Goal: Task Accomplishment & Management: Manage account settings

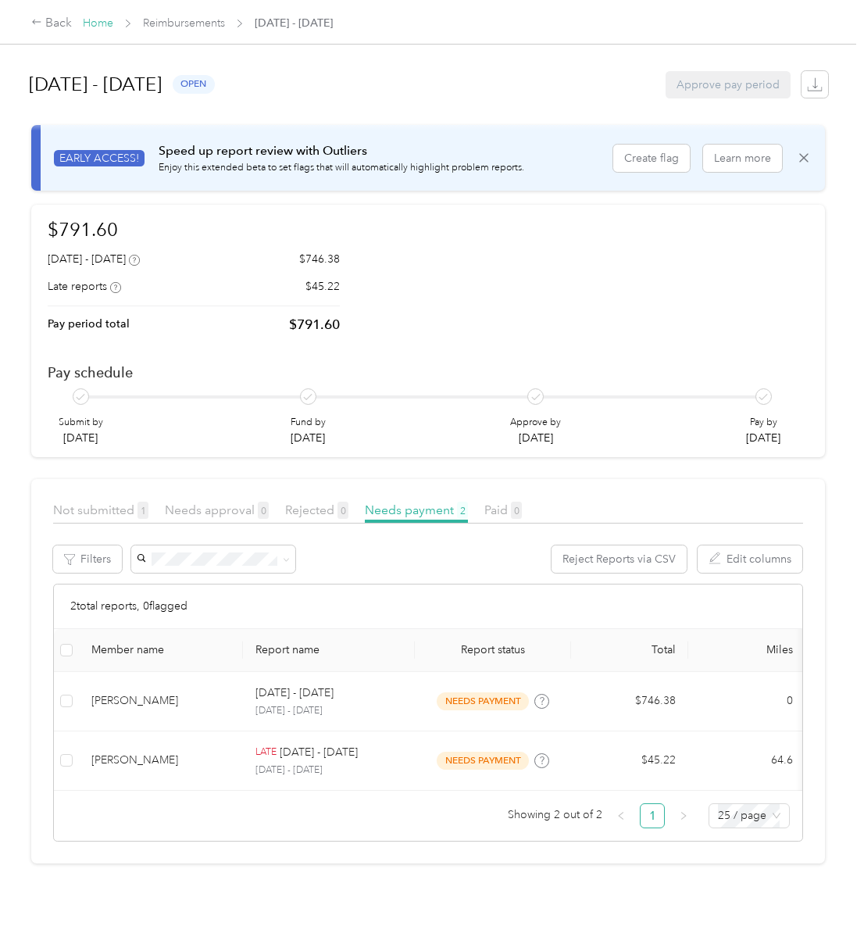
click at [93, 24] on link "Home" at bounding box center [98, 22] width 30 height 13
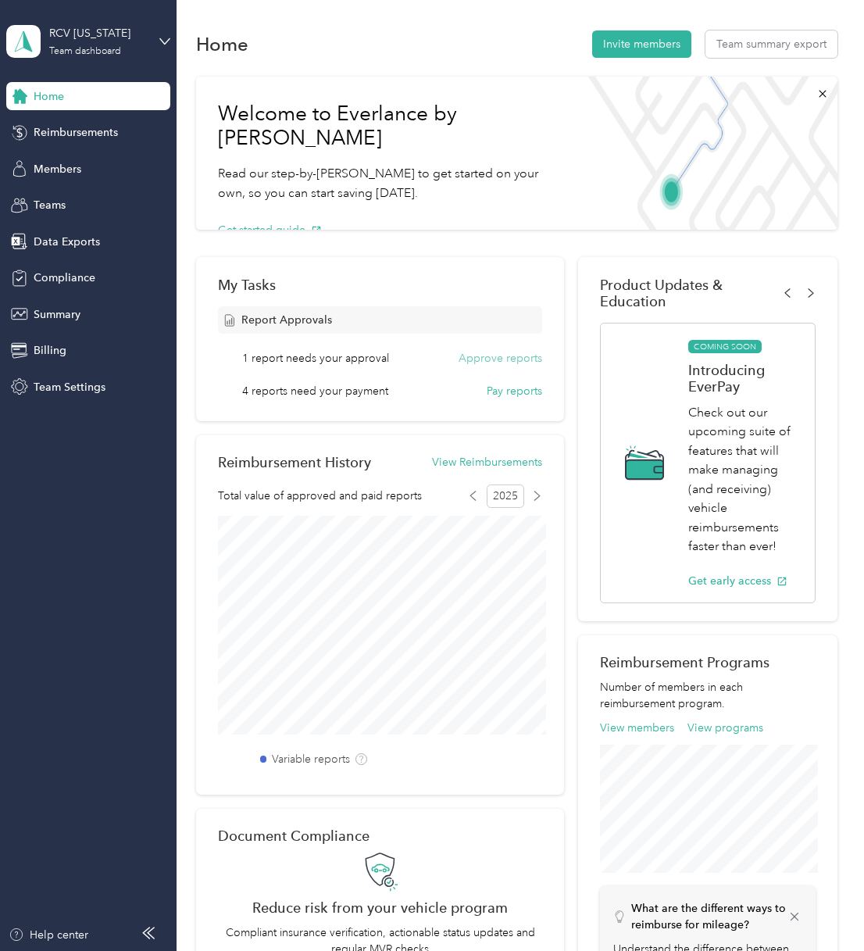
click at [516, 356] on button "Approve reports" at bounding box center [501, 358] width 84 height 16
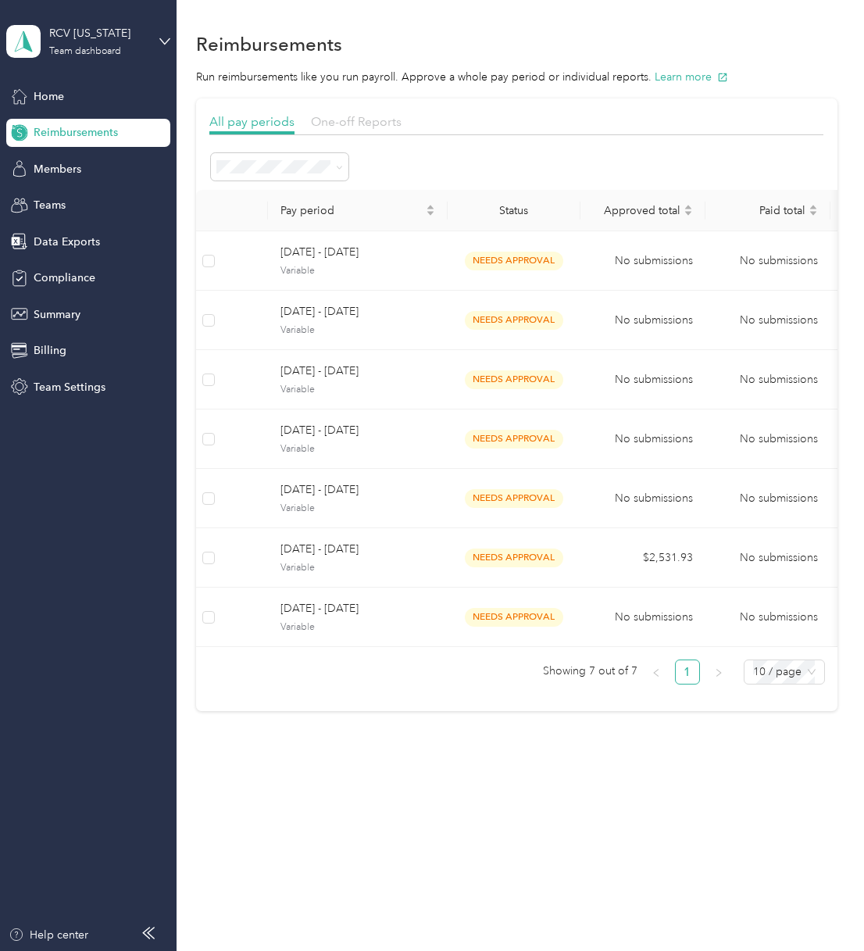
click at [328, 121] on span "One-off Reports" at bounding box center [356, 121] width 91 height 15
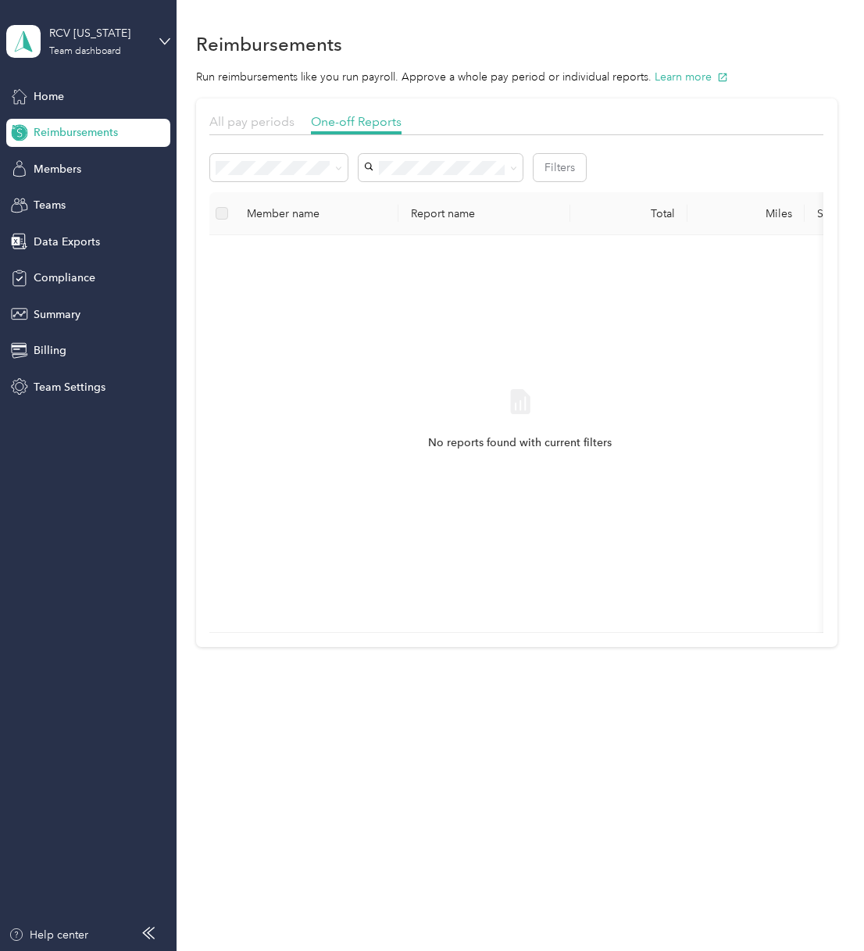
click at [263, 120] on span "All pay periods" at bounding box center [251, 121] width 85 height 15
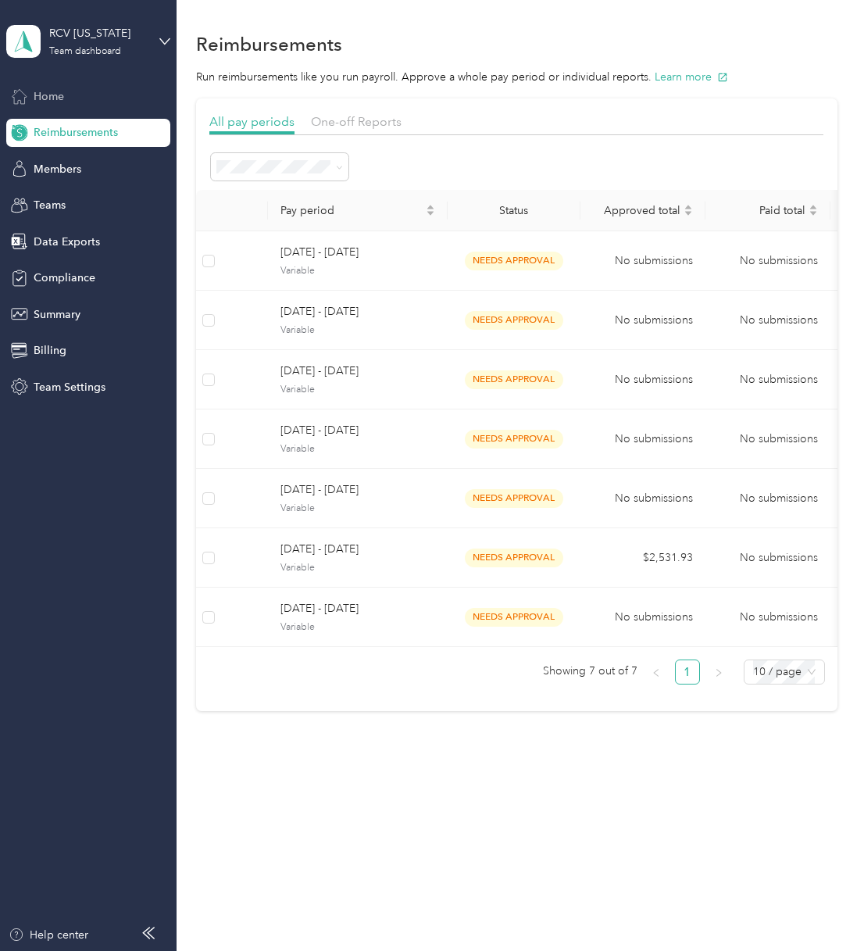
click at [42, 93] on span "Home" at bounding box center [49, 96] width 30 height 16
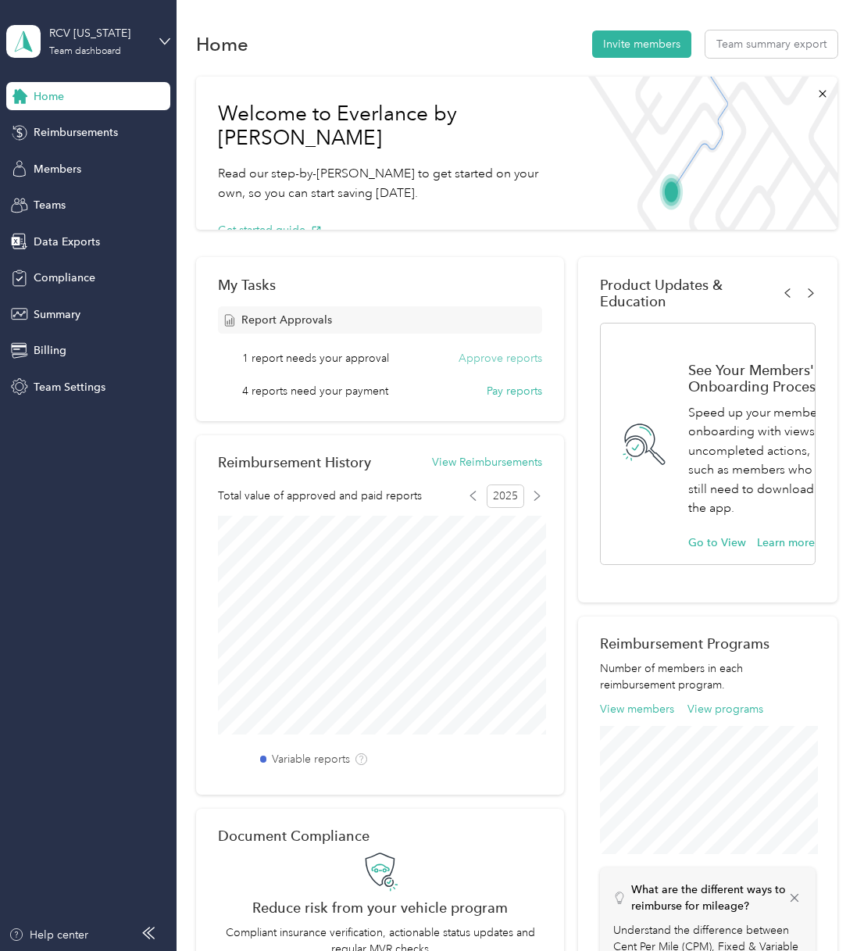
click at [493, 356] on button "Approve reports" at bounding box center [501, 358] width 84 height 16
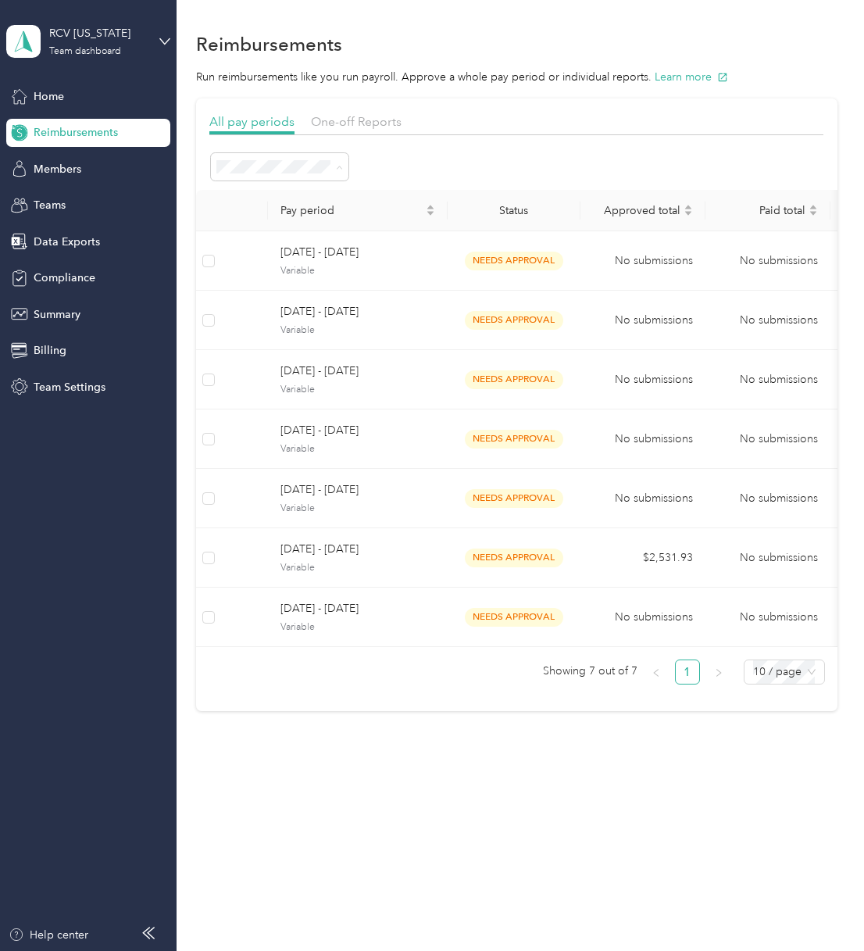
click at [281, 199] on div "All periods" at bounding box center [281, 196] width 116 height 16
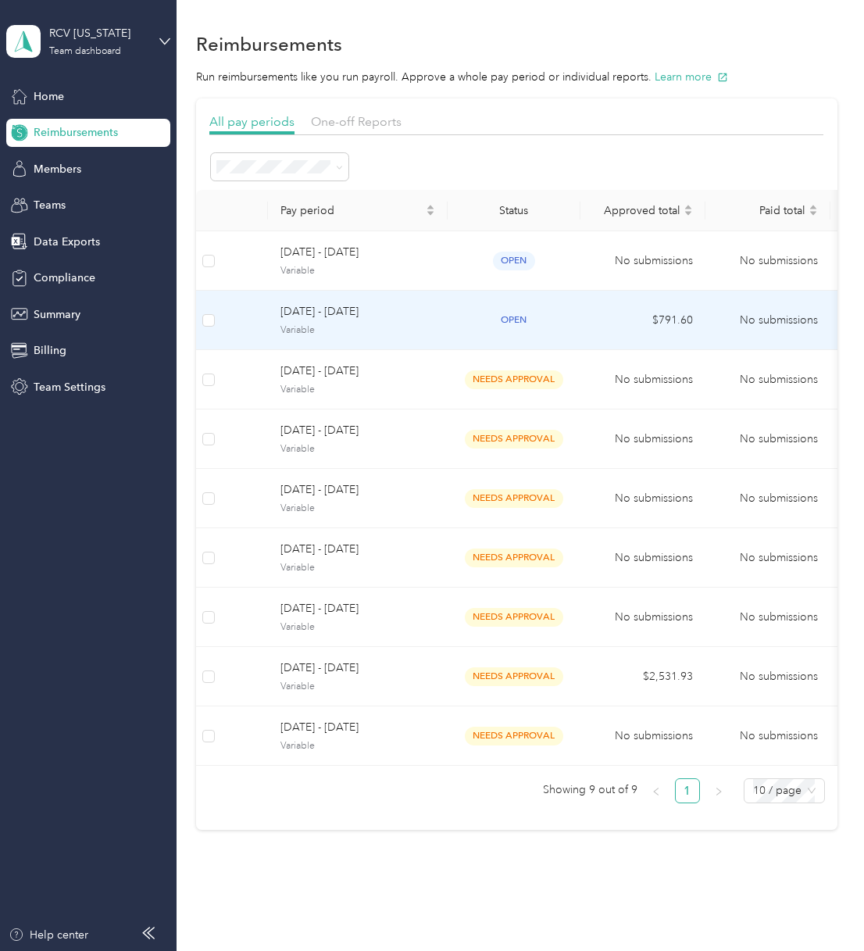
click at [349, 324] on span "Variable" at bounding box center [358, 331] width 155 height 14
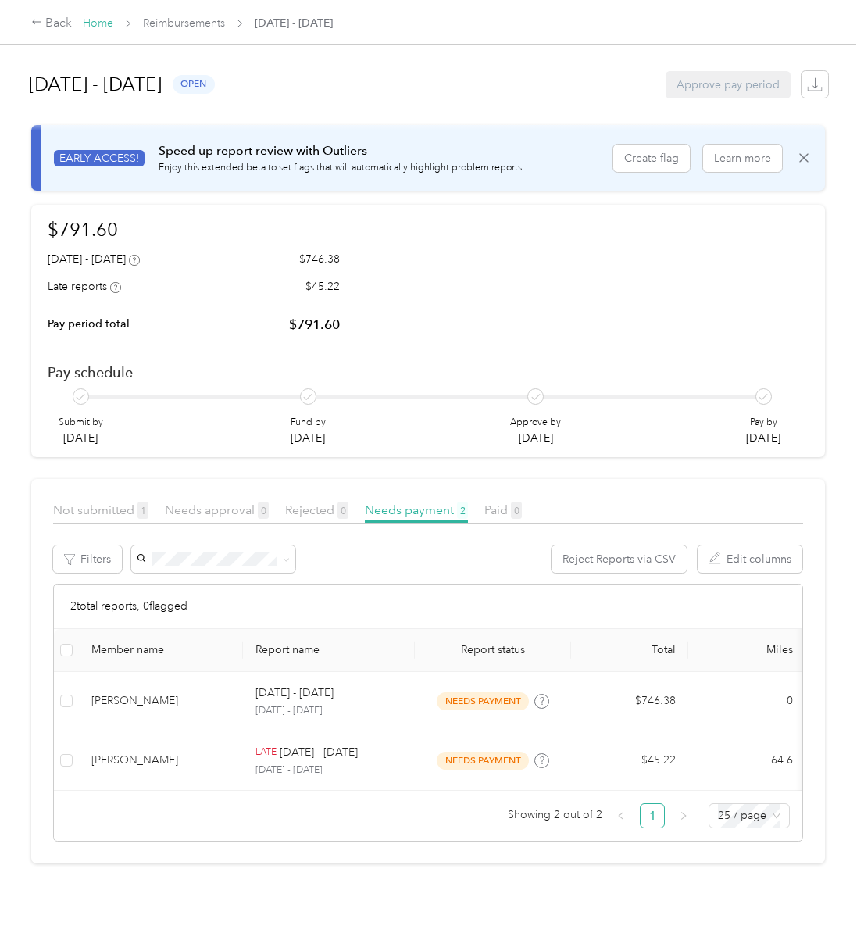
click at [106, 20] on link "Home" at bounding box center [98, 22] width 30 height 13
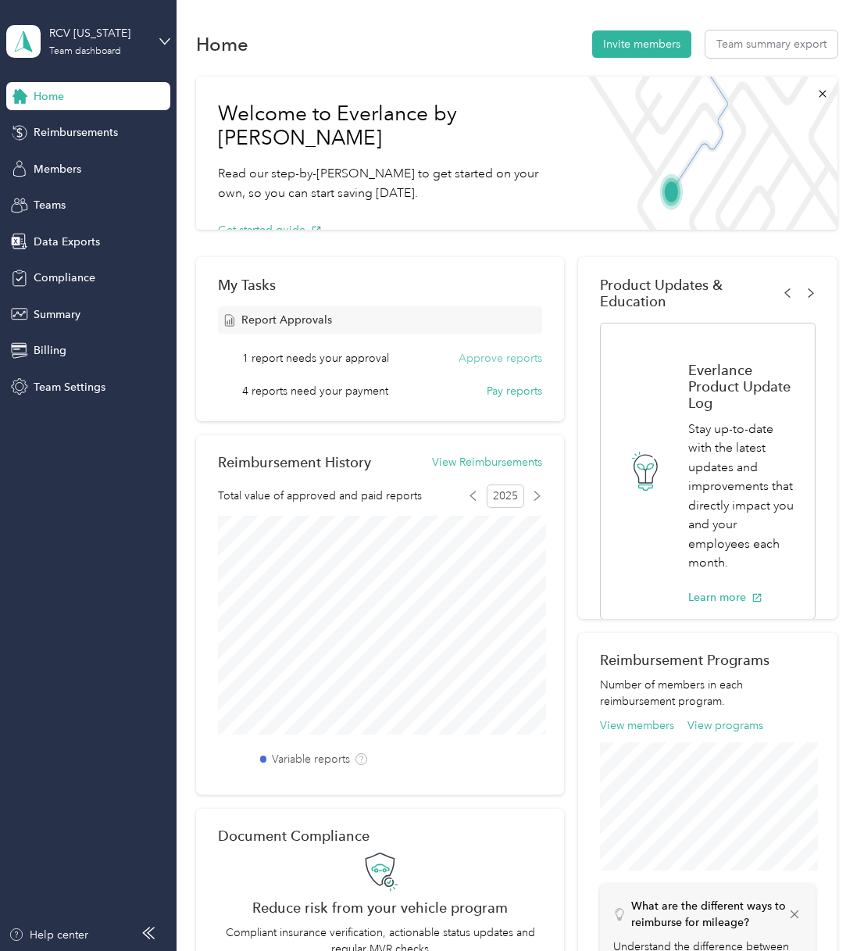
click at [499, 359] on button "Approve reports" at bounding box center [501, 358] width 84 height 16
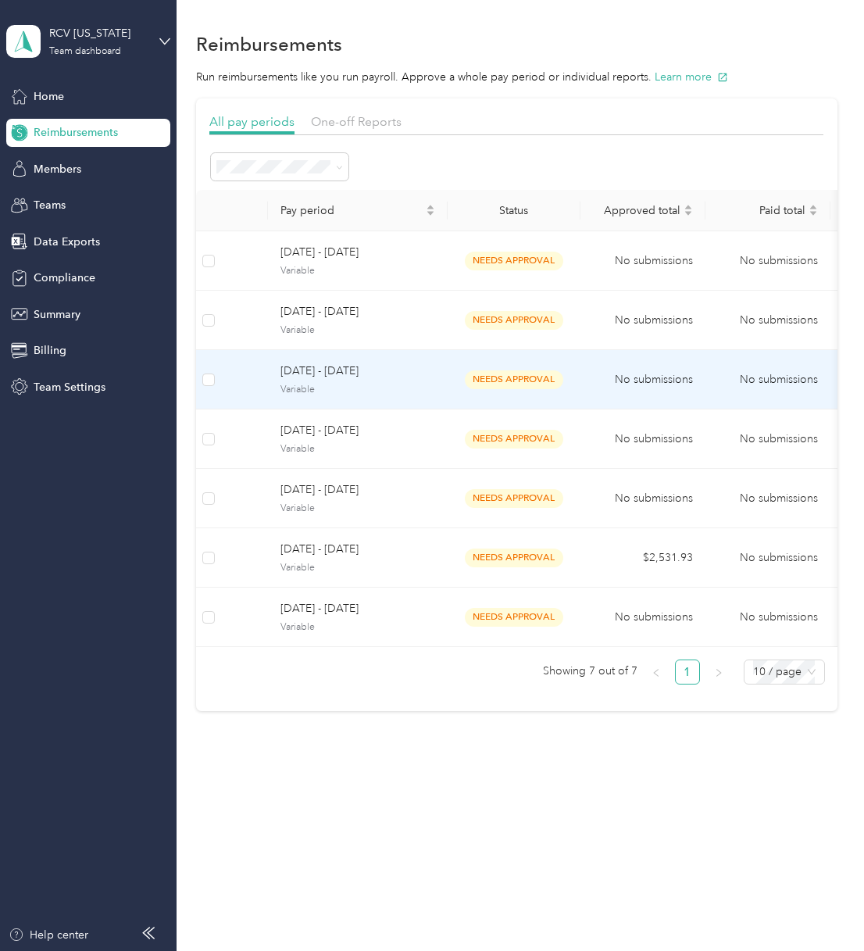
click at [623, 388] on td "No submissions" at bounding box center [643, 379] width 125 height 59
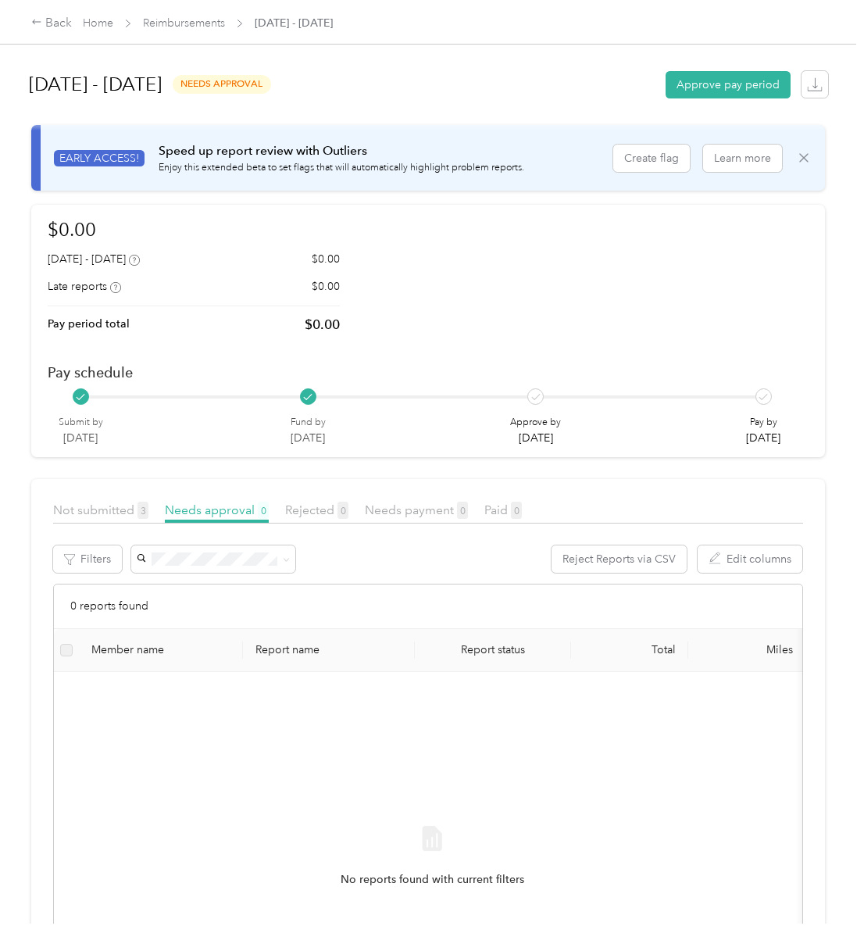
click at [811, 156] on icon at bounding box center [804, 158] width 16 height 16
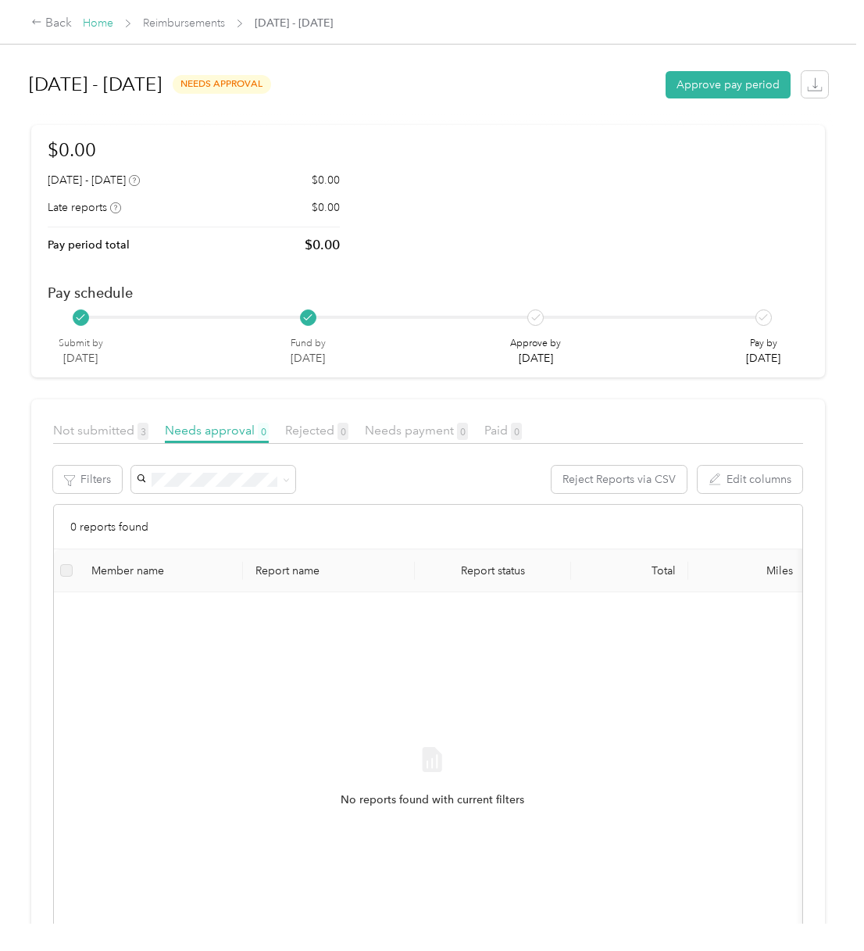
click at [108, 22] on link "Home" at bounding box center [98, 22] width 30 height 13
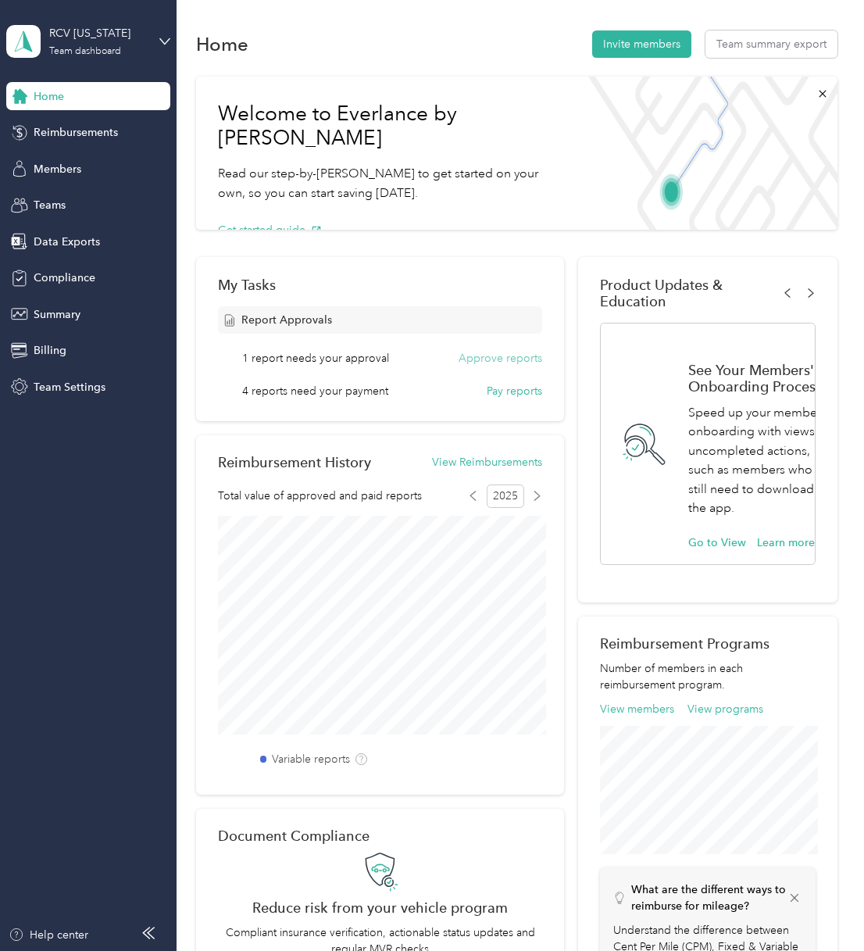
click at [496, 357] on button "Approve reports" at bounding box center [501, 358] width 84 height 16
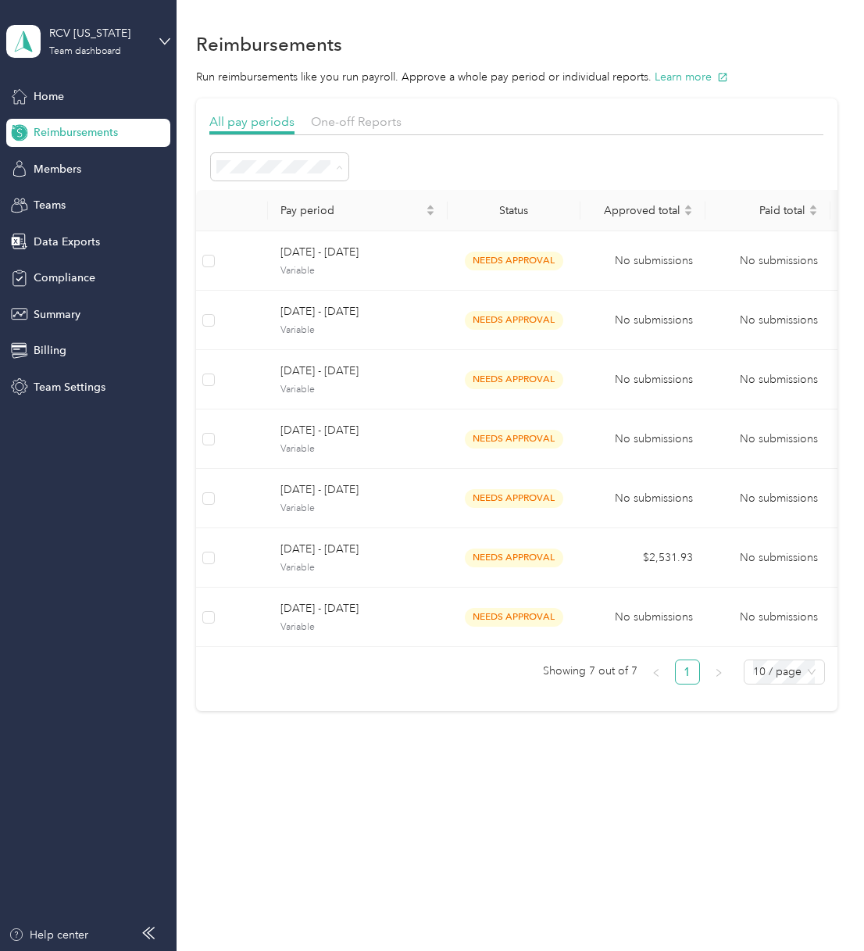
click at [454, 161] on div at bounding box center [516, 167] width 614 height 30
click at [337, 168] on icon at bounding box center [339, 167] width 7 height 7
click at [388, 165] on div at bounding box center [516, 167] width 614 height 30
click at [57, 209] on span "Teams" at bounding box center [50, 205] width 32 height 16
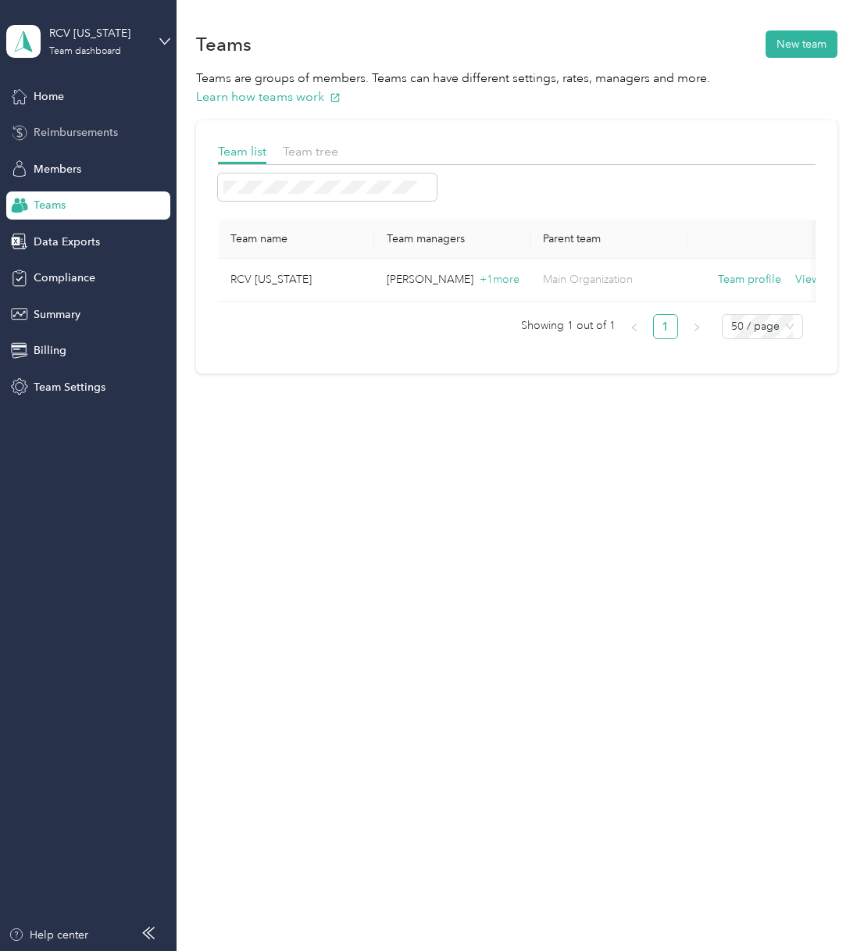
click at [83, 127] on span "Reimbursements" at bounding box center [76, 132] width 84 height 16
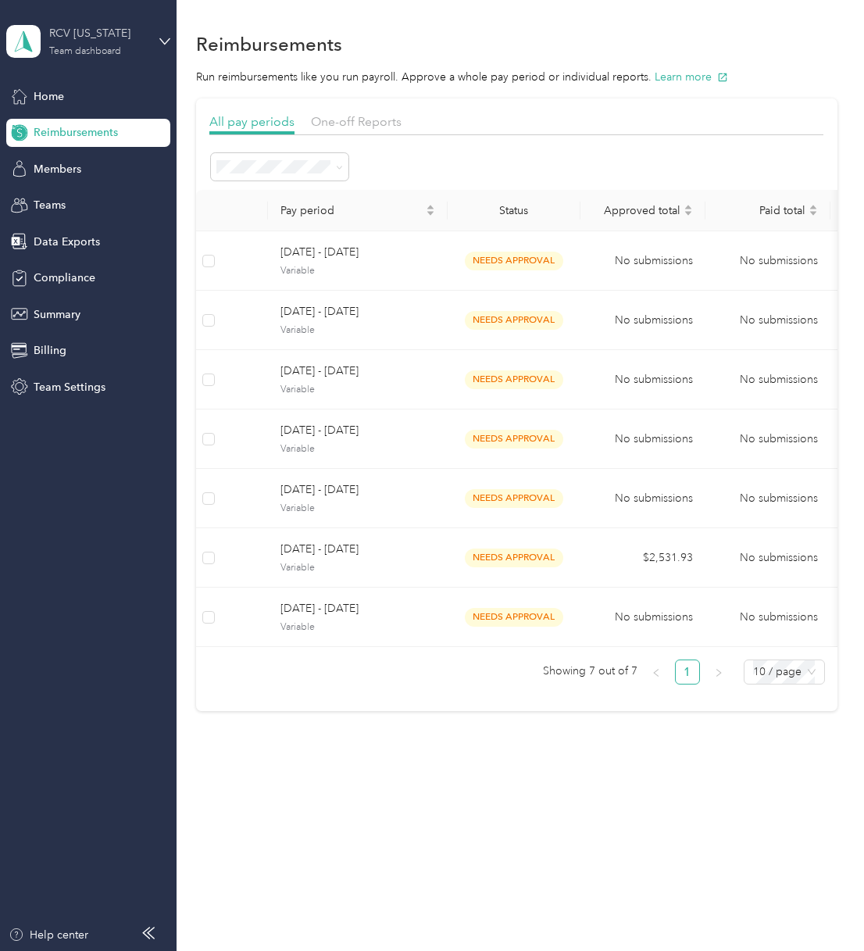
click at [121, 43] on div "RCV [US_STATE] Team dashboard" at bounding box center [98, 40] width 98 height 31
click at [94, 163] on div "Personal dashboard" at bounding box center [69, 163] width 98 height 16
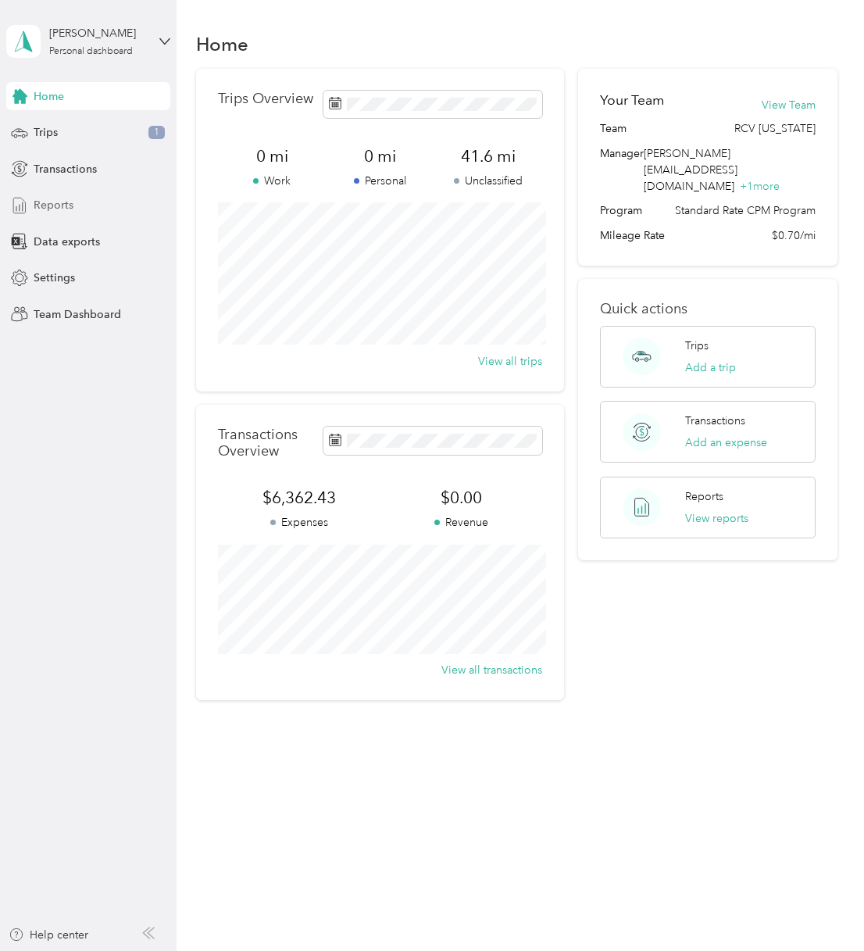
click at [76, 206] on div "Reports" at bounding box center [88, 206] width 164 height 28
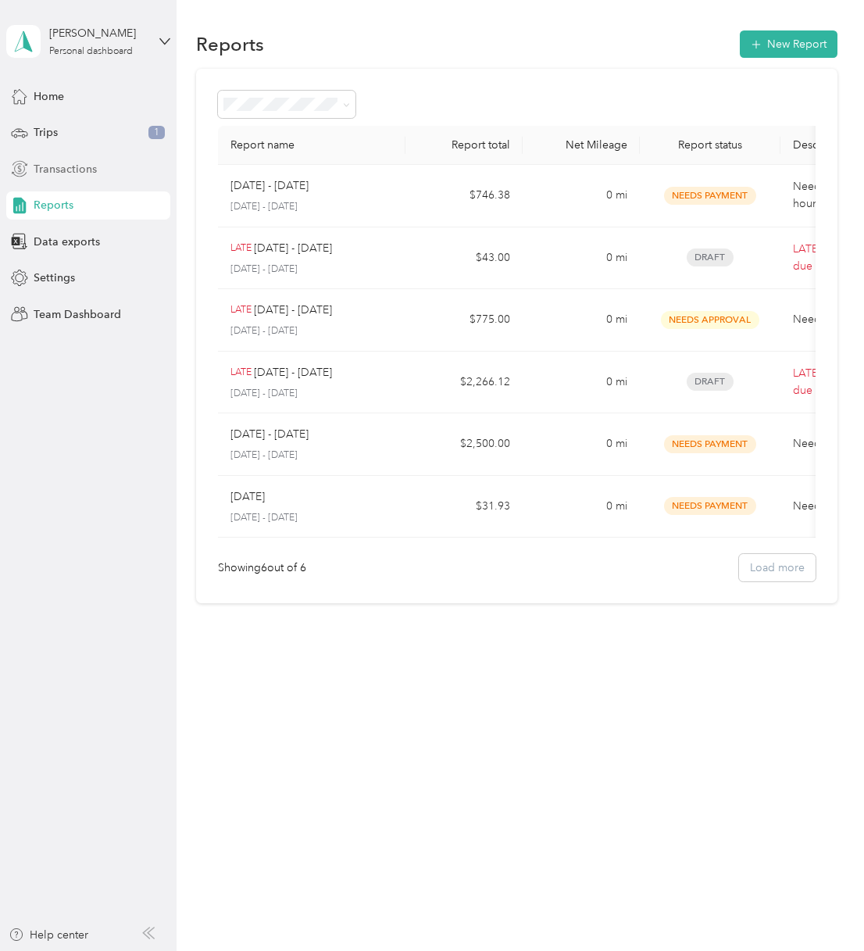
click at [59, 170] on span "Transactions" at bounding box center [65, 169] width 63 height 16
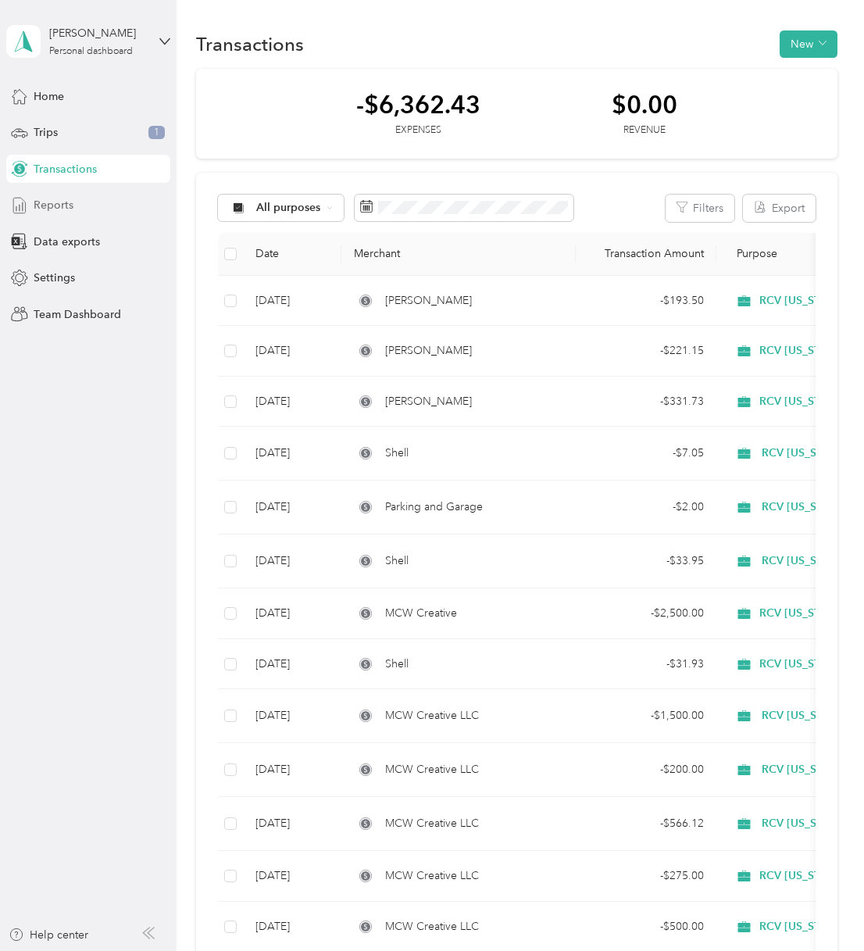
click at [63, 209] on span "Reports" at bounding box center [54, 205] width 40 height 16
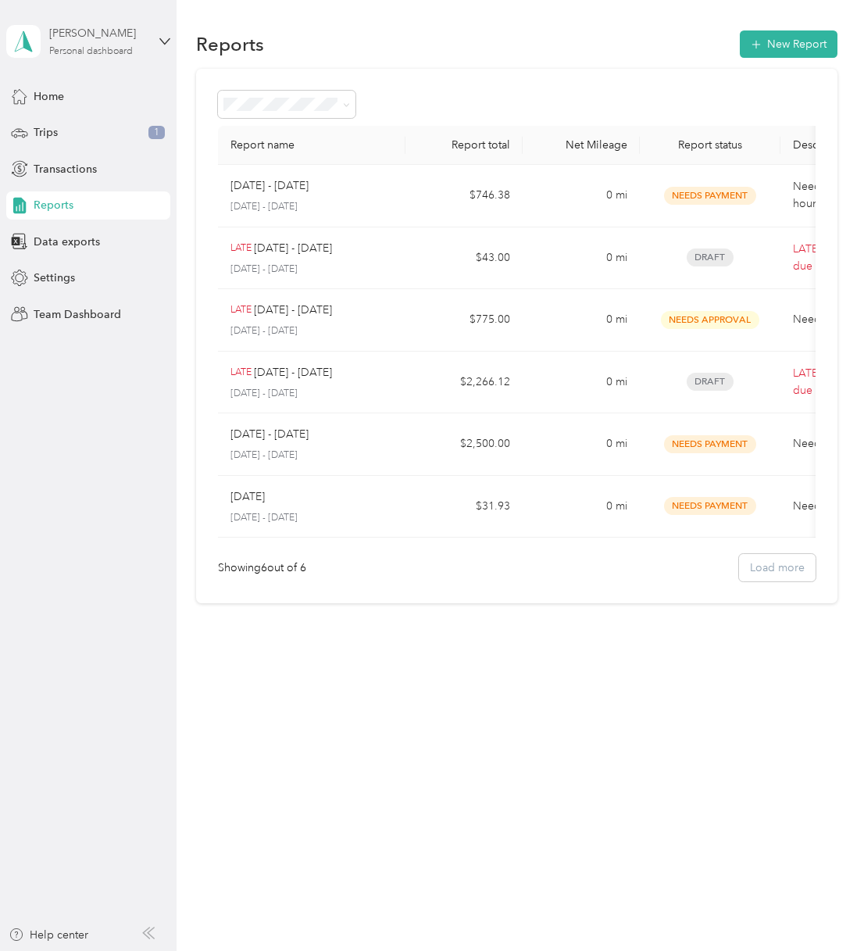
click at [88, 47] on div "Personal dashboard" at bounding box center [91, 51] width 84 height 9
drag, startPoint x: 306, startPoint y: 73, endPoint x: 294, endPoint y: 73, distance: 11.8
click at [304, 73] on div "Report name Report total Net Mileage Report status Description [DATE] - [DATE] …" at bounding box center [517, 336] width 642 height 535
click at [108, 140] on div "Trips 1" at bounding box center [88, 133] width 164 height 28
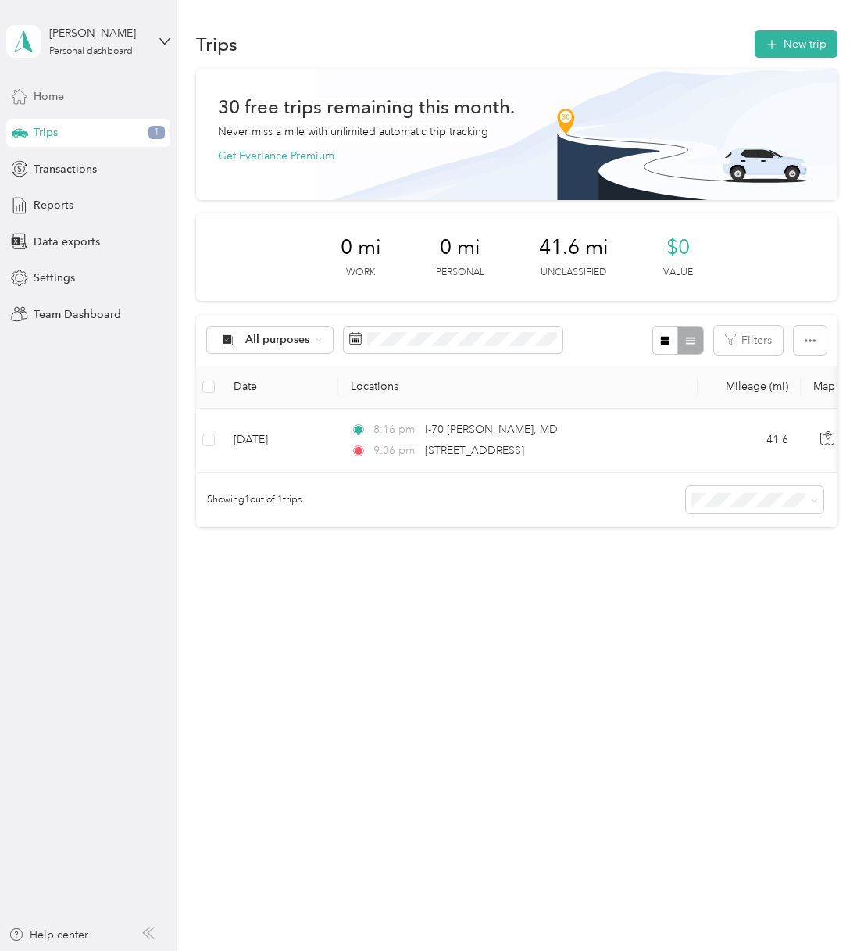
click at [81, 102] on div "Home" at bounding box center [88, 96] width 164 height 28
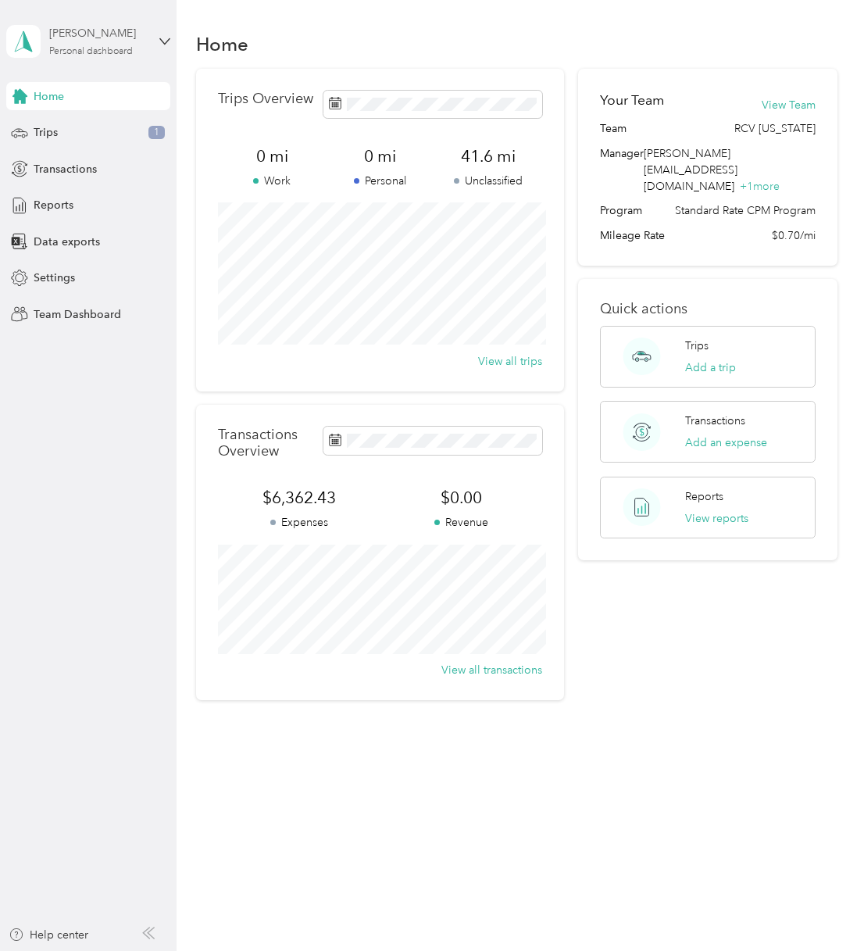
click at [85, 55] on div "Personal dashboard" at bounding box center [91, 51] width 84 height 9
click at [89, 126] on div "Team dashboard" at bounding box center [62, 128] width 84 height 16
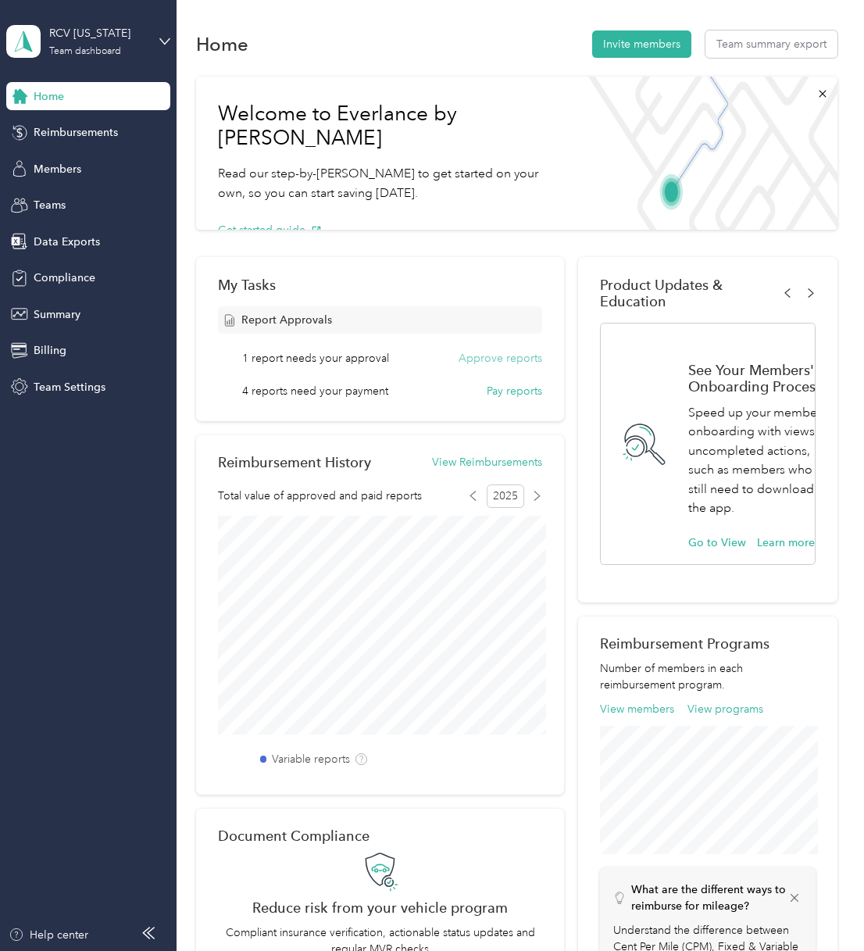
click at [488, 357] on button "Approve reports" at bounding box center [501, 358] width 84 height 16
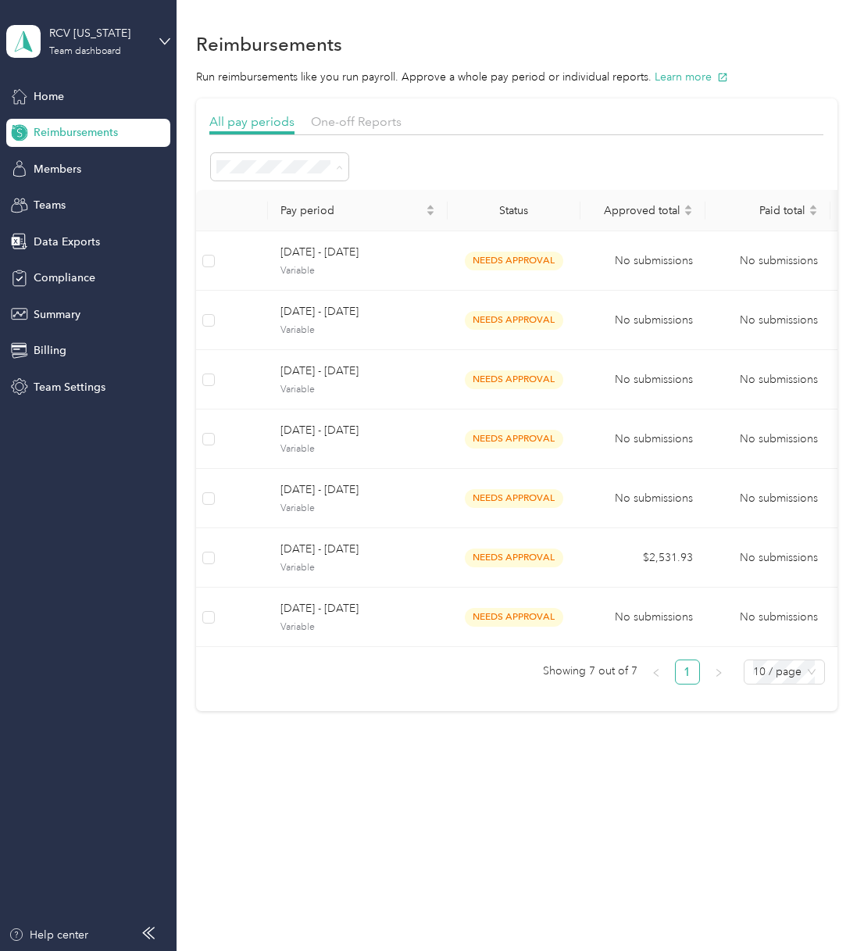
click at [274, 194] on span "All periods" at bounding box center [250, 195] width 54 height 13
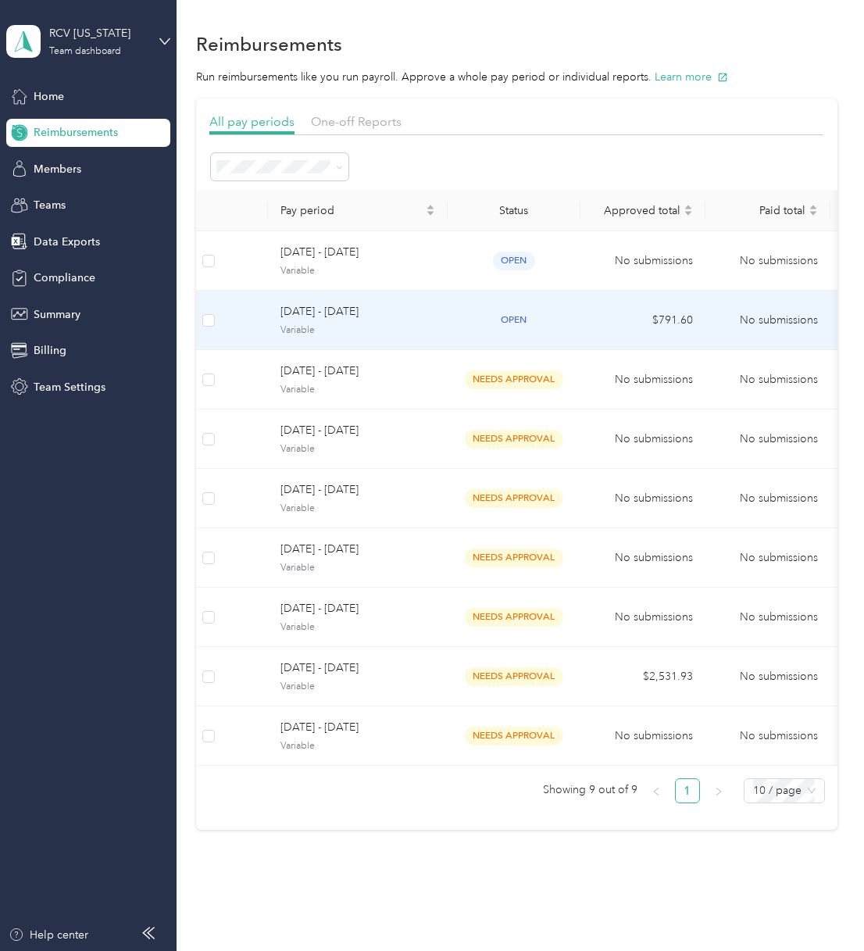
click at [464, 324] on div "open" at bounding box center [514, 320] width 108 height 18
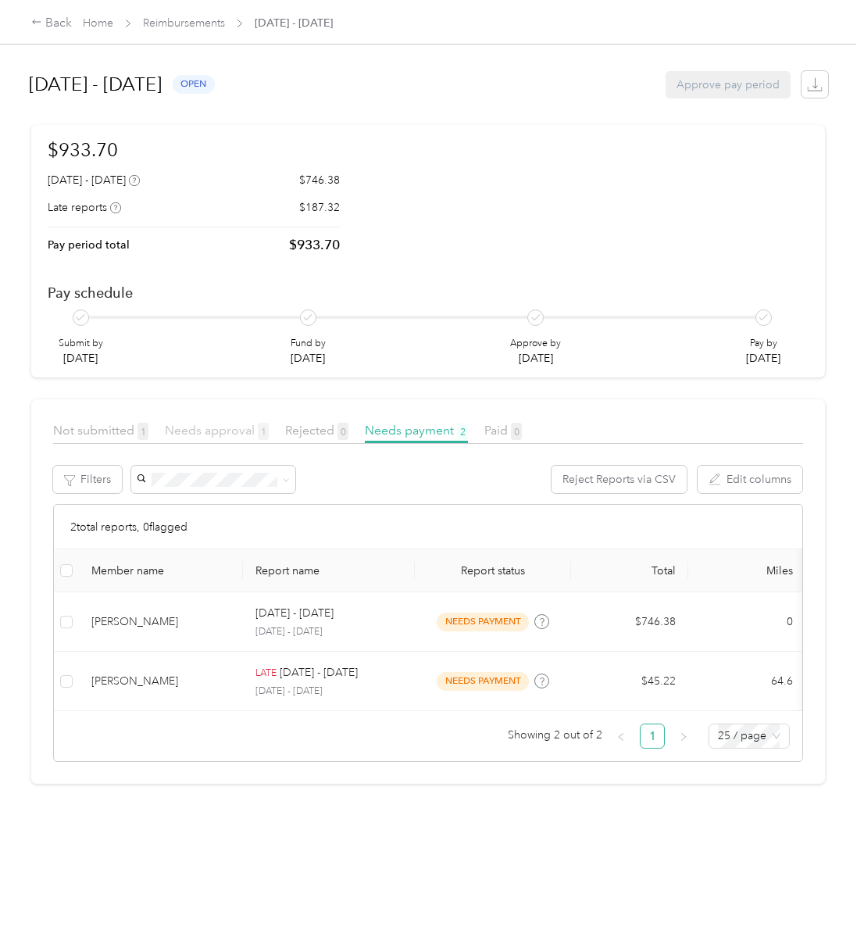
click at [223, 434] on span "Needs approval 1" at bounding box center [217, 430] width 104 height 15
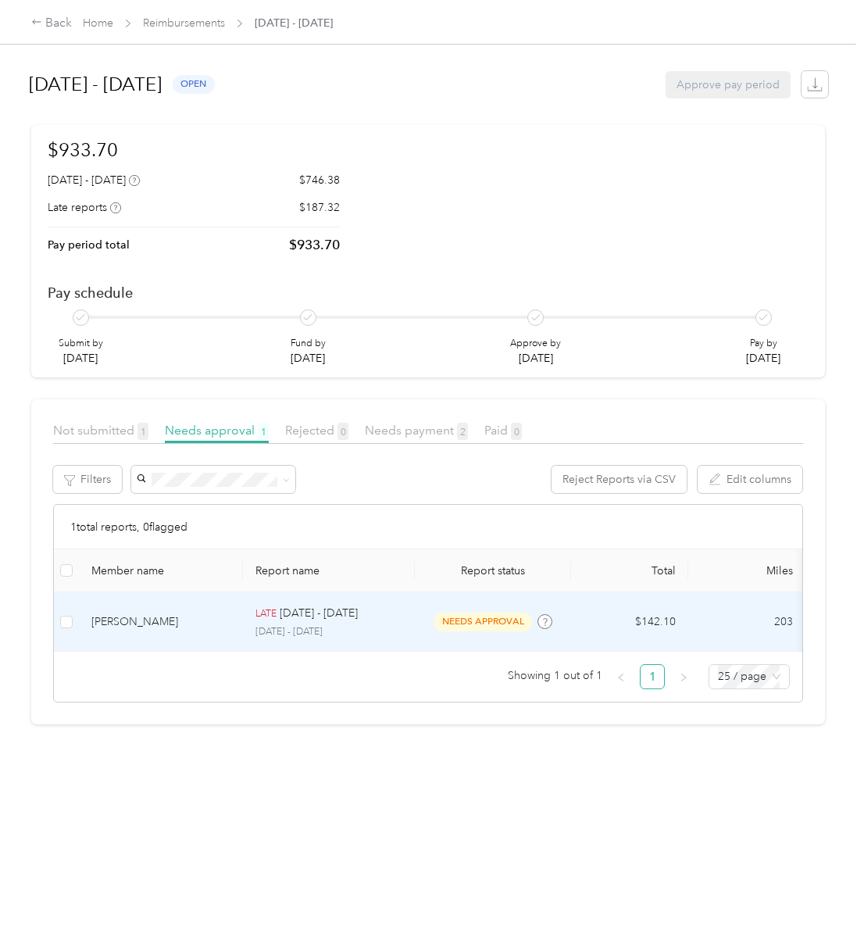
click at [77, 622] on td at bounding box center [66, 621] width 25 height 59
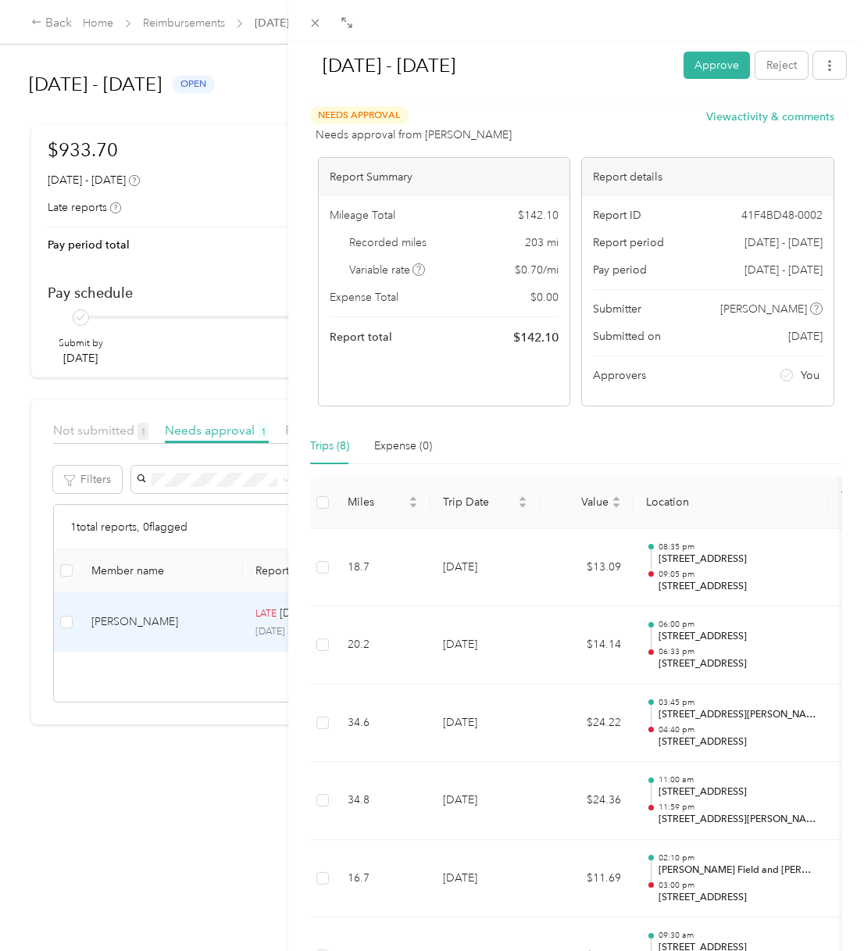
click at [68, 623] on div "May 1 - 31, 2025 Approve Reject Needs Approval Needs approval from Michelle Whi…" at bounding box center [432, 475] width 864 height 951
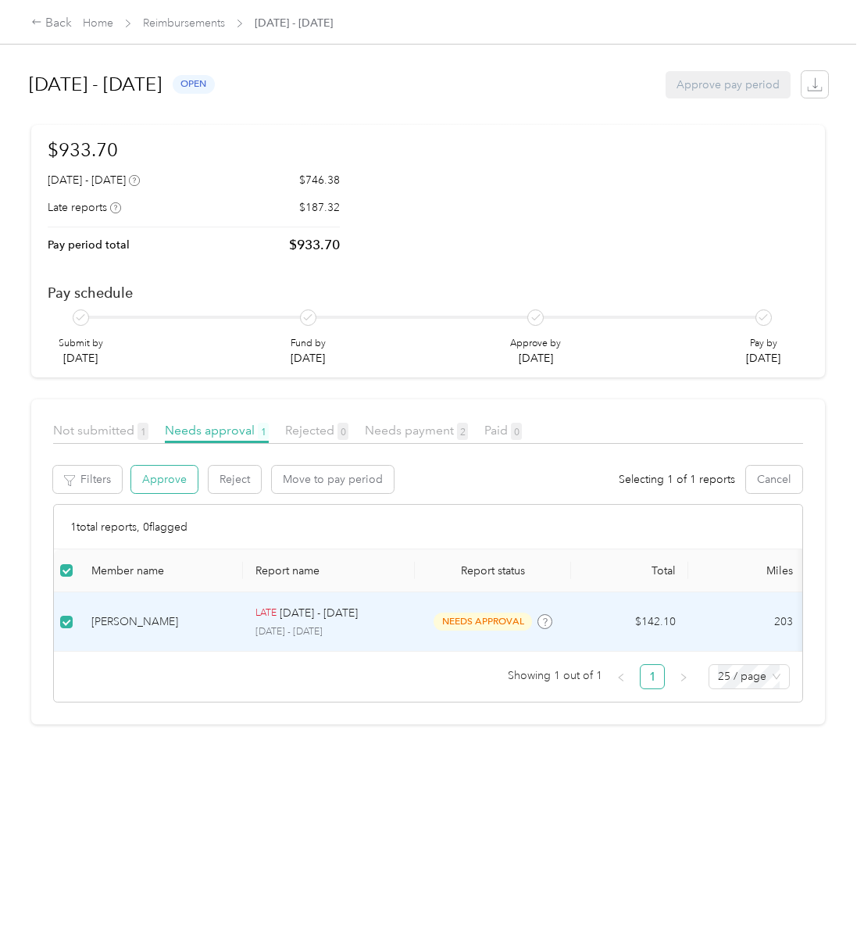
click at [177, 481] on button "Approve" at bounding box center [164, 479] width 66 height 27
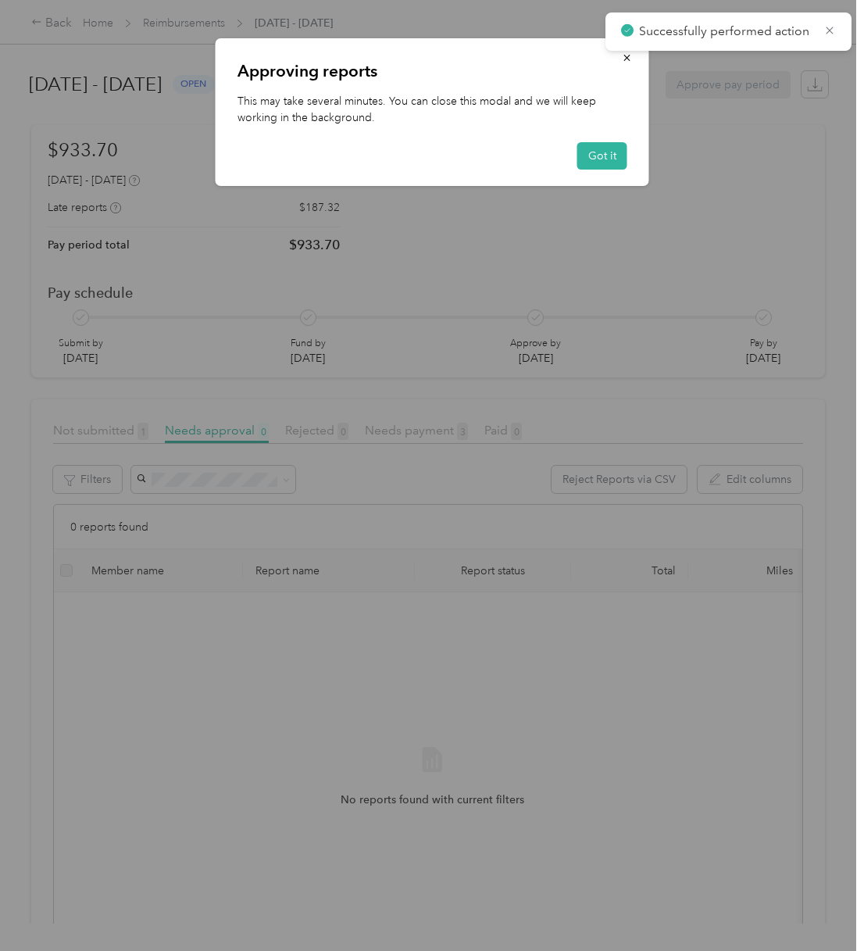
click at [120, 431] on div at bounding box center [432, 475] width 864 height 951
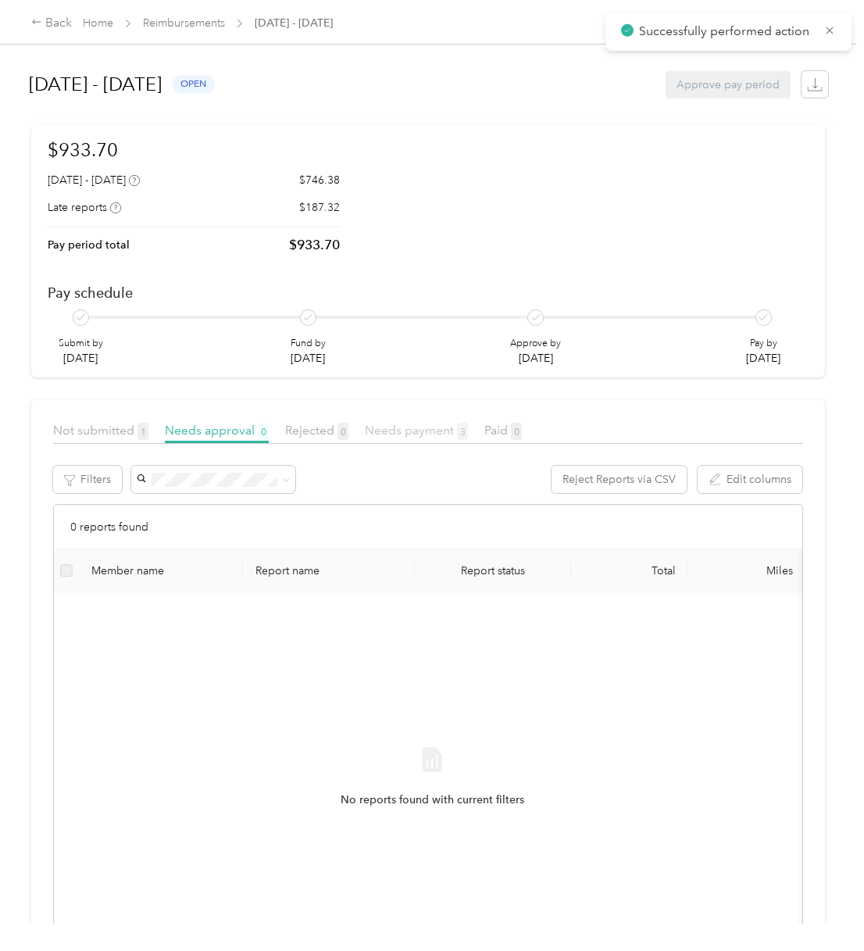
click at [381, 429] on span "Needs payment 3" at bounding box center [416, 430] width 103 height 15
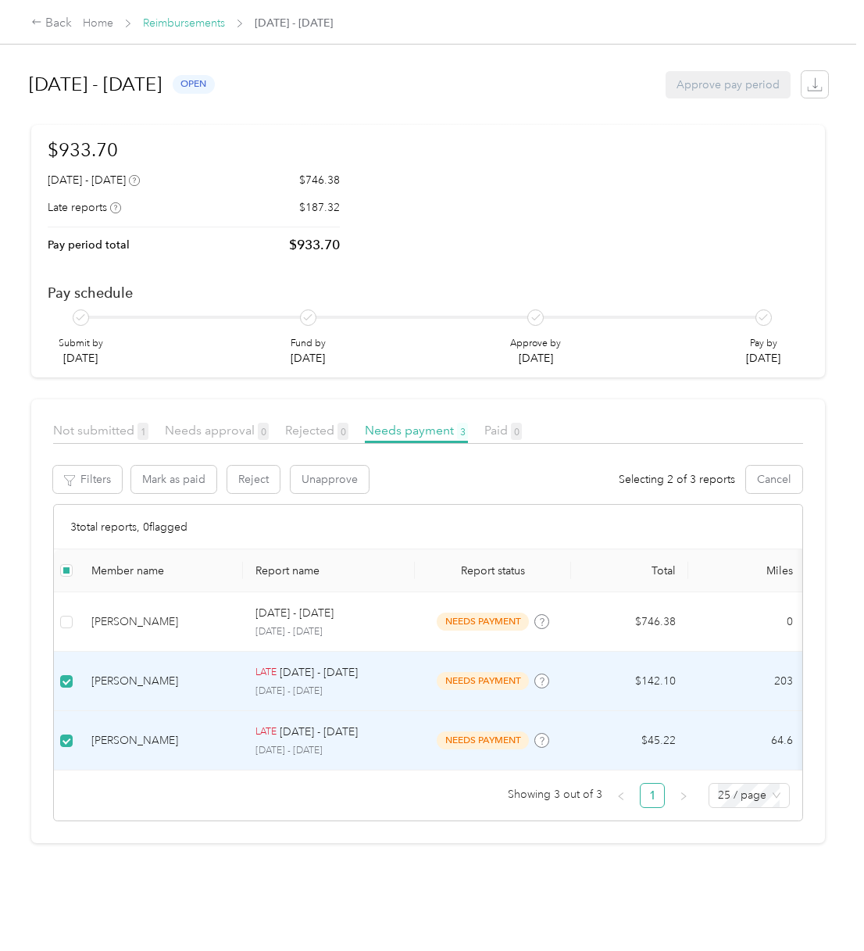
click at [165, 24] on link "Reimbursements" at bounding box center [184, 22] width 82 height 13
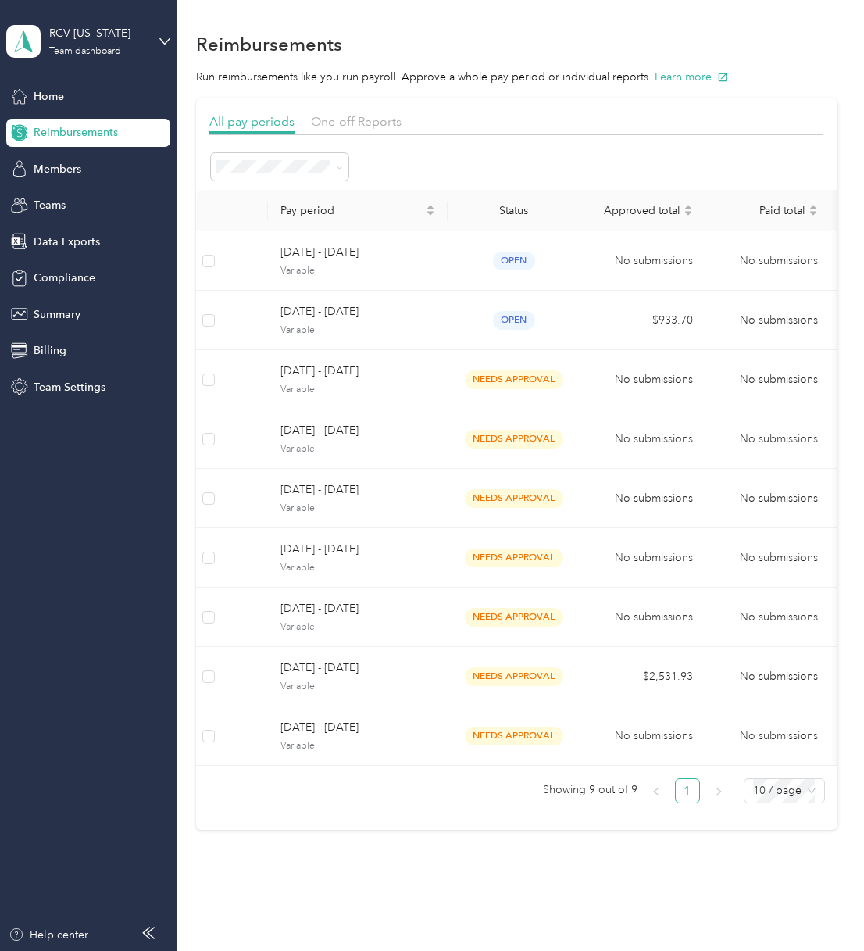
click at [349, 109] on section "All pay periods One-off Reports Pay period Status Approved total Paid total Mil…" at bounding box center [517, 464] width 642 height 732
click at [346, 116] on span "One-off Reports" at bounding box center [356, 121] width 91 height 15
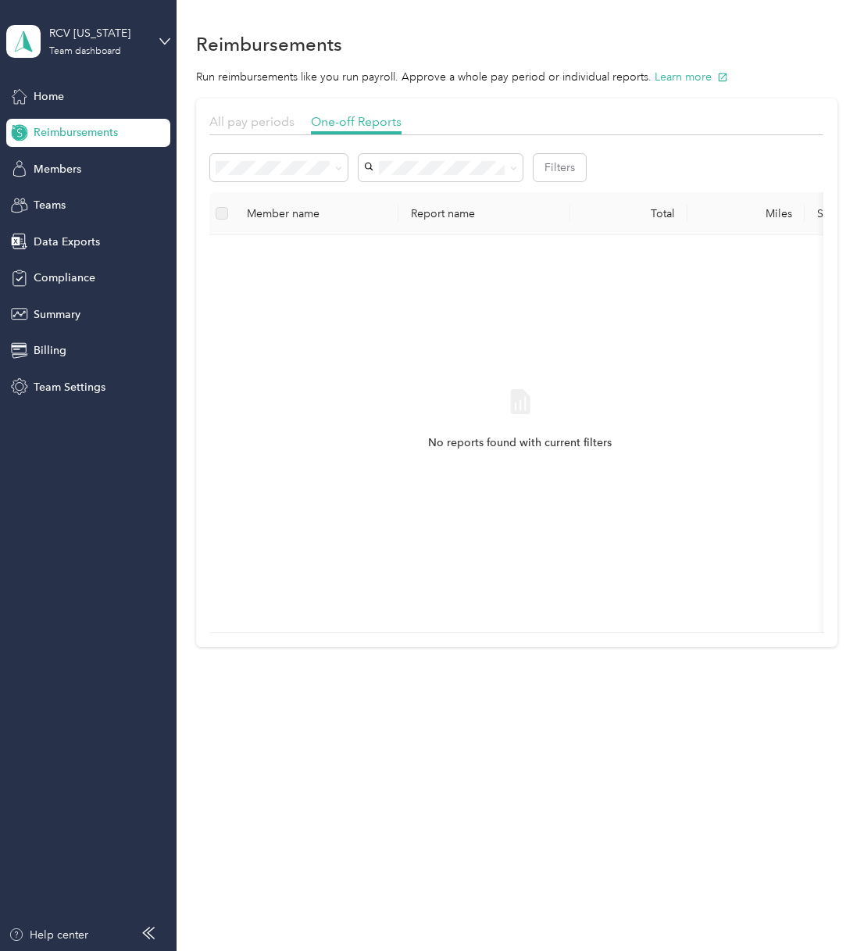
click at [252, 116] on span "All pay periods" at bounding box center [251, 121] width 85 height 15
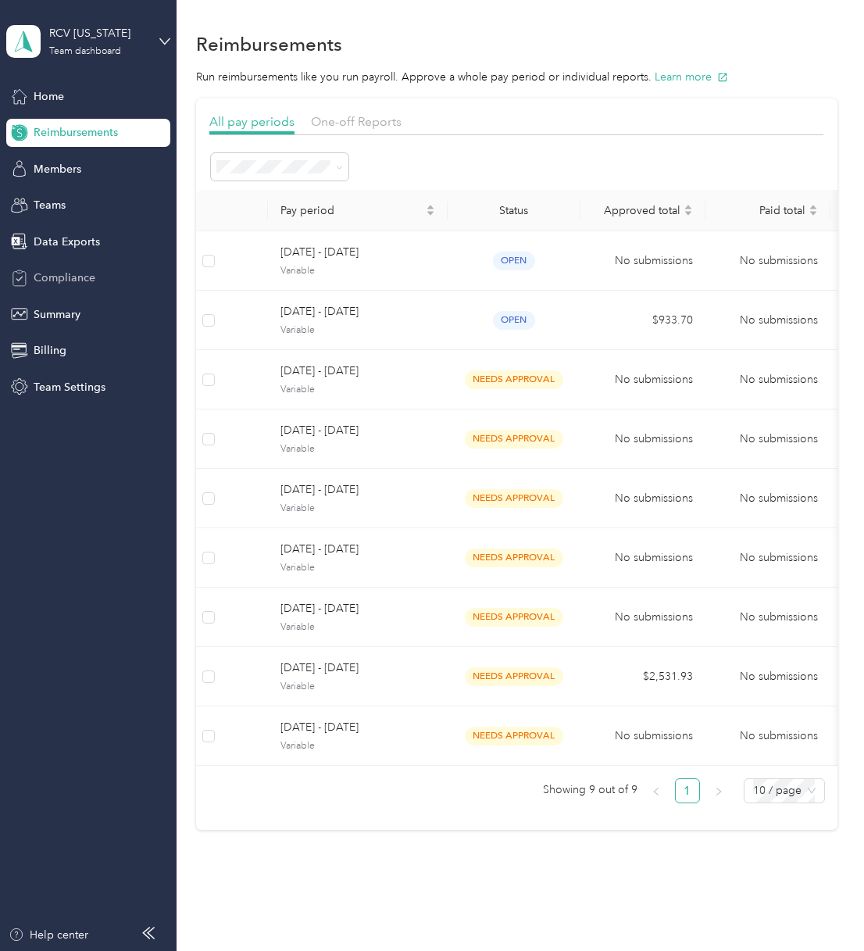
click at [69, 281] on span "Compliance" at bounding box center [65, 278] width 62 height 16
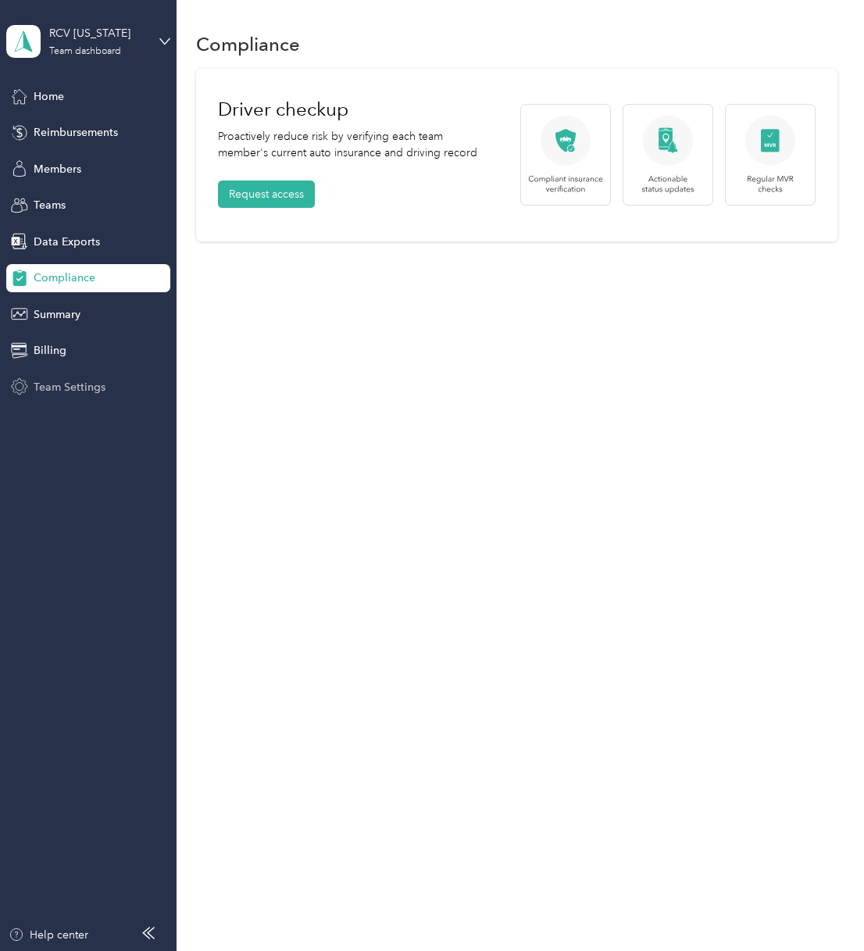
click at [89, 391] on span "Team Settings" at bounding box center [70, 387] width 72 height 16
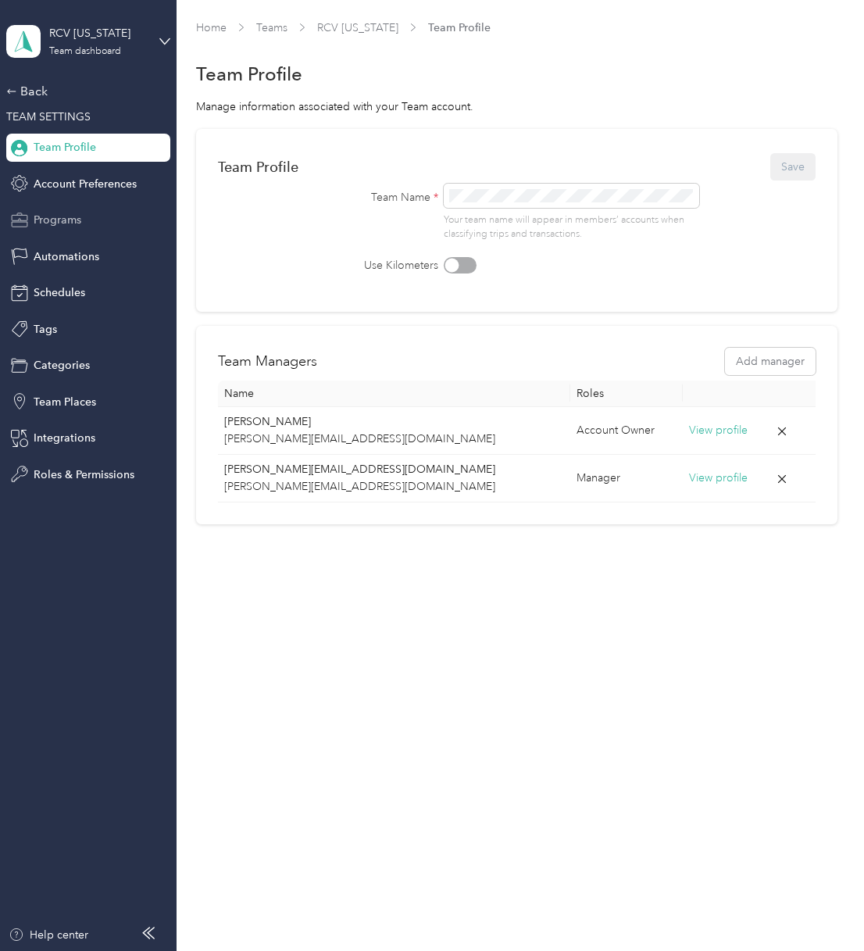
click at [59, 220] on span "Programs" at bounding box center [58, 220] width 48 height 16
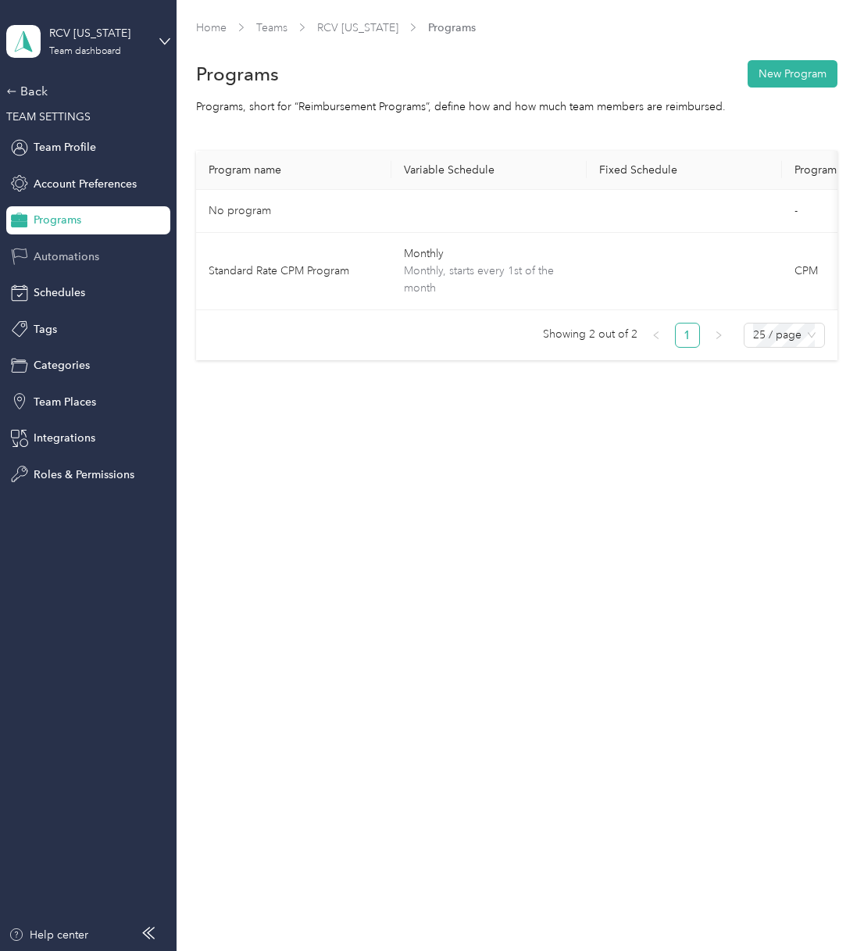
click at [64, 250] on span "Automations" at bounding box center [67, 257] width 66 height 16
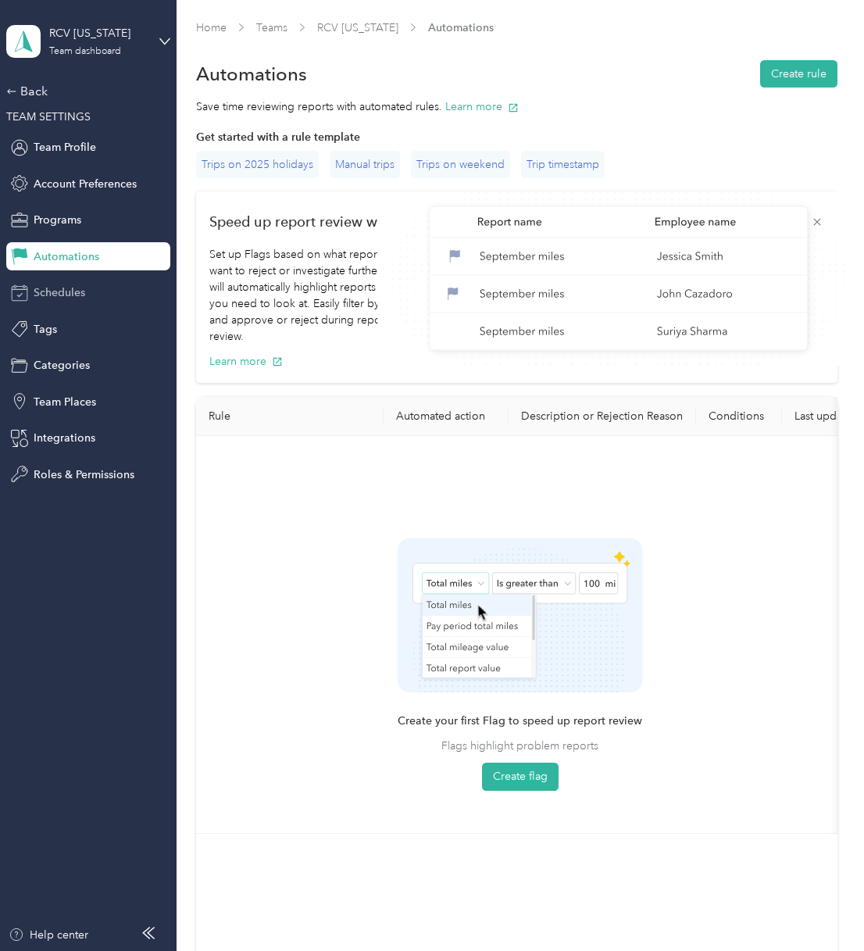
click at [67, 295] on span "Schedules" at bounding box center [60, 293] width 52 height 16
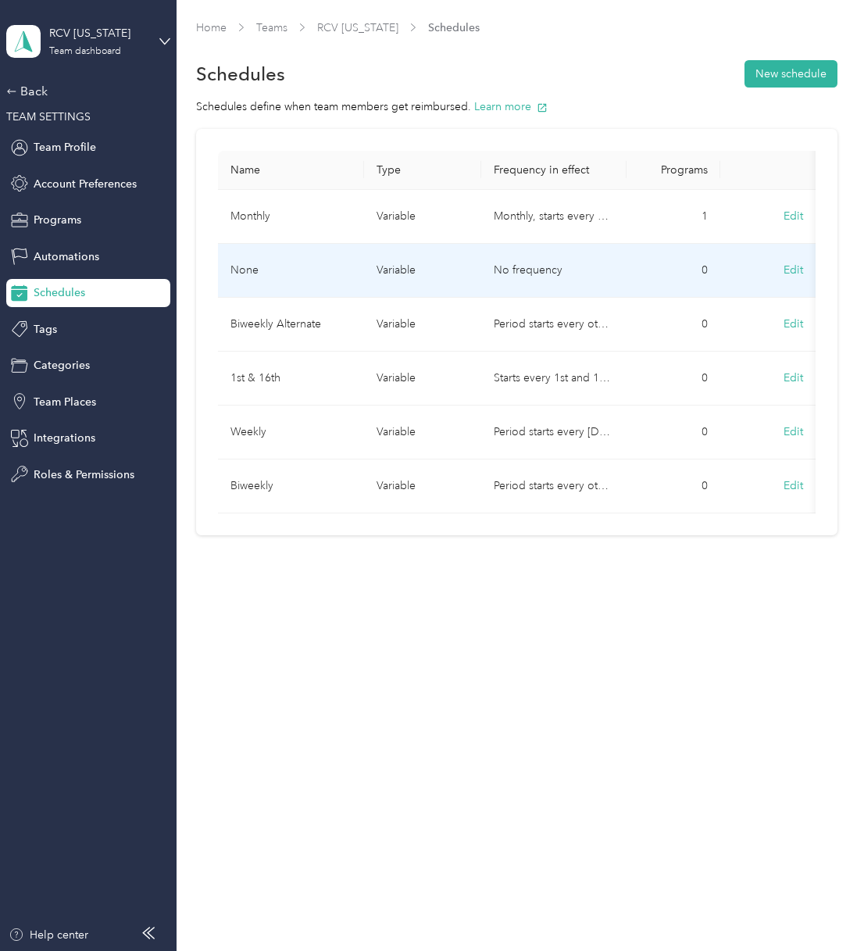
click at [793, 268] on button "Edit" at bounding box center [793, 270] width 41 height 28
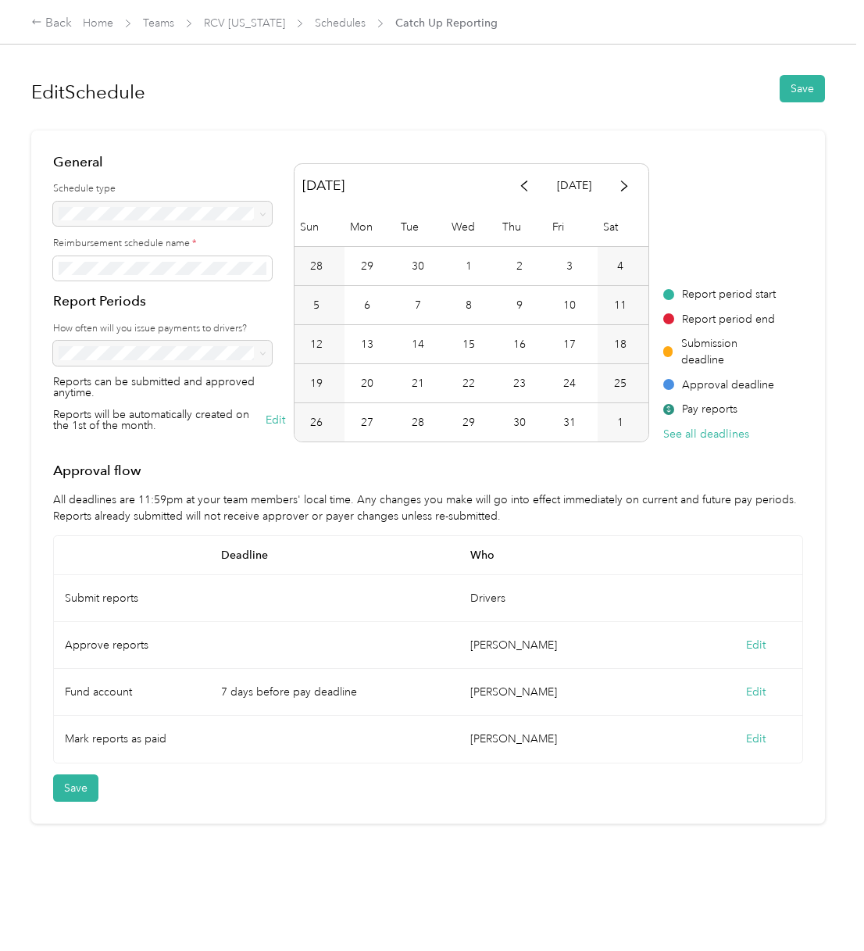
click at [213, 303] on h4 "Report Periods" at bounding box center [169, 302] width 232 height 20
click at [186, 360] on div at bounding box center [169, 353] width 232 height 25
click at [81, 782] on button "Save" at bounding box center [75, 788] width 45 height 27
click at [828, 32] on icon at bounding box center [829, 30] width 7 height 7
click at [329, 23] on link "Schedules" at bounding box center [340, 22] width 51 height 13
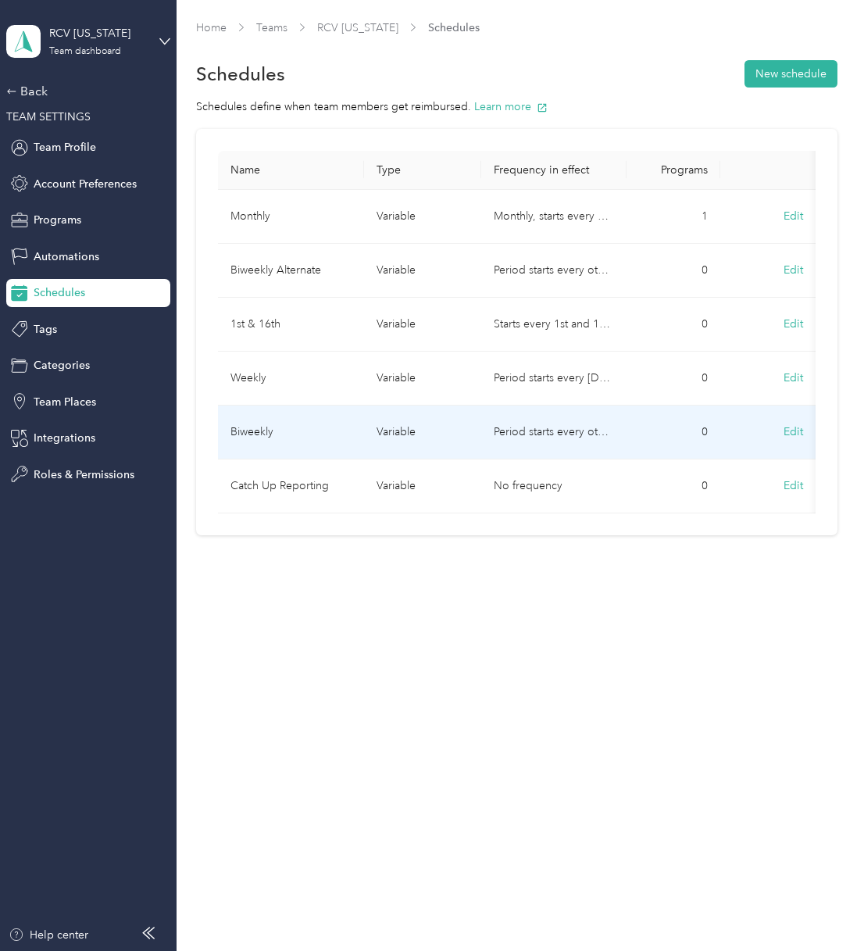
scroll to position [0, 1]
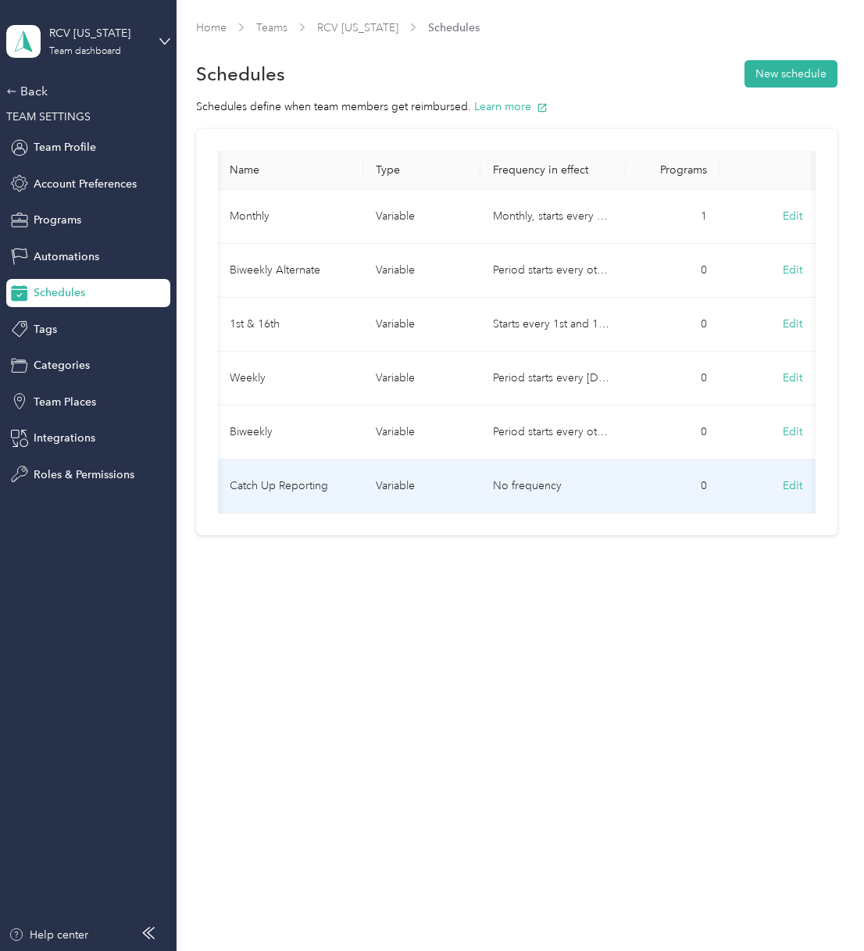
click at [797, 485] on button "Edit" at bounding box center [792, 486] width 41 height 28
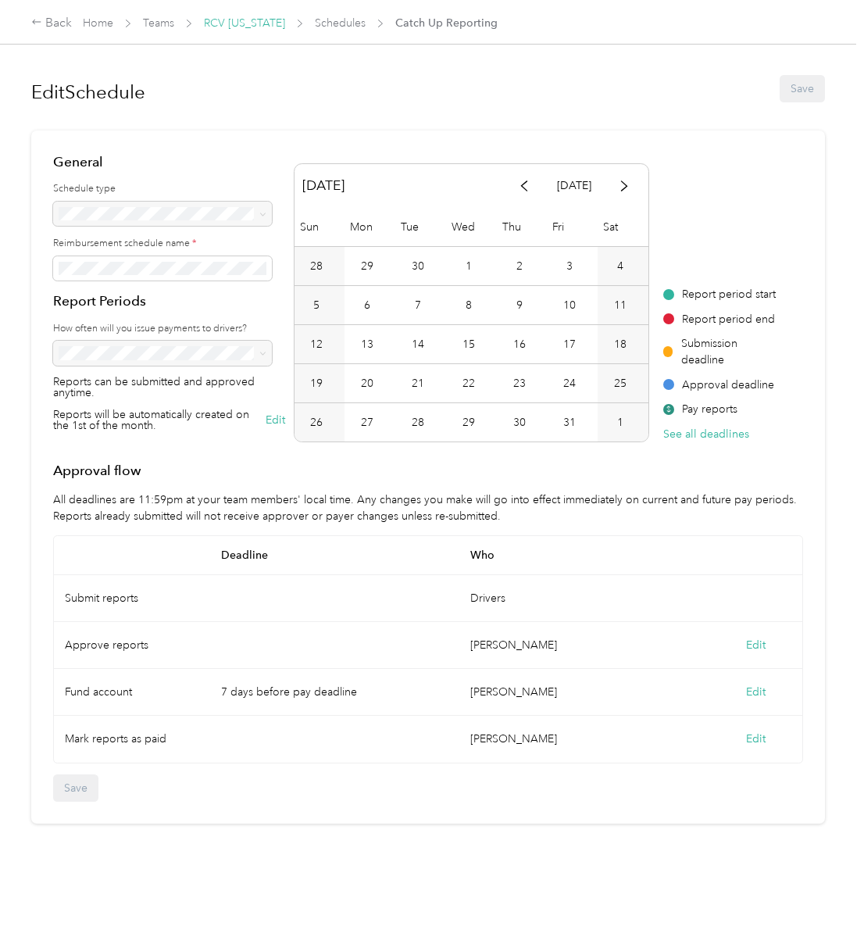
click at [231, 17] on link "RCV [US_STATE]" at bounding box center [244, 22] width 81 height 13
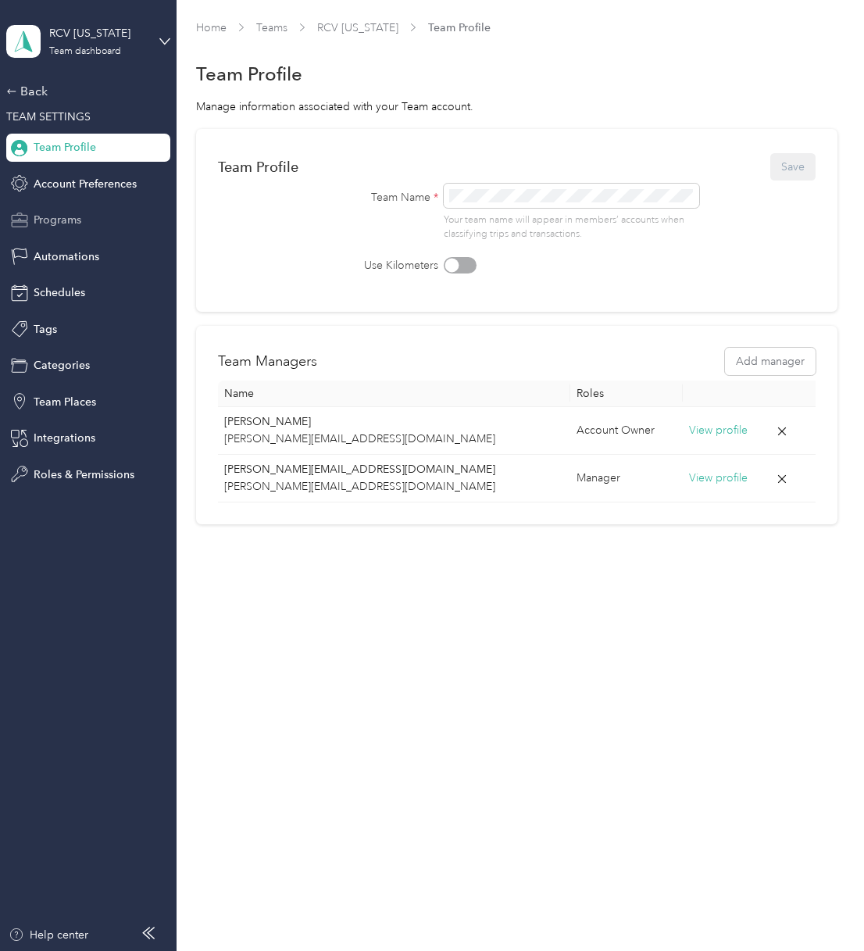
click at [78, 218] on span "Programs" at bounding box center [58, 220] width 48 height 16
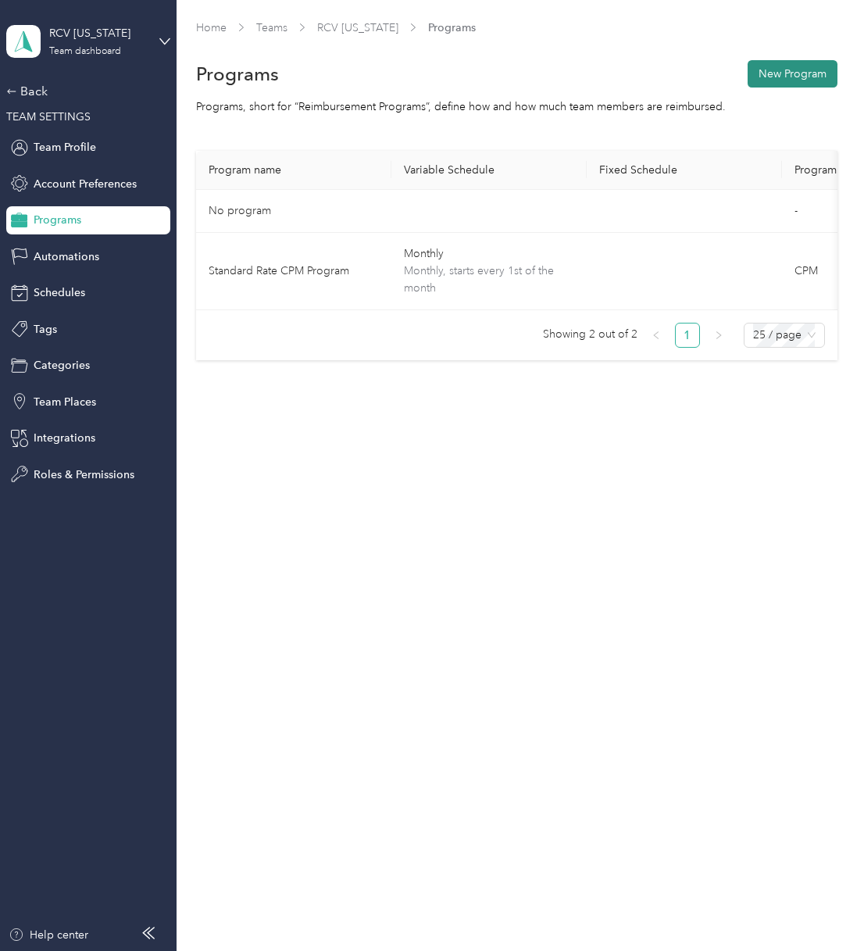
click at [787, 73] on button "New Program" at bounding box center [793, 73] width 90 height 27
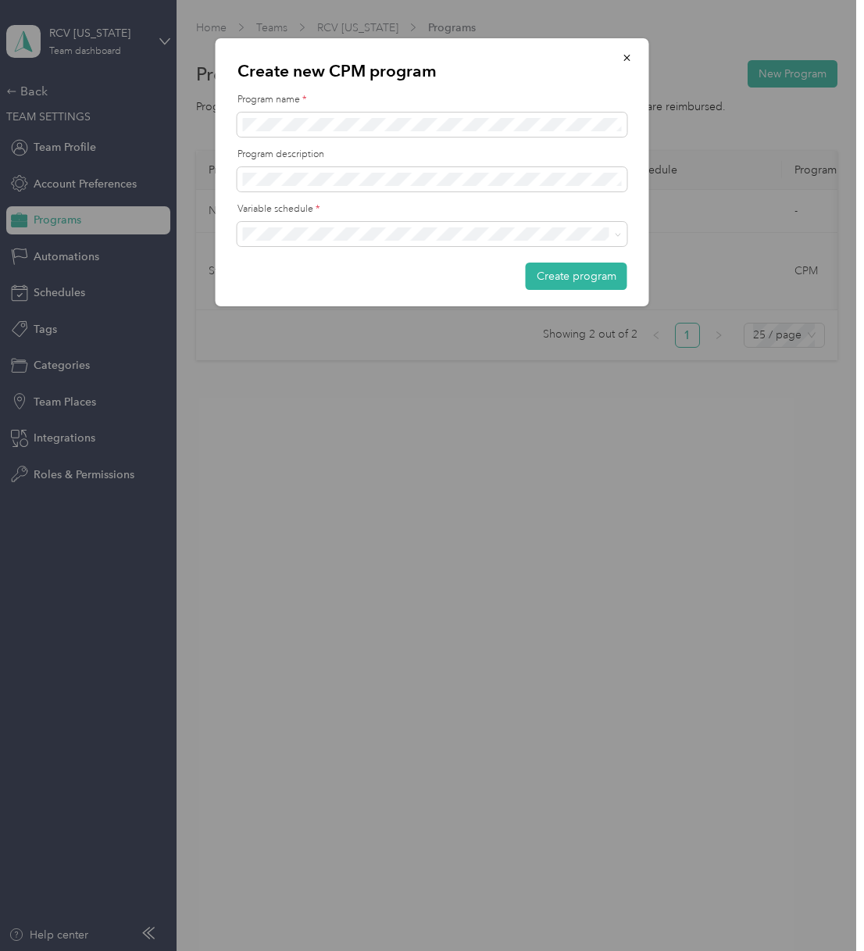
click at [370, 398] on div "Catch Up Reporting" at bounding box center [433, 398] width 368 height 16
click at [600, 277] on button "Create program" at bounding box center [577, 276] width 102 height 27
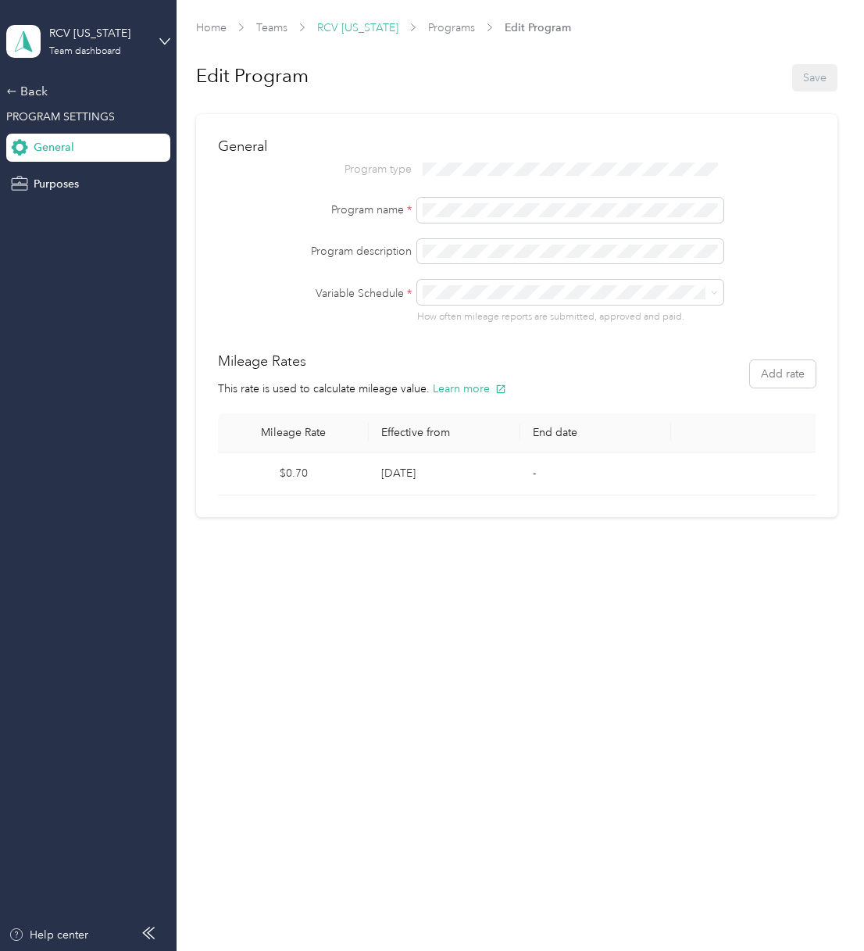
click at [369, 24] on link "RCV [US_STATE]" at bounding box center [357, 27] width 81 height 13
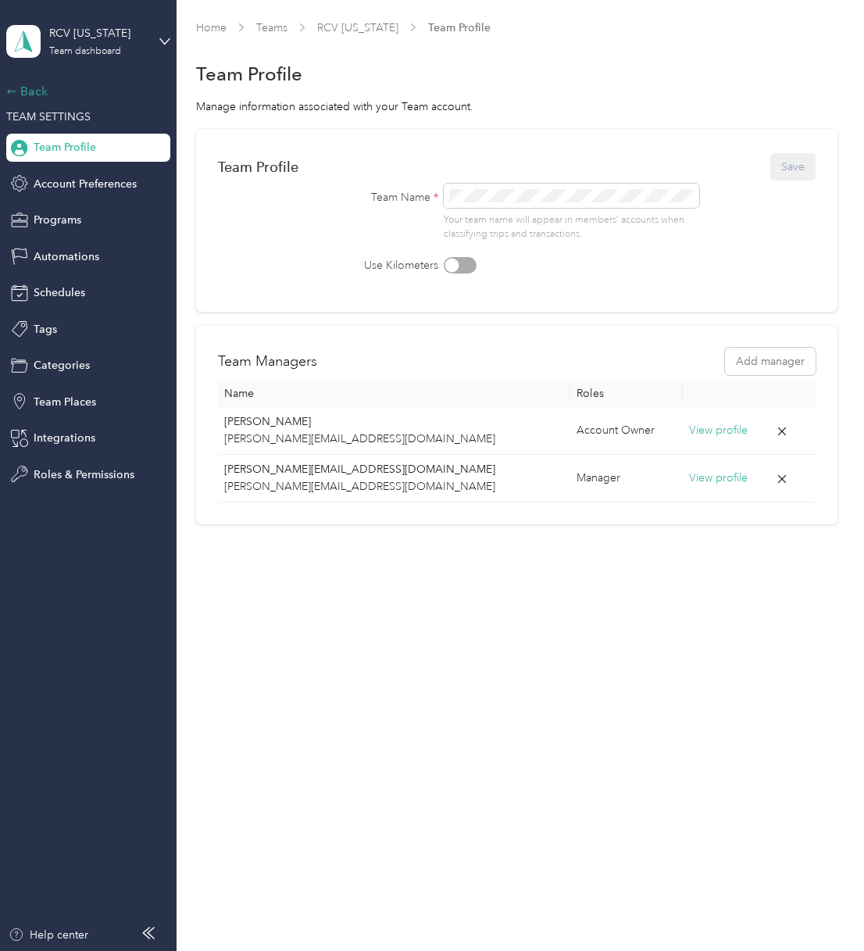
click at [27, 93] on div "Back" at bounding box center [84, 91] width 156 height 19
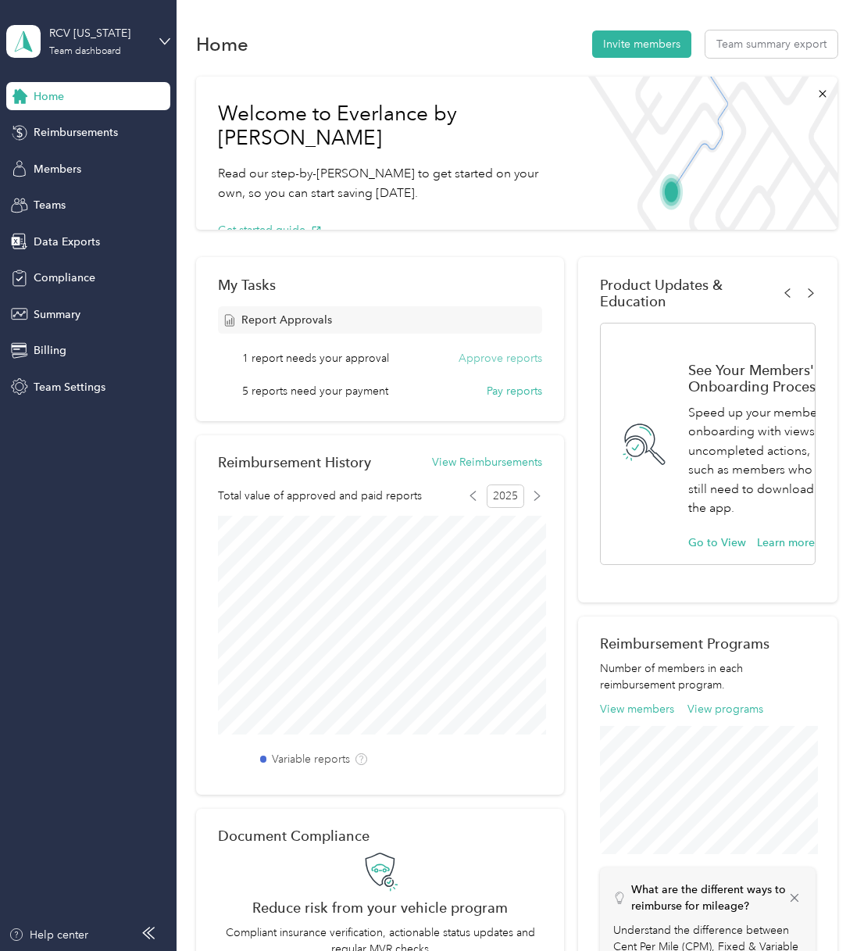
click at [503, 362] on button "Approve reports" at bounding box center [501, 358] width 84 height 16
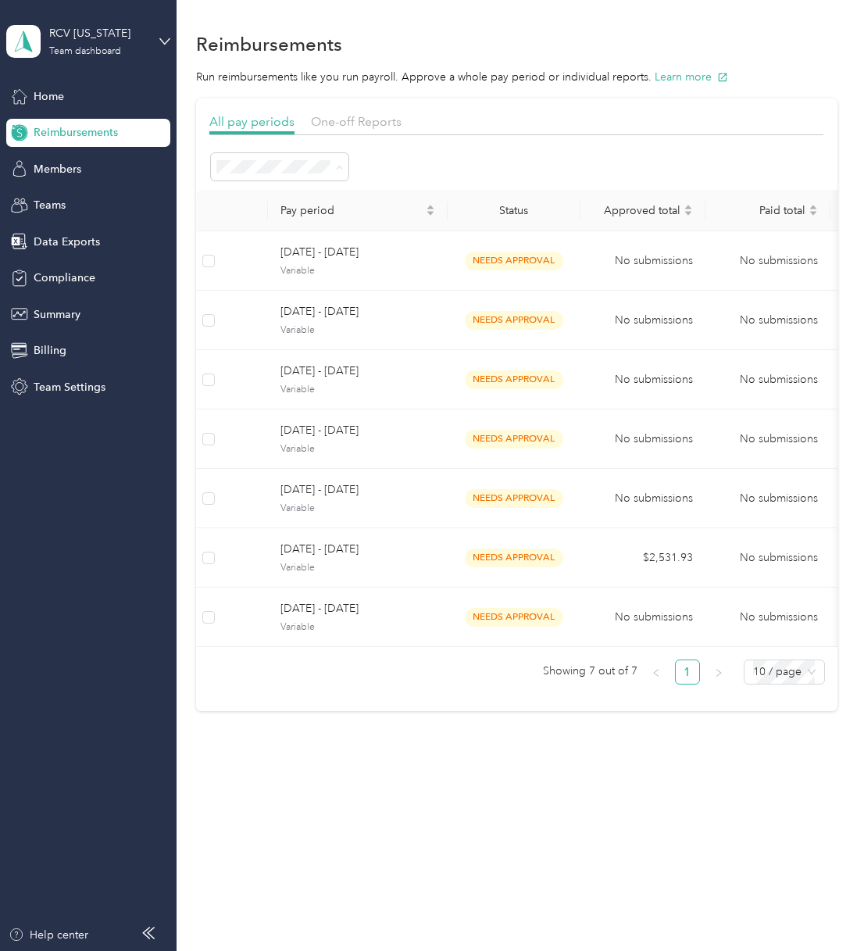
click at [260, 194] on span "All periods" at bounding box center [250, 195] width 54 height 13
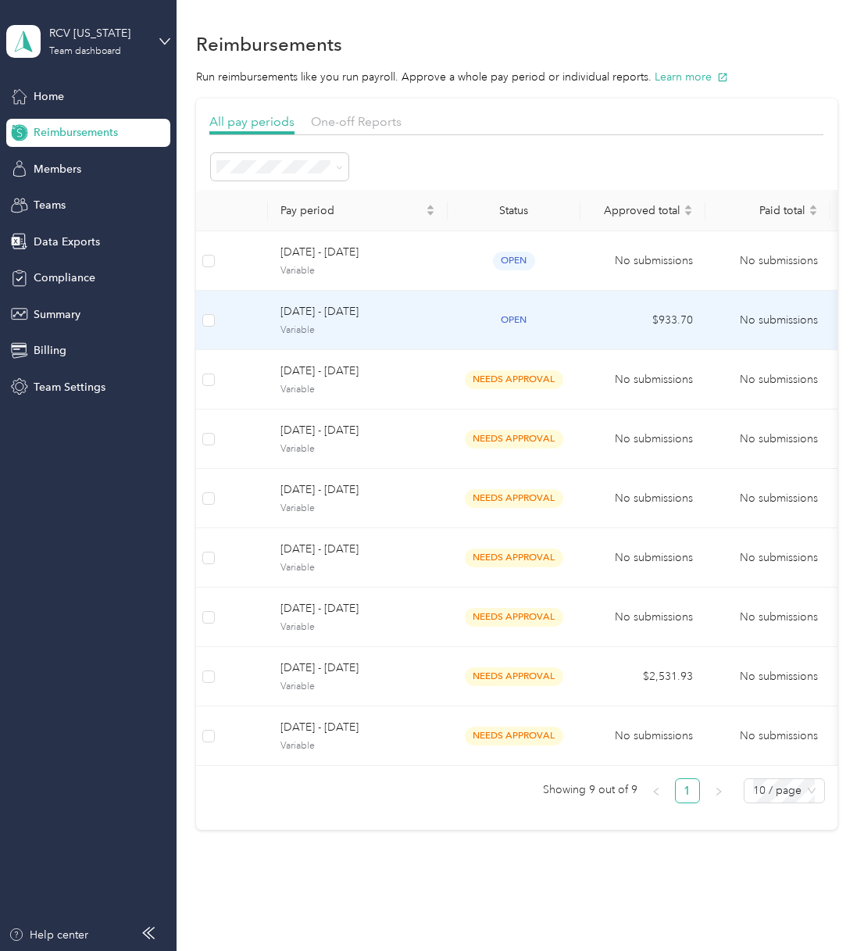
click at [590, 327] on td "$933.70" at bounding box center [643, 320] width 125 height 59
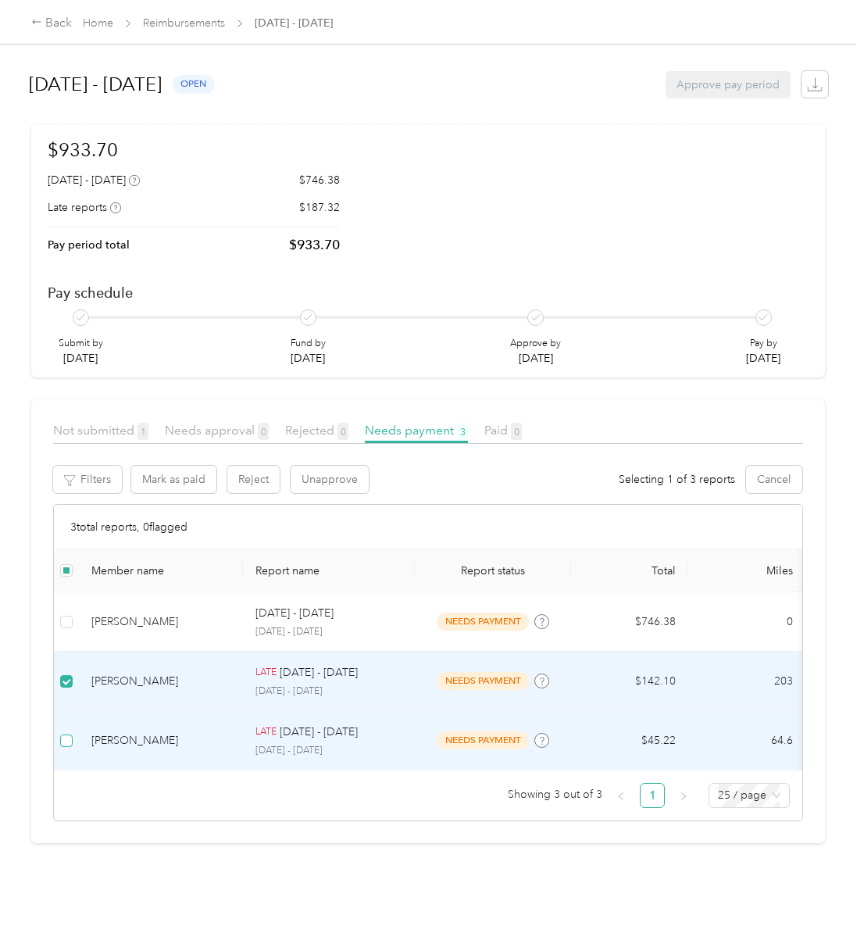
click at [66, 733] on label at bounding box center [66, 740] width 13 height 17
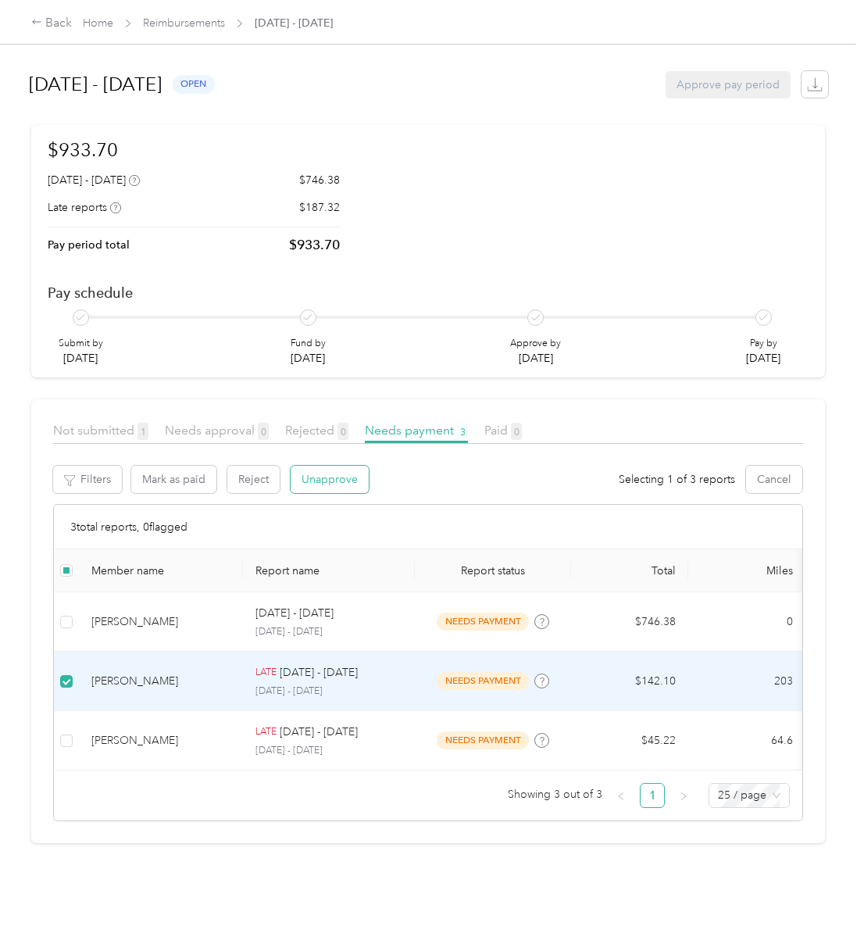
click at [345, 484] on button "Unapprove" at bounding box center [330, 479] width 78 height 27
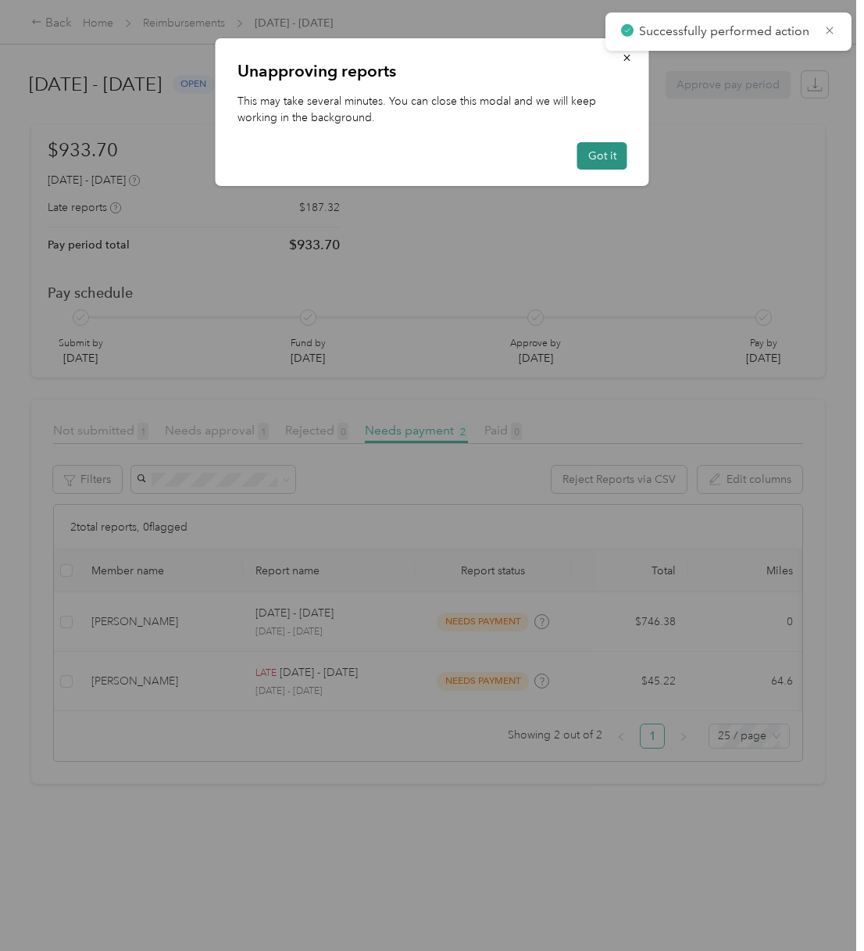
click at [616, 156] on button "Got it" at bounding box center [603, 155] width 50 height 27
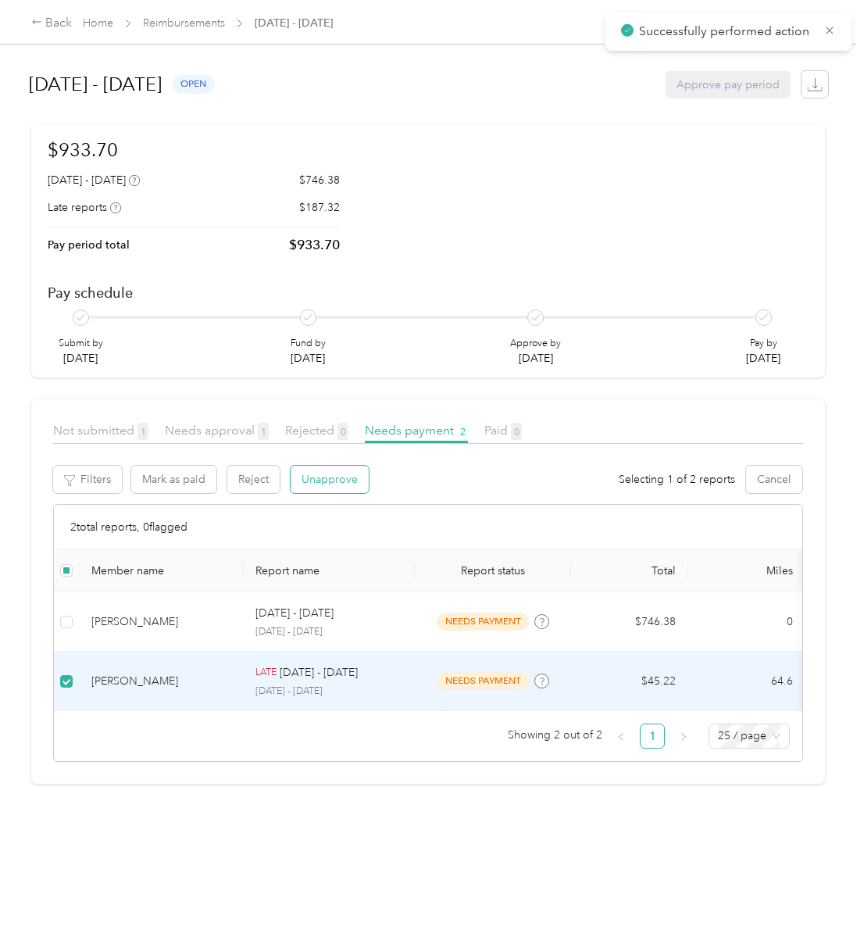
click at [331, 487] on button "Unapprove" at bounding box center [330, 479] width 78 height 27
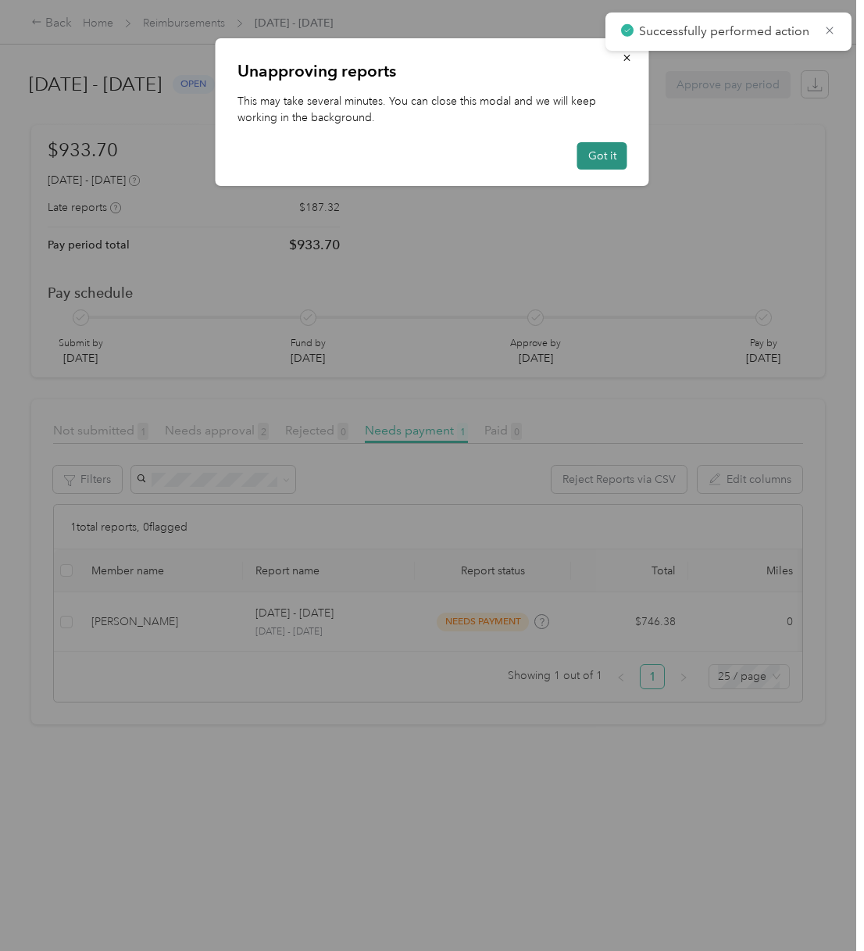
click at [608, 159] on button "Got it" at bounding box center [603, 155] width 50 height 27
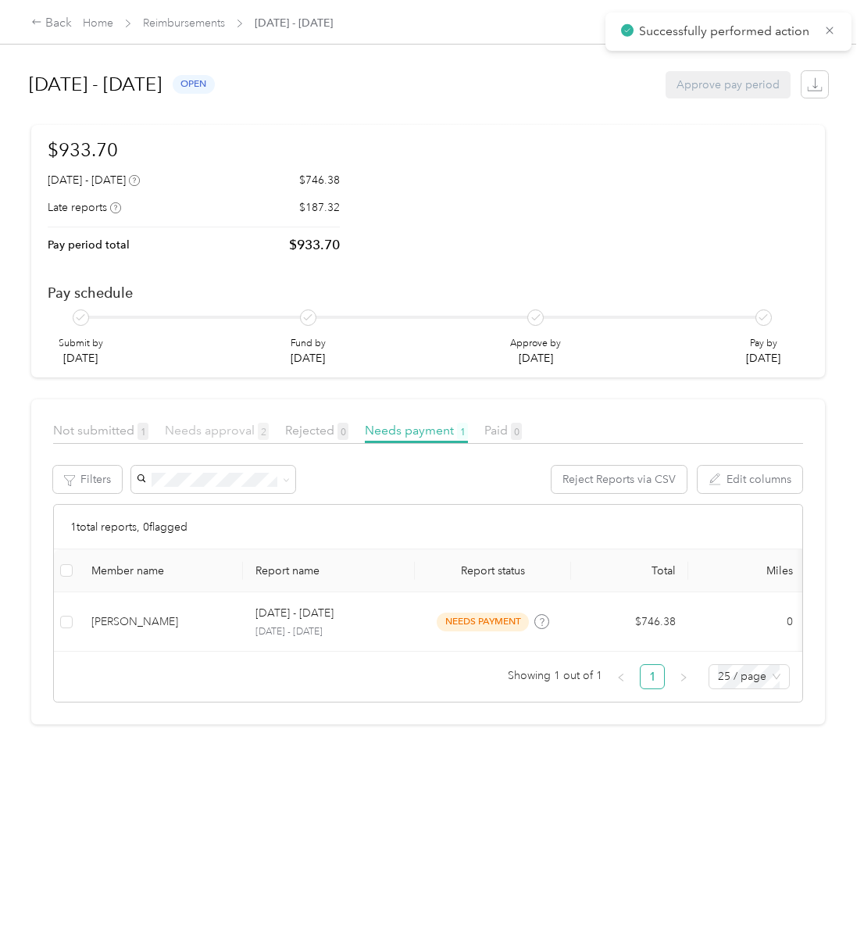
click at [237, 431] on span "Needs approval 2" at bounding box center [217, 430] width 104 height 15
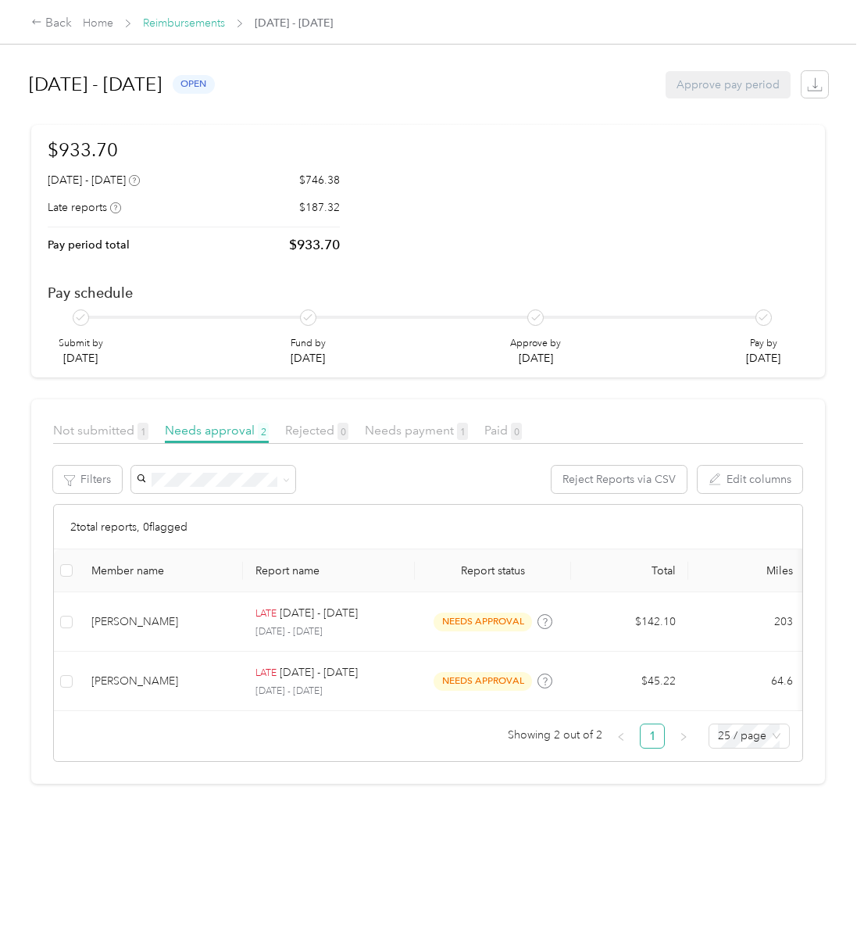
click at [169, 18] on link "Reimbursements" at bounding box center [184, 22] width 82 height 13
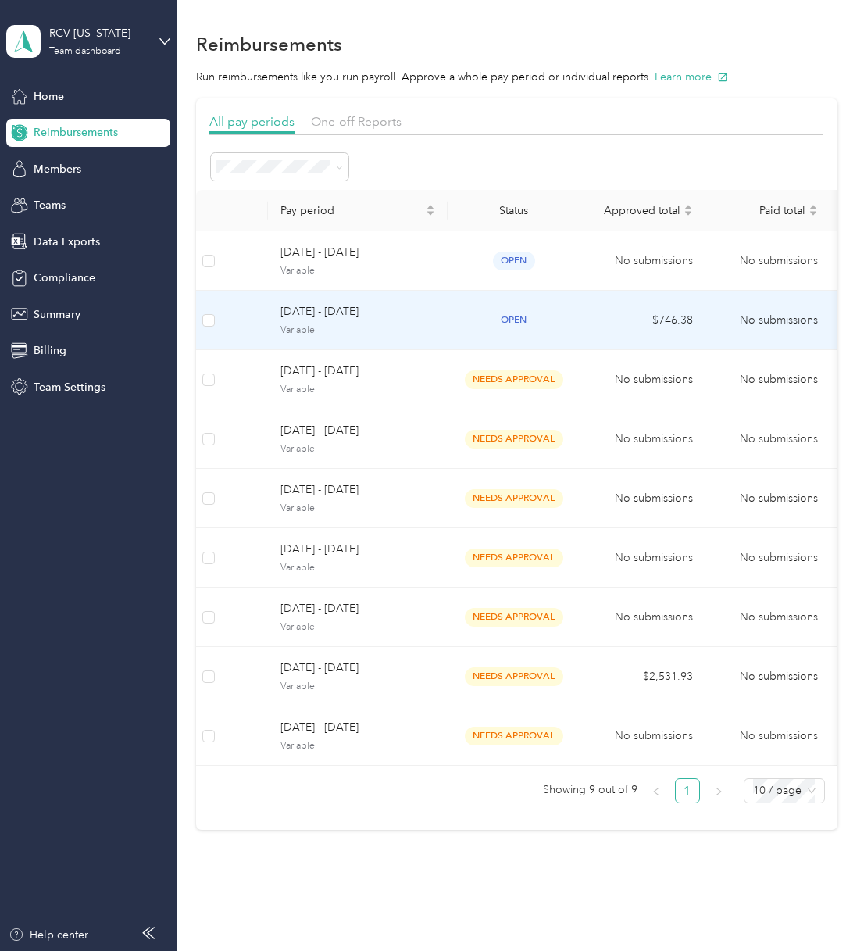
click at [589, 318] on td "$746.38" at bounding box center [643, 320] width 125 height 59
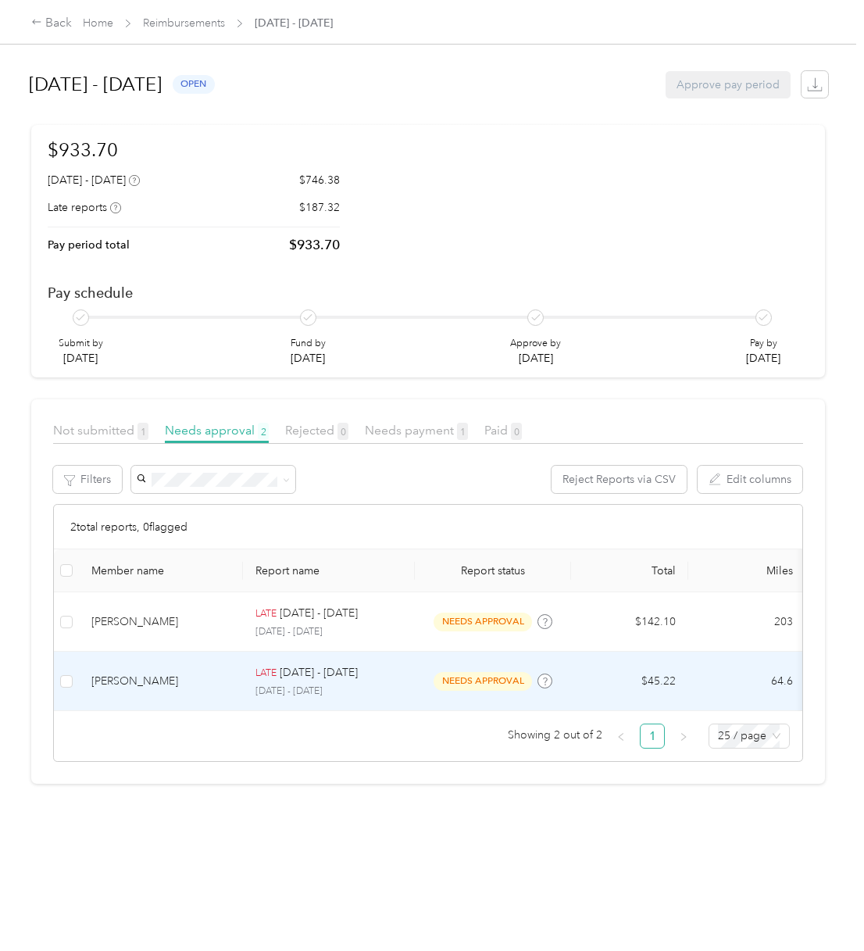
click at [130, 682] on div "[PERSON_NAME]" at bounding box center [160, 681] width 139 height 17
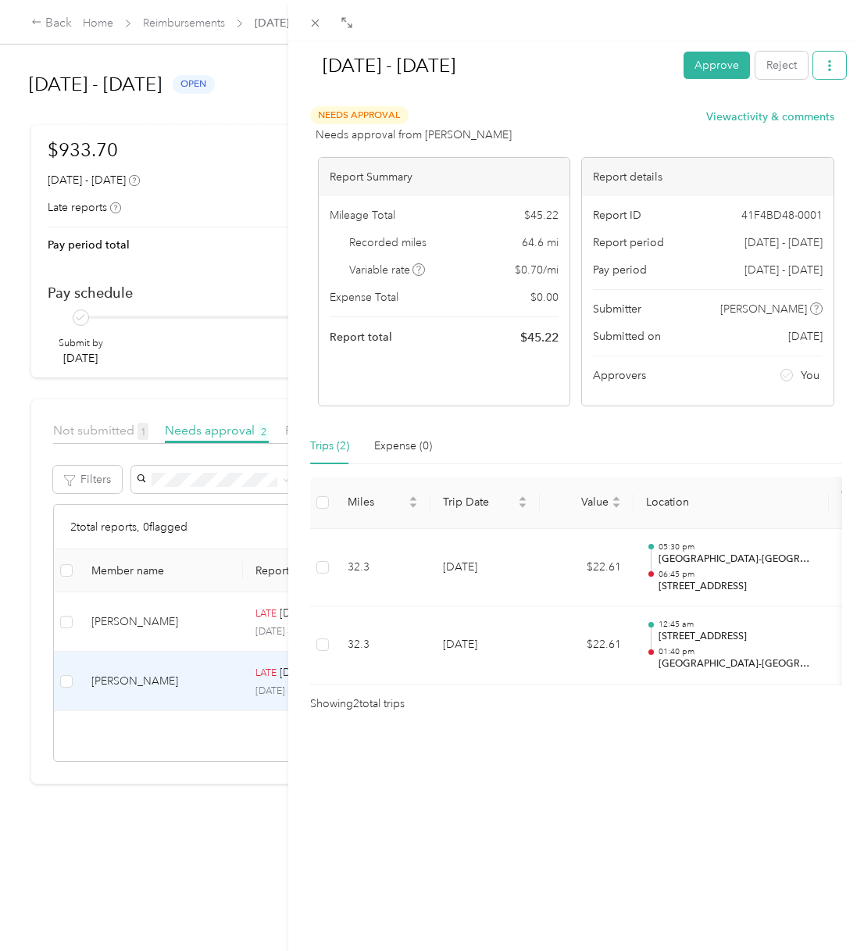
click at [835, 66] on button "button" at bounding box center [830, 65] width 33 height 27
click at [503, 86] on div "Apr 1 - 30, 2025 Approve Reject" at bounding box center [576, 68] width 540 height 46
click at [324, 20] on span at bounding box center [316, 23] width 22 height 22
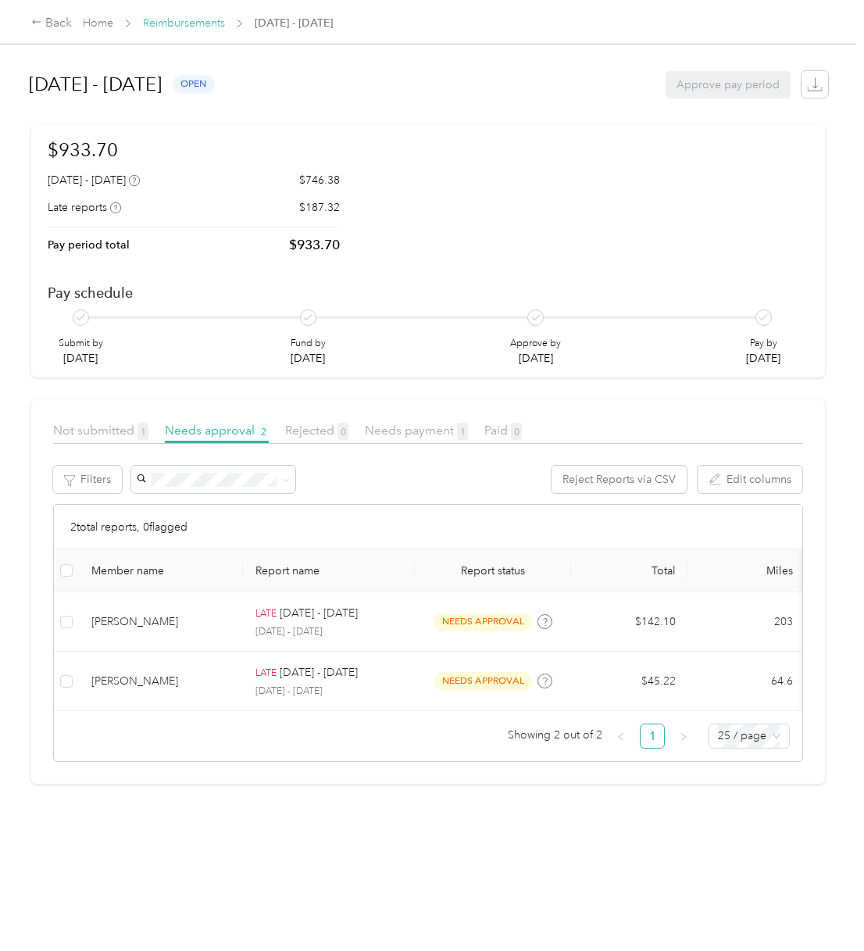
click at [172, 23] on link "Reimbursements" at bounding box center [184, 22] width 82 height 13
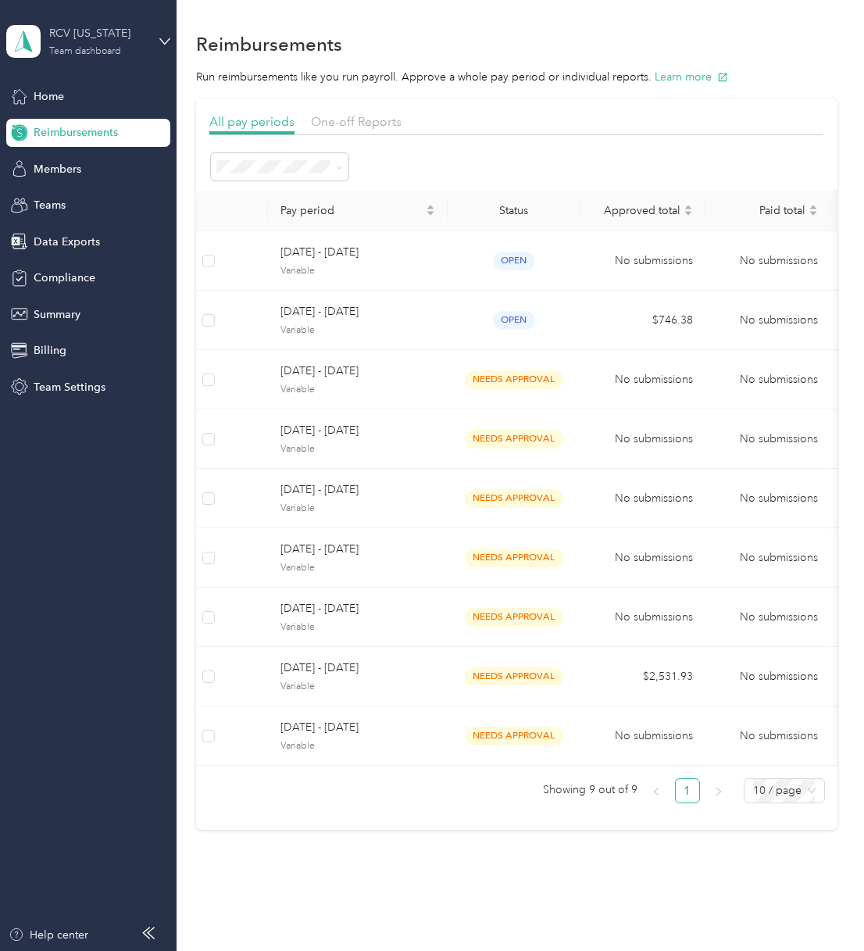
click at [90, 47] on div "Team dashboard" at bounding box center [85, 51] width 72 height 9
click at [74, 174] on div "Team dashboard Personal dashboard Log out" at bounding box center [215, 164] width 396 height 98
drag, startPoint x: 86, startPoint y: 44, endPoint x: 86, endPoint y: 57, distance: 13.3
click at [86, 44] on div "RCV [US_STATE] Team dashboard" at bounding box center [98, 40] width 98 height 31
click at [101, 160] on div "Personal dashboard" at bounding box center [69, 164] width 98 height 16
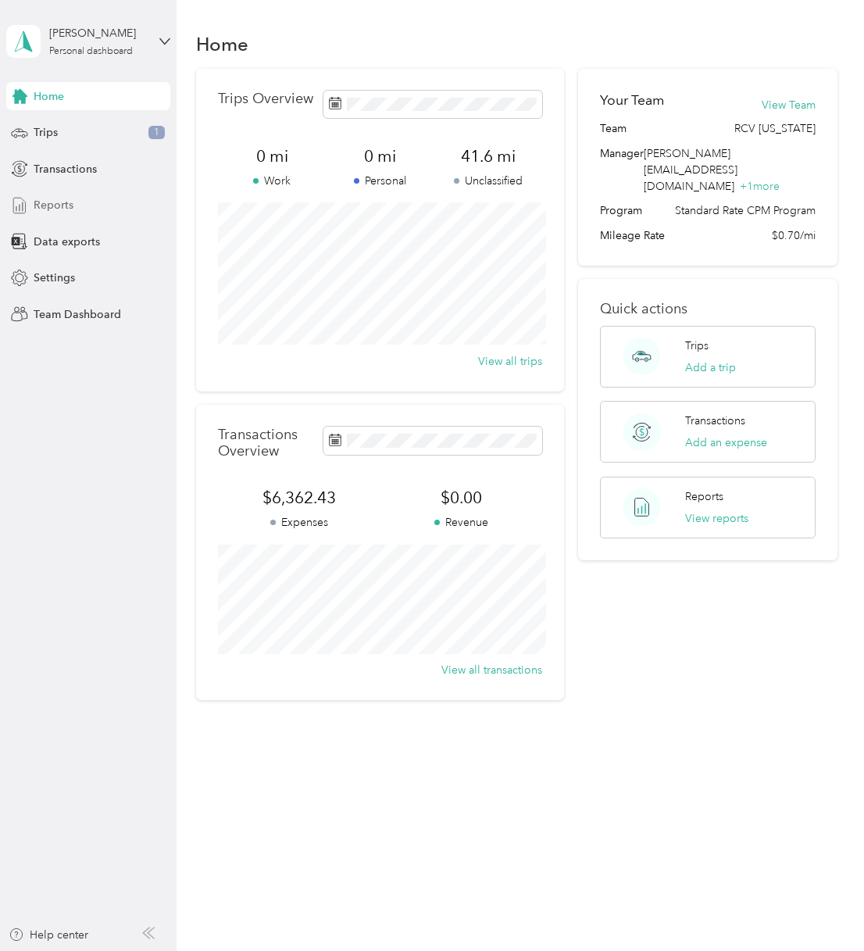
click at [69, 207] on span "Reports" at bounding box center [54, 205] width 40 height 16
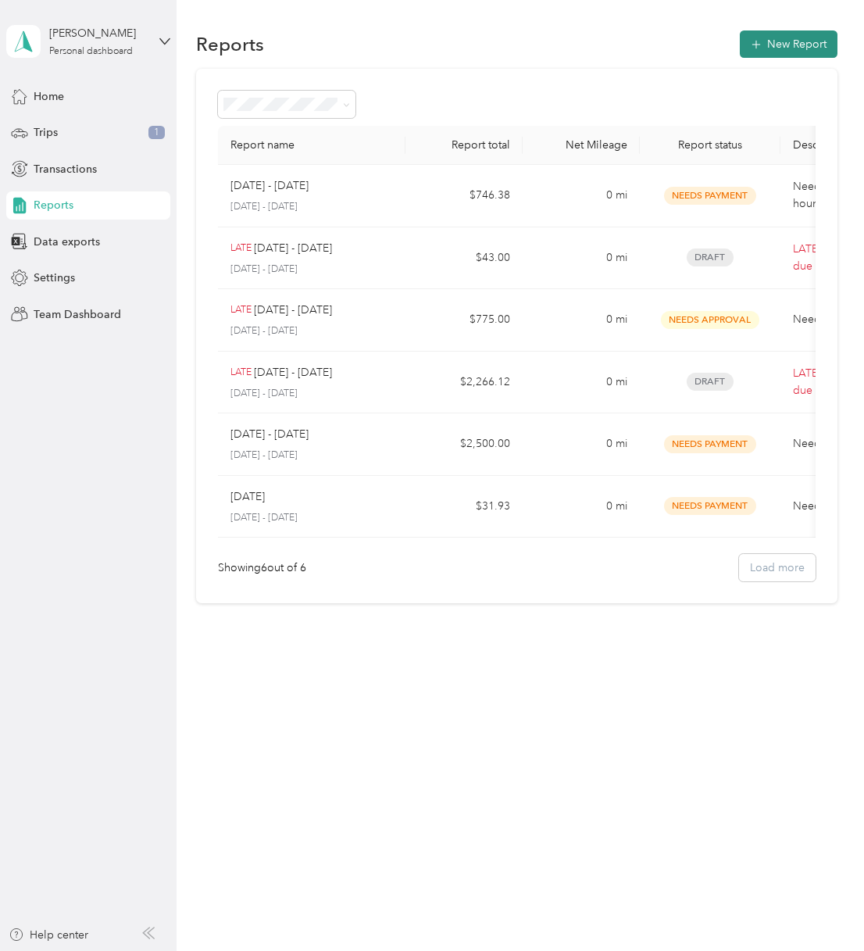
click at [791, 48] on button "New Report" at bounding box center [789, 43] width 98 height 27
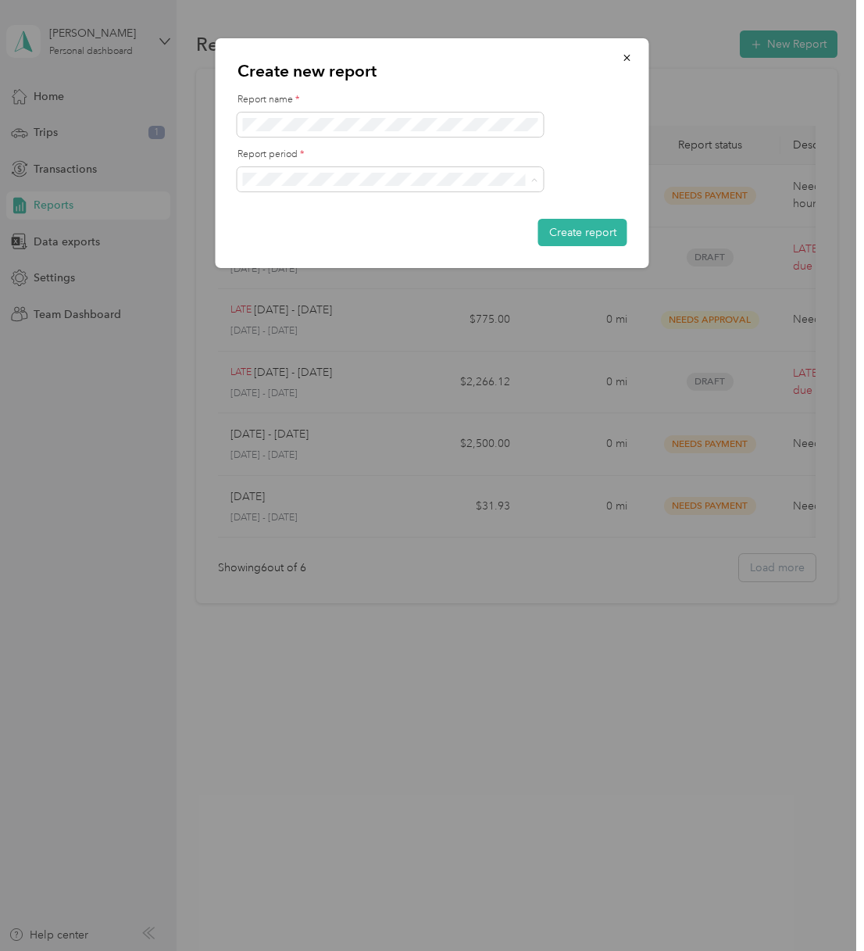
click at [592, 162] on div "Report period *" at bounding box center [433, 170] width 390 height 44
click at [452, 236] on li "[DATE] - [DATE]" at bounding box center [391, 233] width 306 height 27
click at [428, 132] on span at bounding box center [391, 125] width 306 height 25
click at [608, 244] on button "Create report" at bounding box center [583, 232] width 89 height 27
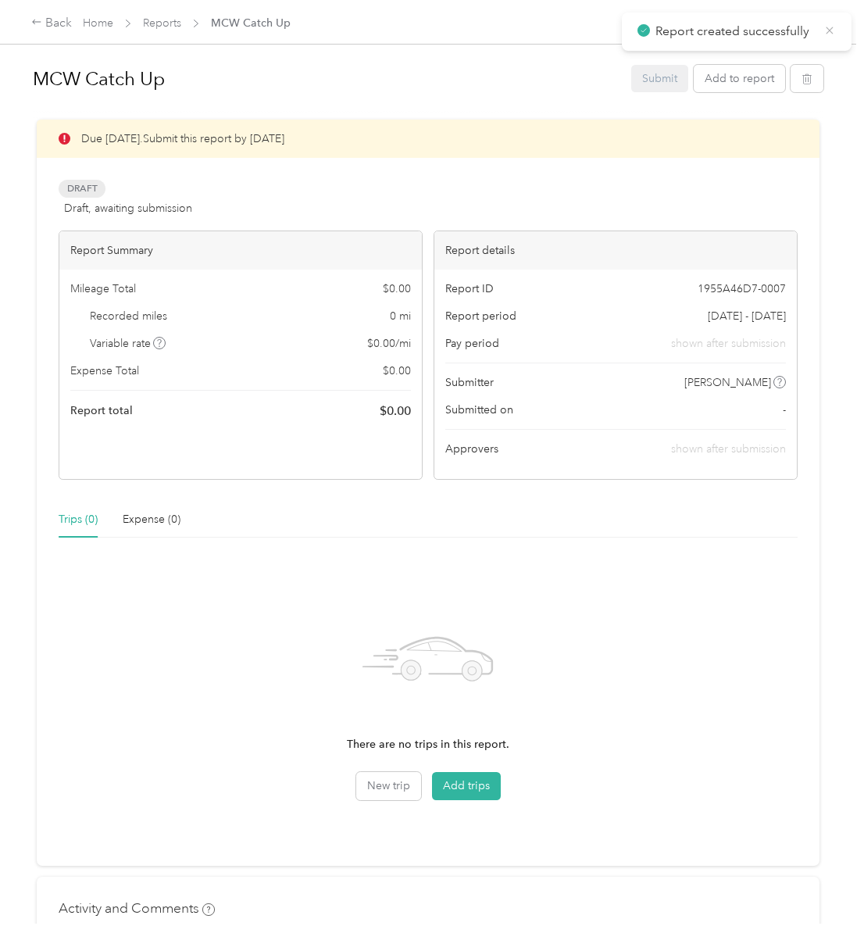
click at [826, 29] on icon at bounding box center [830, 30] width 13 height 14
click at [166, 23] on link "Reports" at bounding box center [162, 22] width 38 height 13
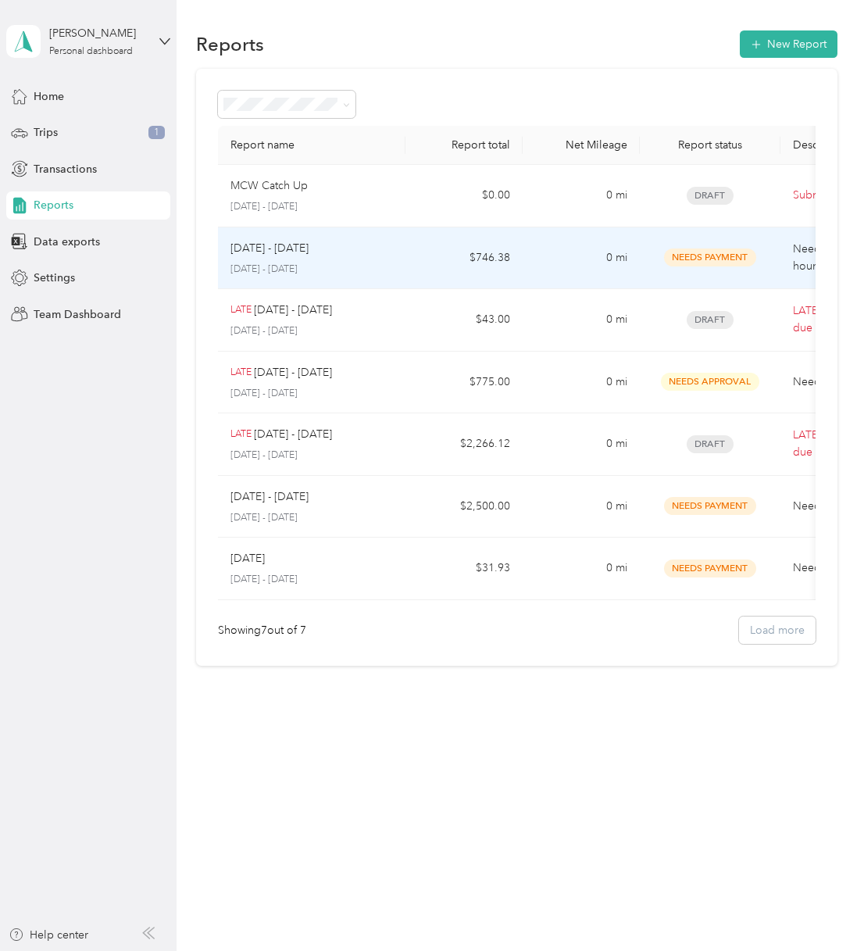
click at [384, 267] on p "[DATE] - [DATE]" at bounding box center [312, 270] width 163 height 14
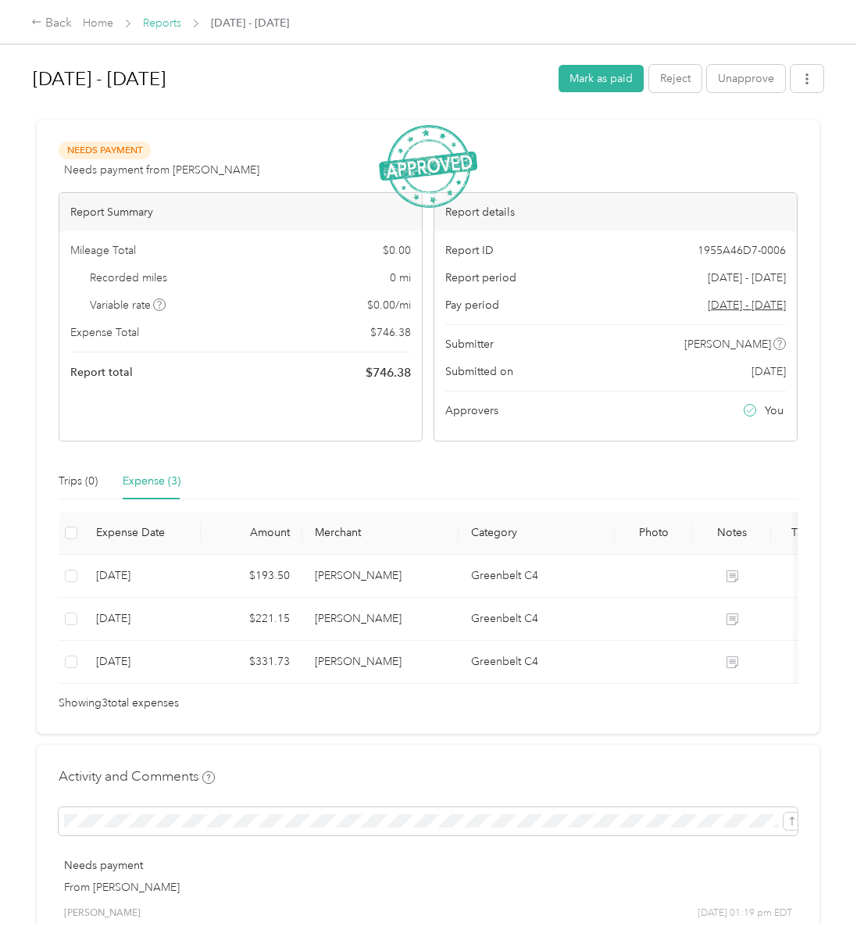
click at [163, 26] on link "Reports" at bounding box center [162, 22] width 38 height 13
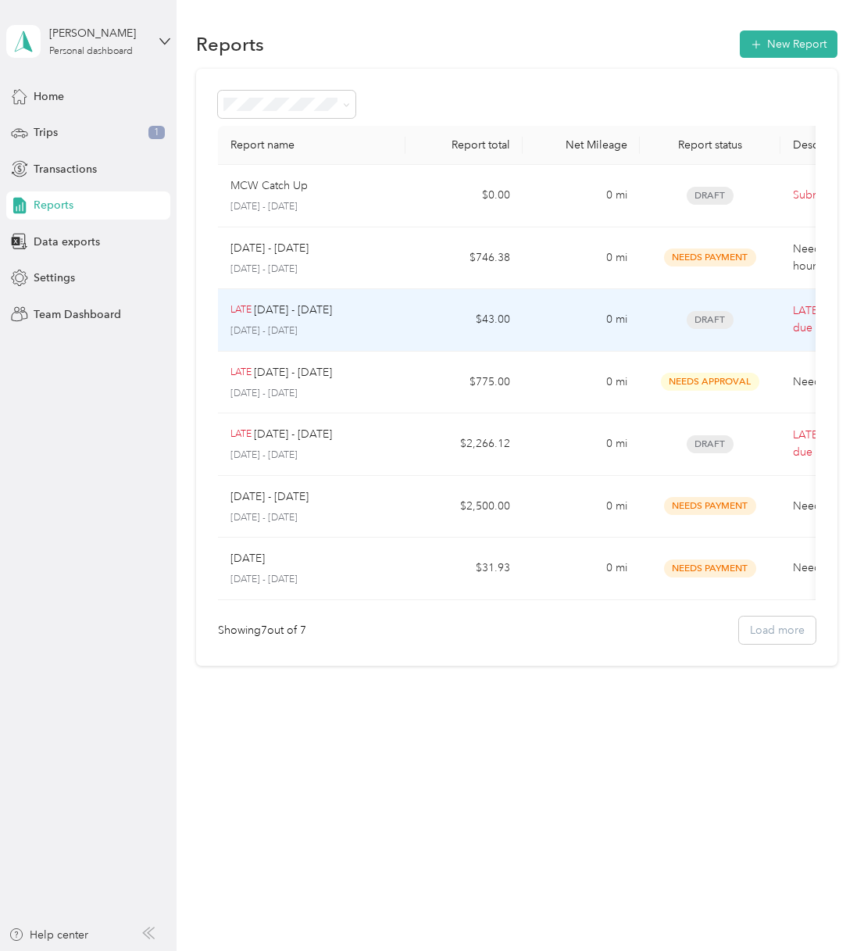
click at [486, 320] on td "$43.00" at bounding box center [464, 320] width 117 height 63
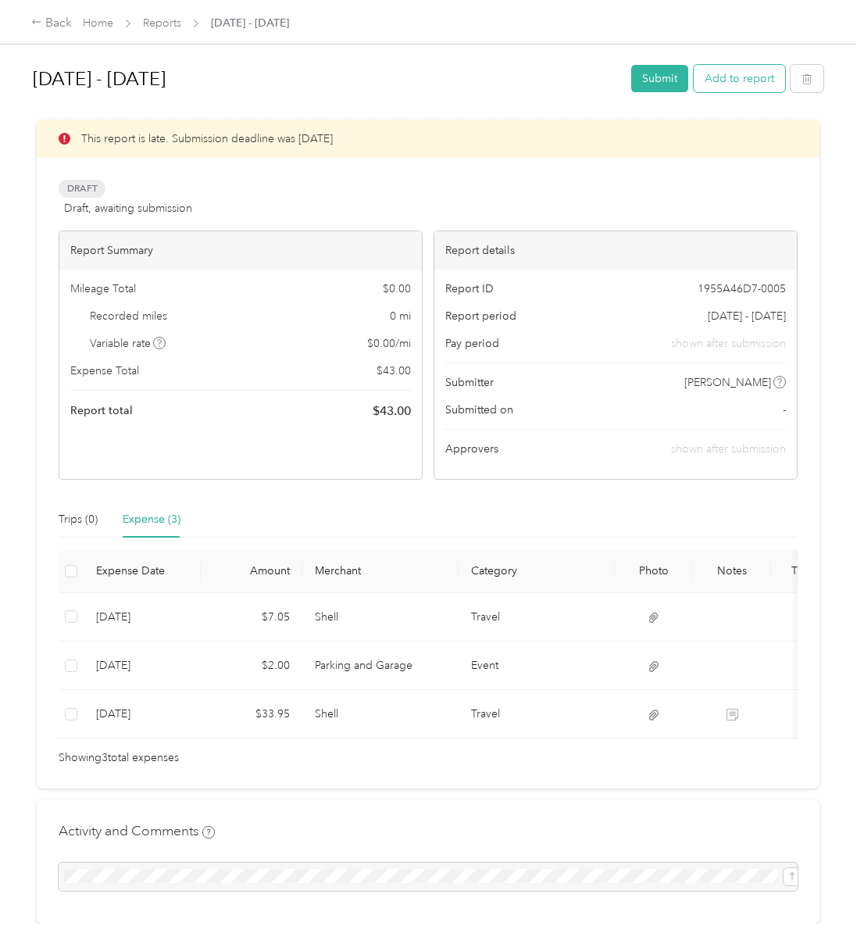
click at [745, 79] on button "Add to report" at bounding box center [739, 78] width 91 height 27
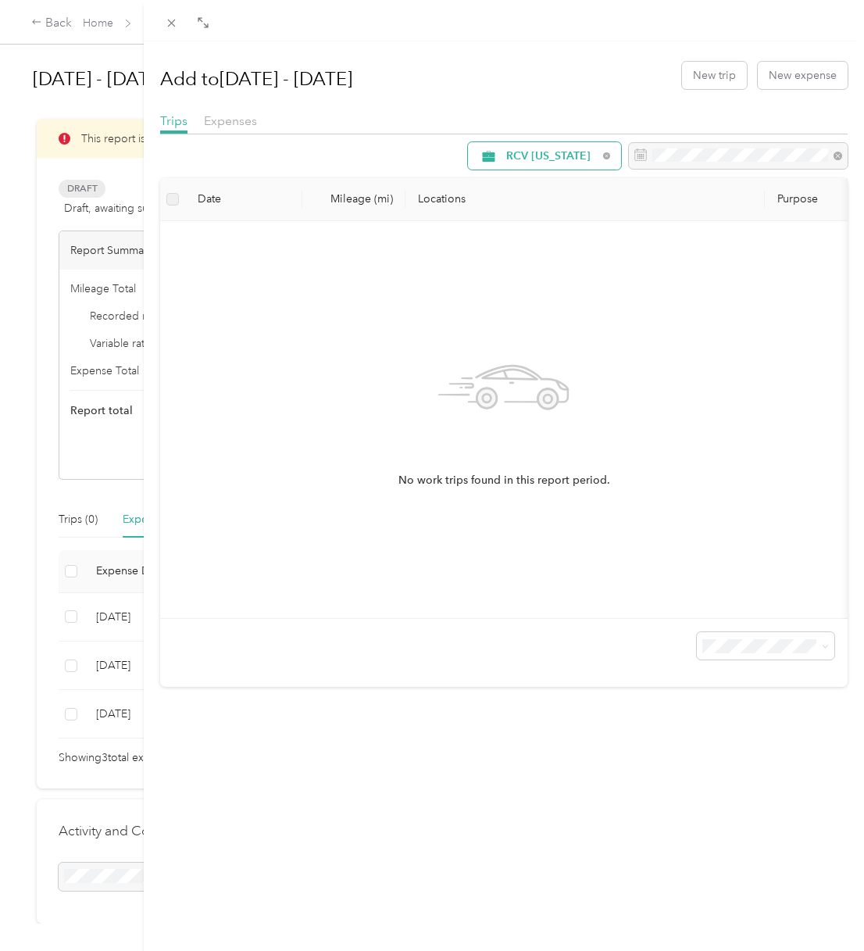
click at [560, 151] on span "RCV [US_STATE]" at bounding box center [552, 156] width 91 height 11
click at [535, 180] on span "All Purposes" at bounding box center [559, 185] width 104 height 16
click at [540, 160] on span "All Purposes" at bounding box center [552, 156] width 91 height 11
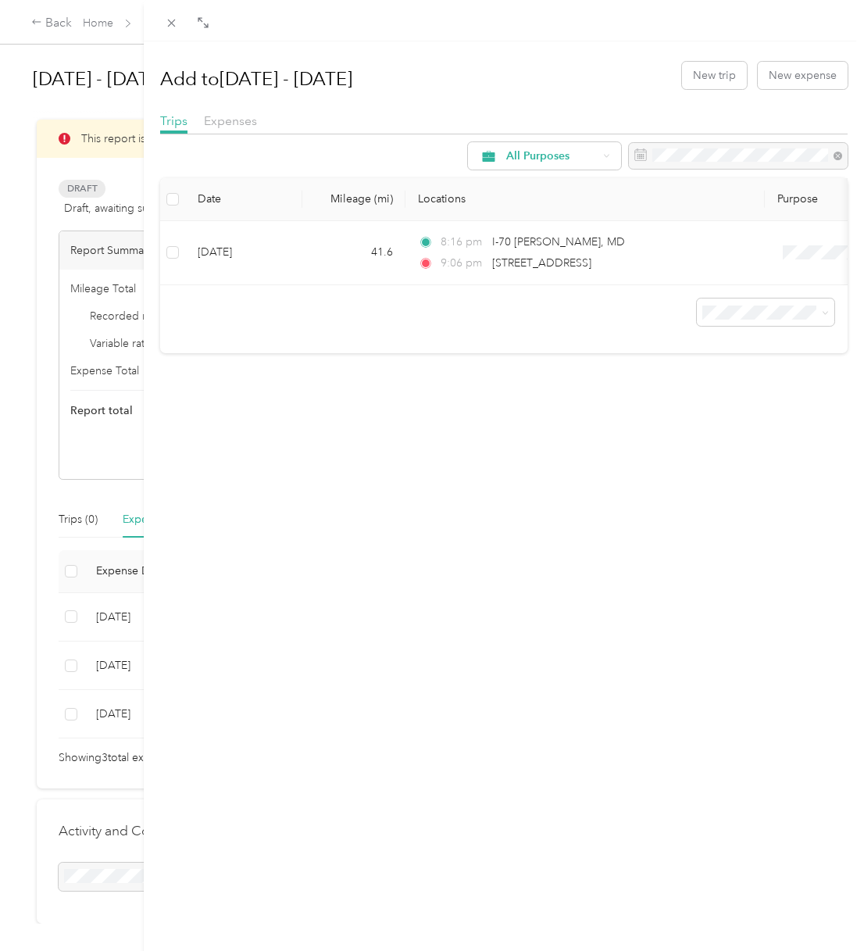
click at [532, 232] on span "RCV [US_STATE]" at bounding box center [559, 238] width 104 height 16
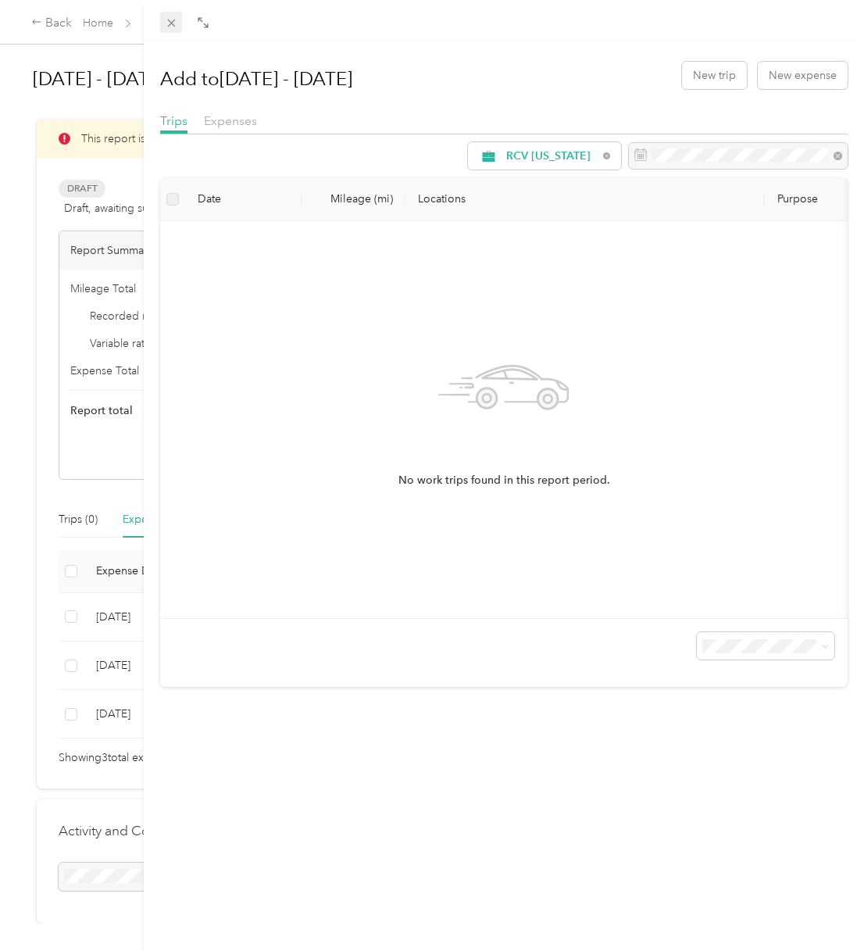
click at [172, 24] on icon at bounding box center [171, 24] width 8 height 8
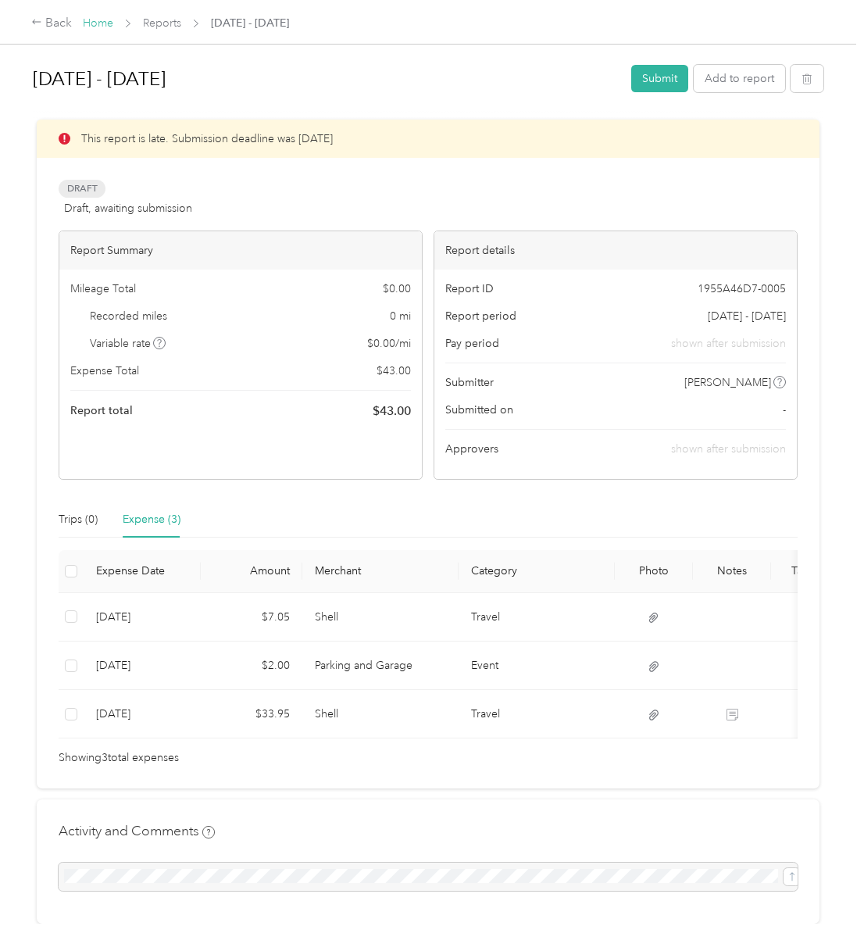
click at [106, 22] on link "Home" at bounding box center [98, 22] width 30 height 13
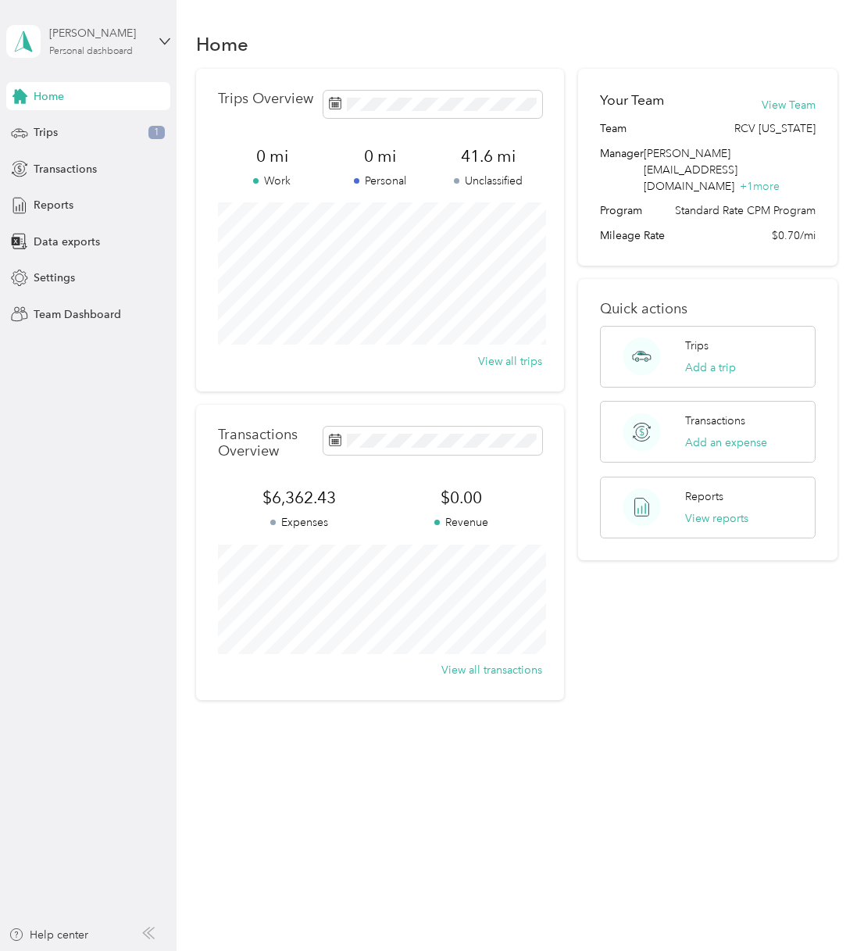
click at [97, 40] on div "[PERSON_NAME]" at bounding box center [98, 33] width 98 height 16
click at [72, 131] on div "Team dashboard" at bounding box center [215, 128] width 396 height 27
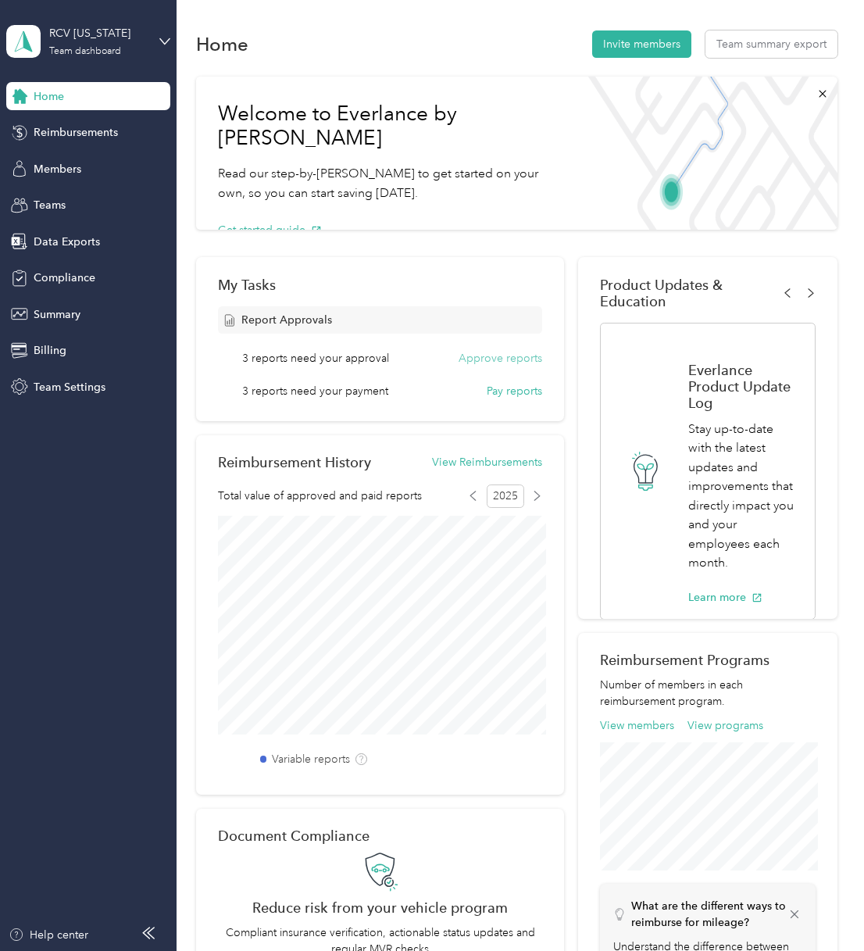
click at [511, 356] on button "Approve reports" at bounding box center [501, 358] width 84 height 16
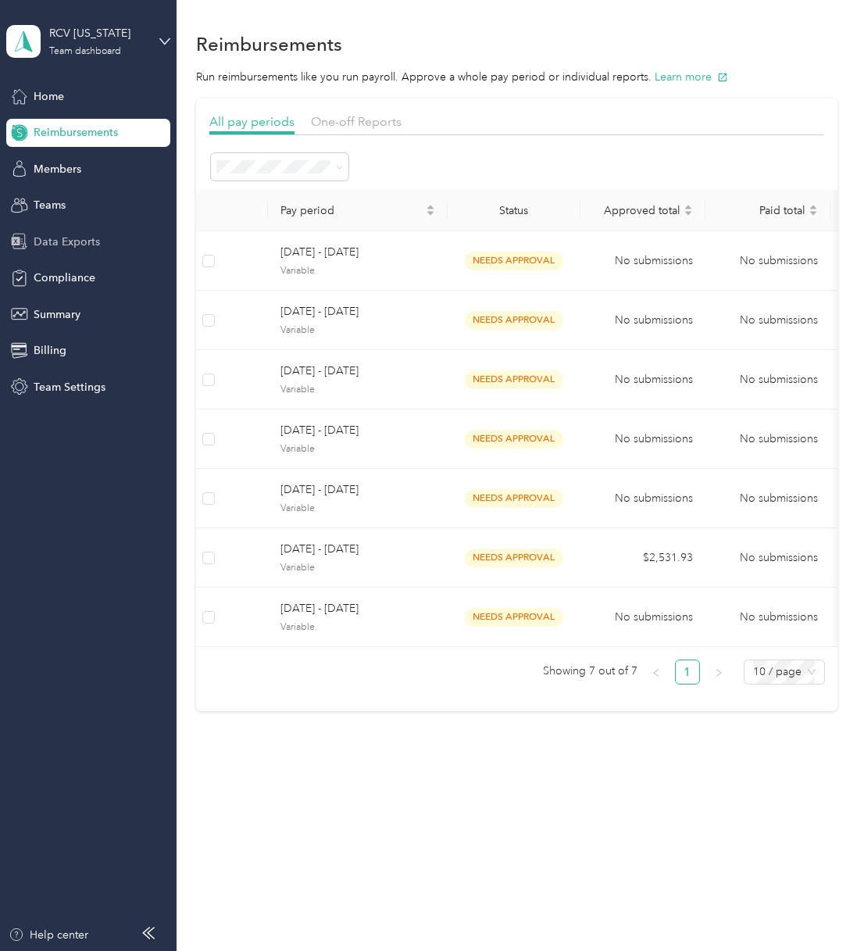
click at [70, 244] on span "Data Exports" at bounding box center [67, 242] width 66 height 16
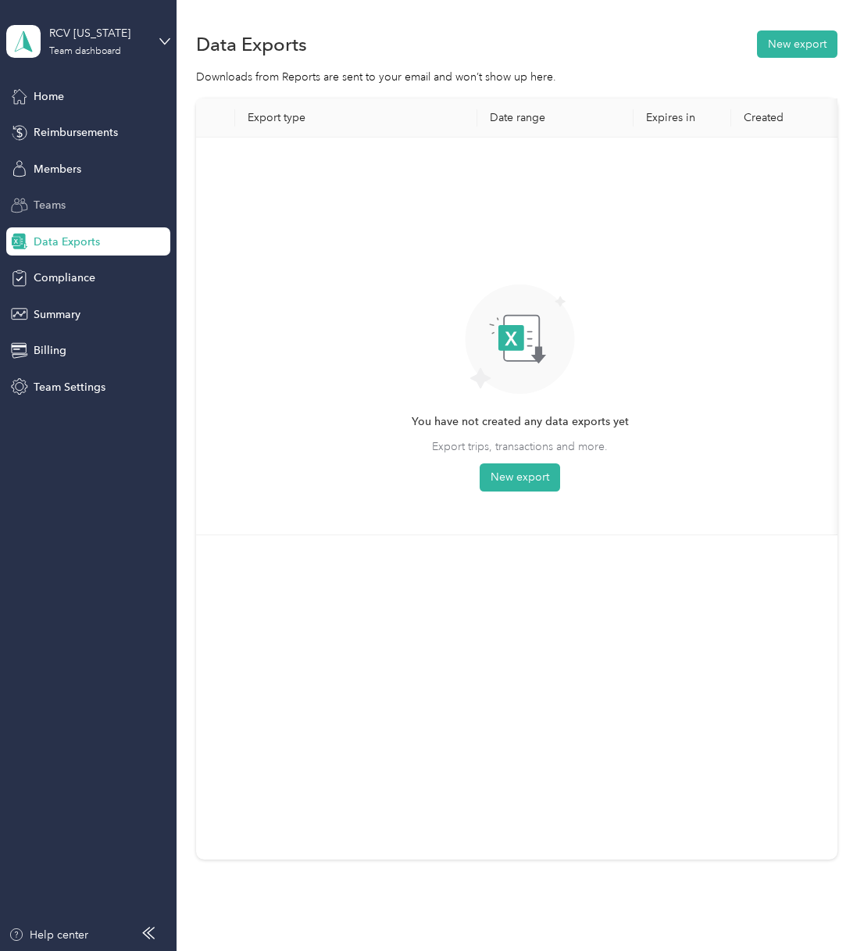
click at [48, 201] on span "Teams" at bounding box center [50, 205] width 32 height 16
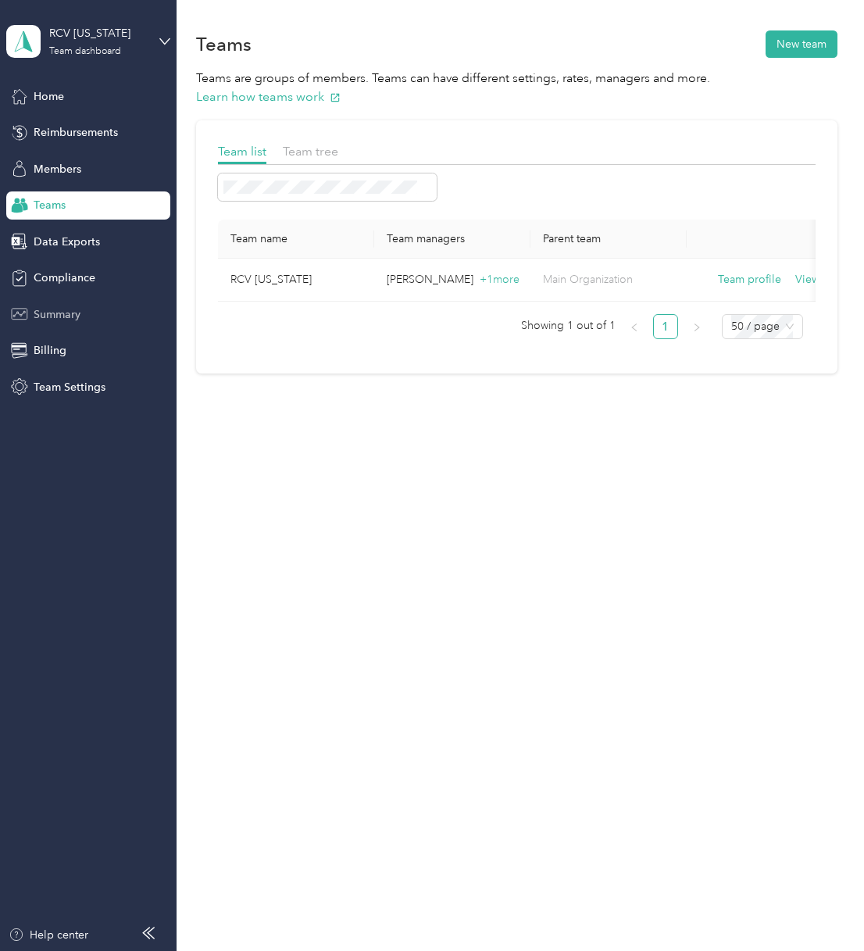
click at [62, 313] on span "Summary" at bounding box center [57, 314] width 47 height 16
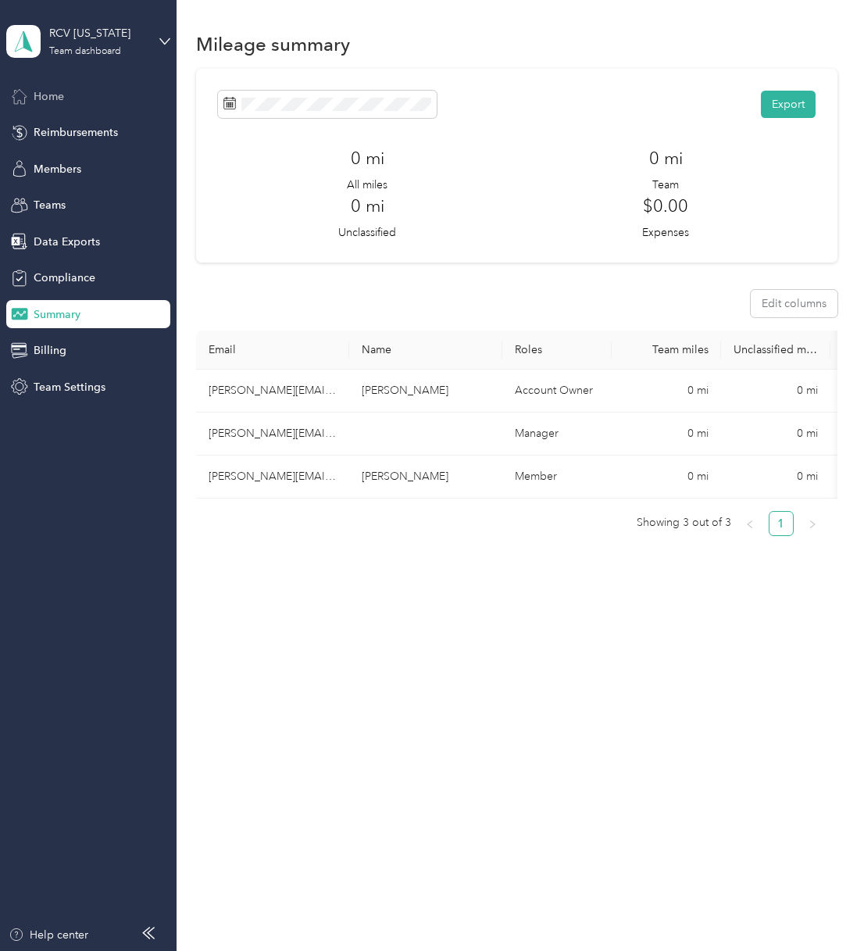
click at [57, 101] on span "Home" at bounding box center [49, 96] width 30 height 16
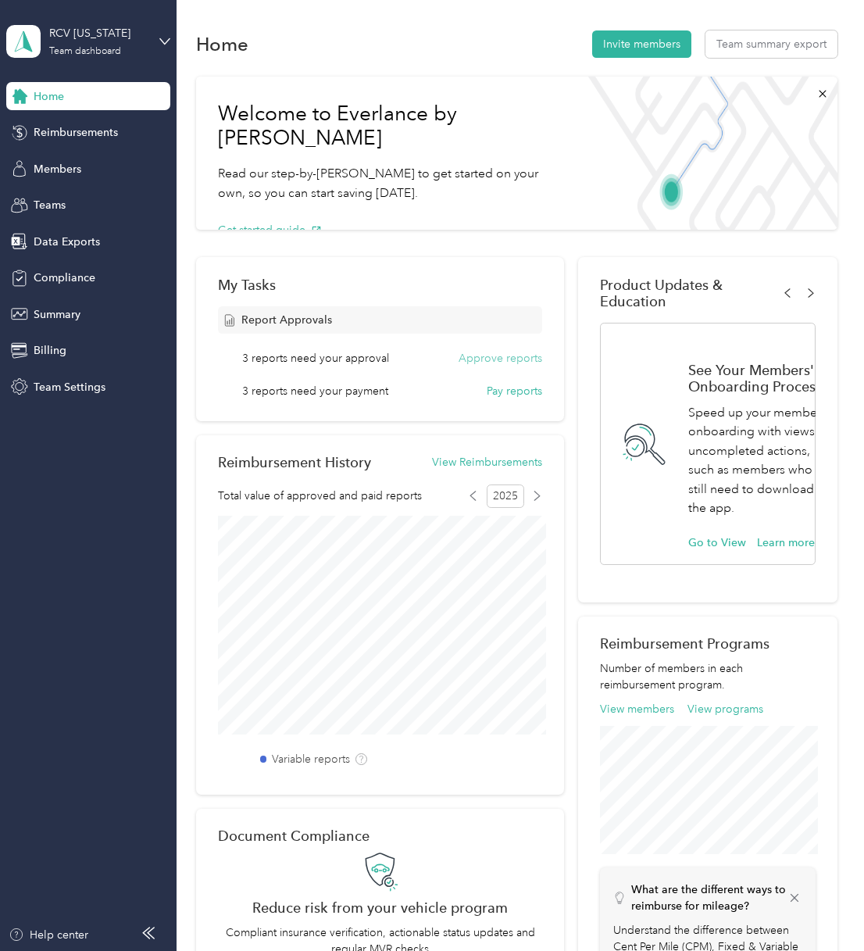
click at [499, 355] on button "Approve reports" at bounding box center [501, 358] width 84 height 16
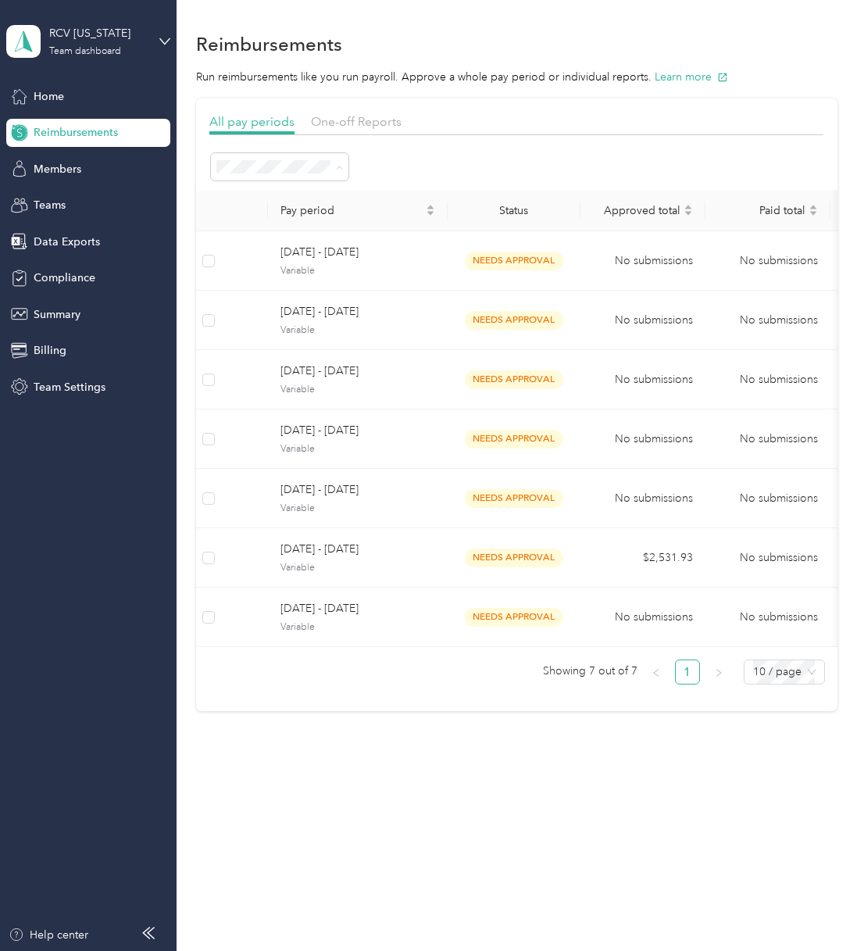
click at [282, 197] on div "All periods" at bounding box center [281, 196] width 116 height 16
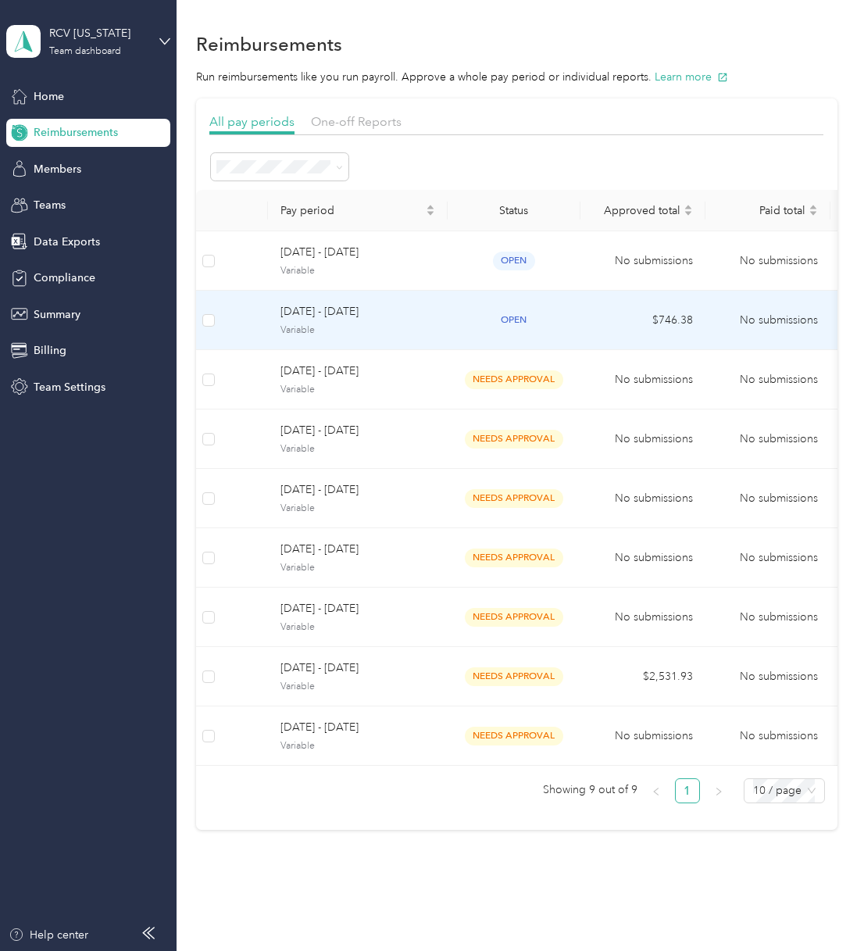
click at [544, 323] on div "open" at bounding box center [514, 320] width 108 height 18
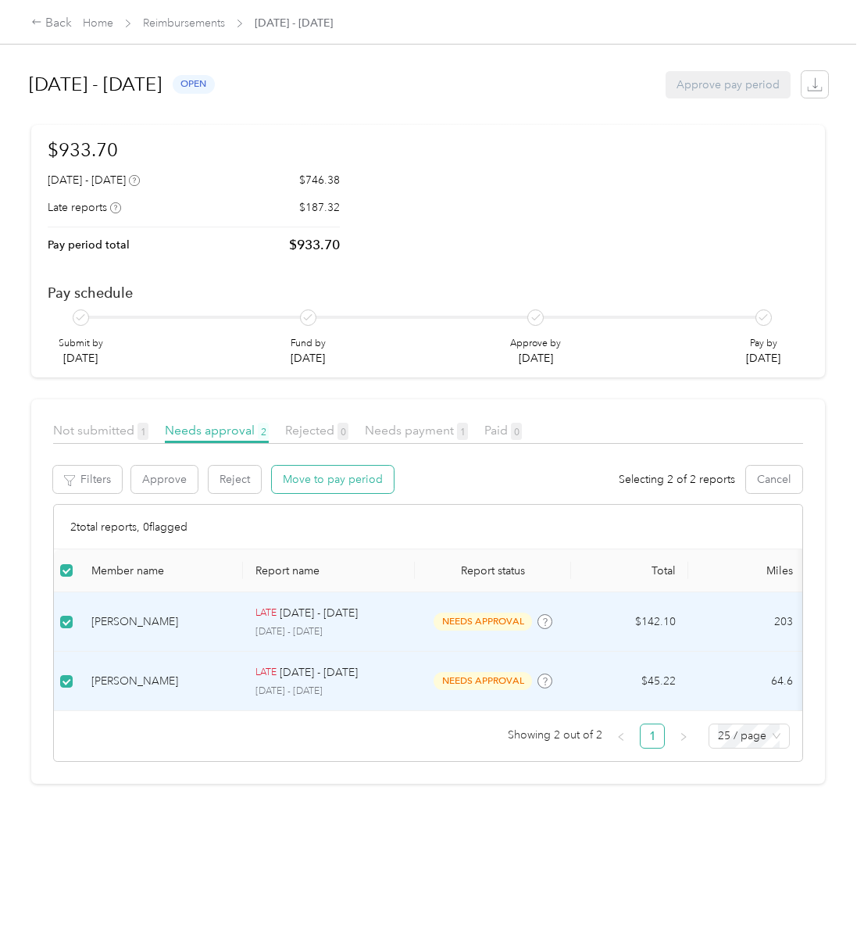
click at [356, 481] on button "Move to pay period" at bounding box center [333, 479] width 122 height 27
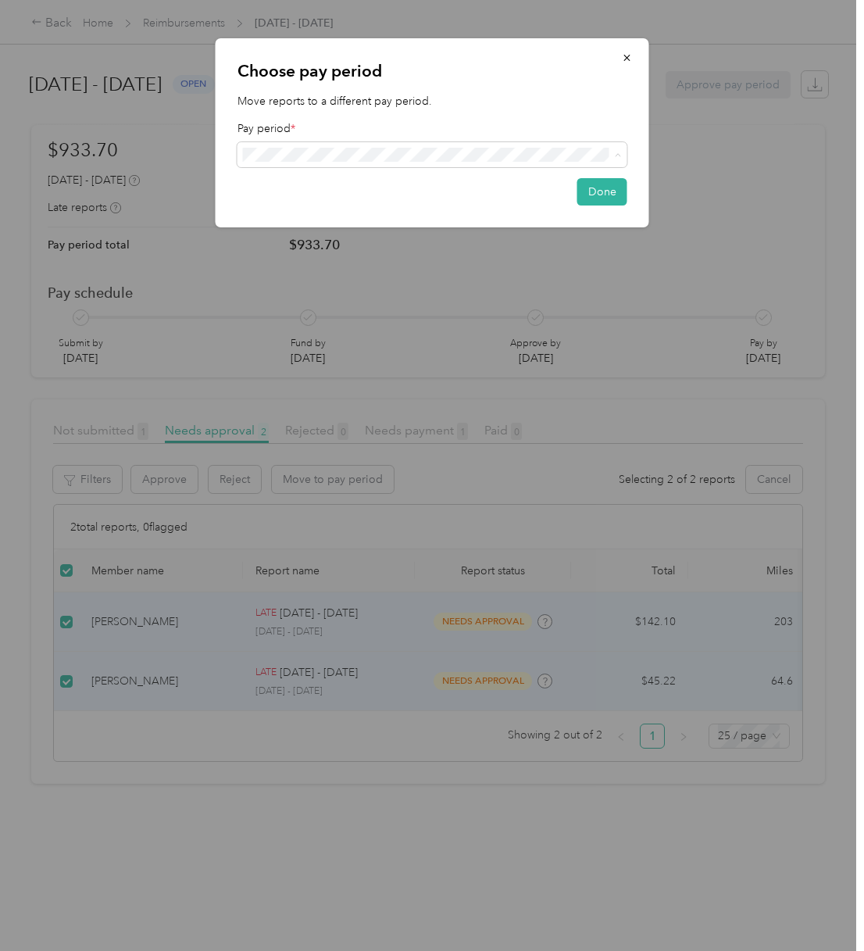
click at [505, 112] on div "Choose pay period Move reports to a different pay period. Pay period * Done" at bounding box center [433, 132] width 434 height 189
click at [622, 55] on icon "button" at bounding box center [627, 57] width 11 height 11
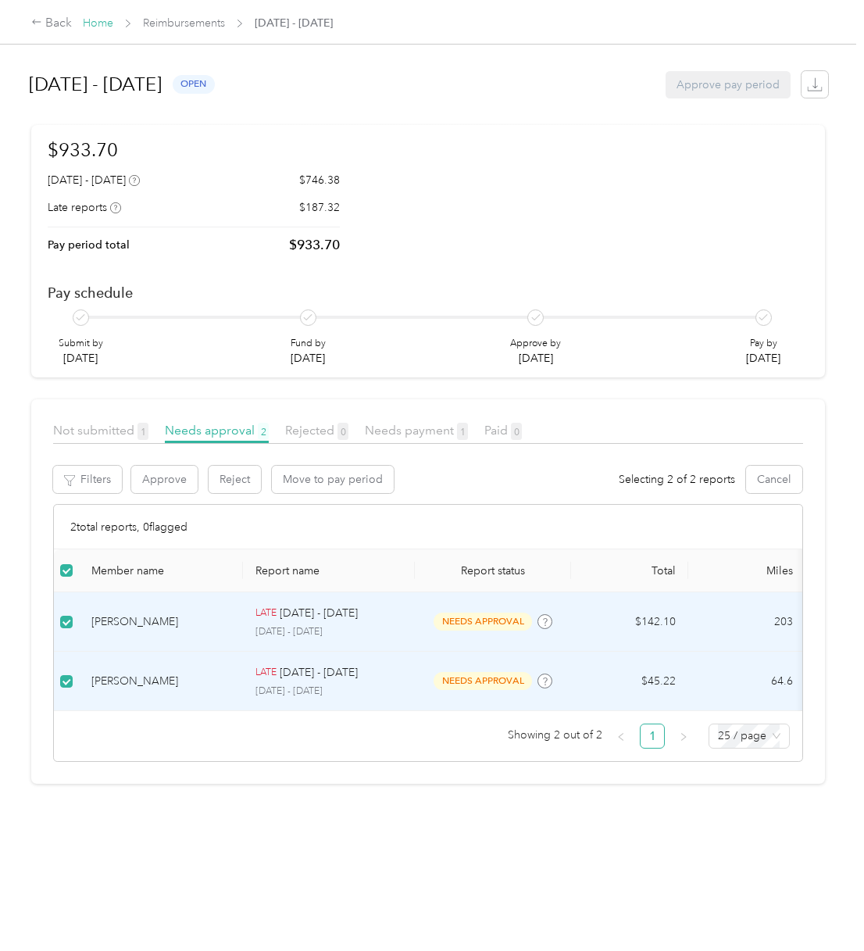
click at [98, 21] on link "Home" at bounding box center [98, 22] width 30 height 13
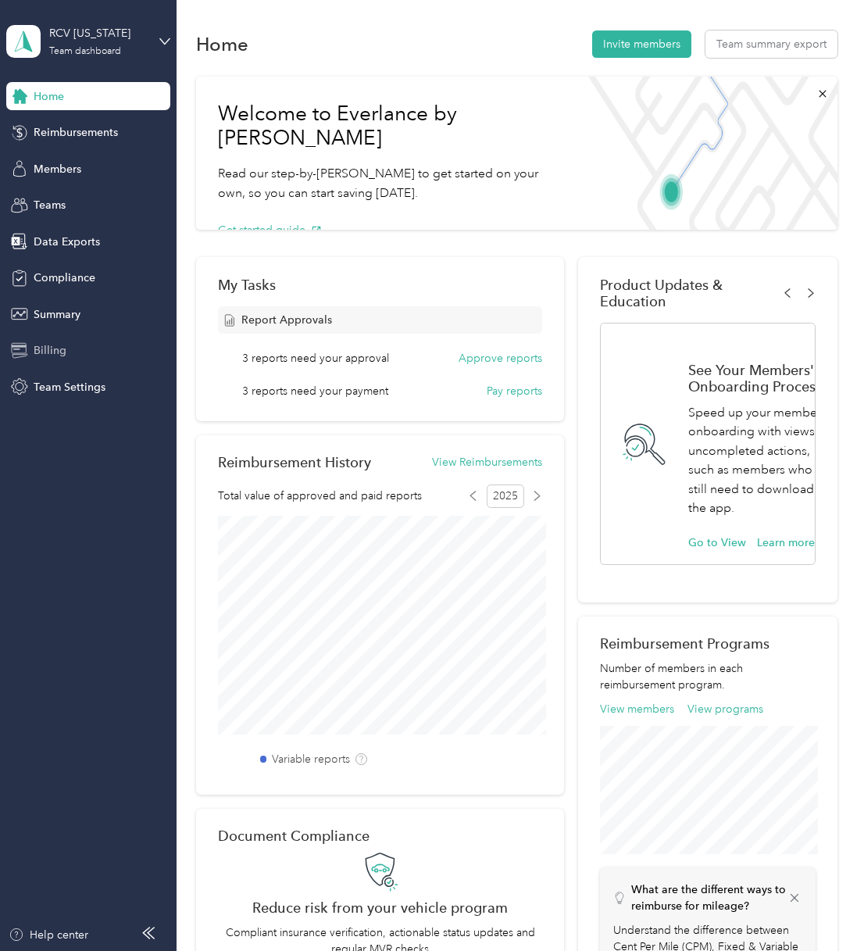
click at [40, 347] on span "Billing" at bounding box center [50, 350] width 33 height 16
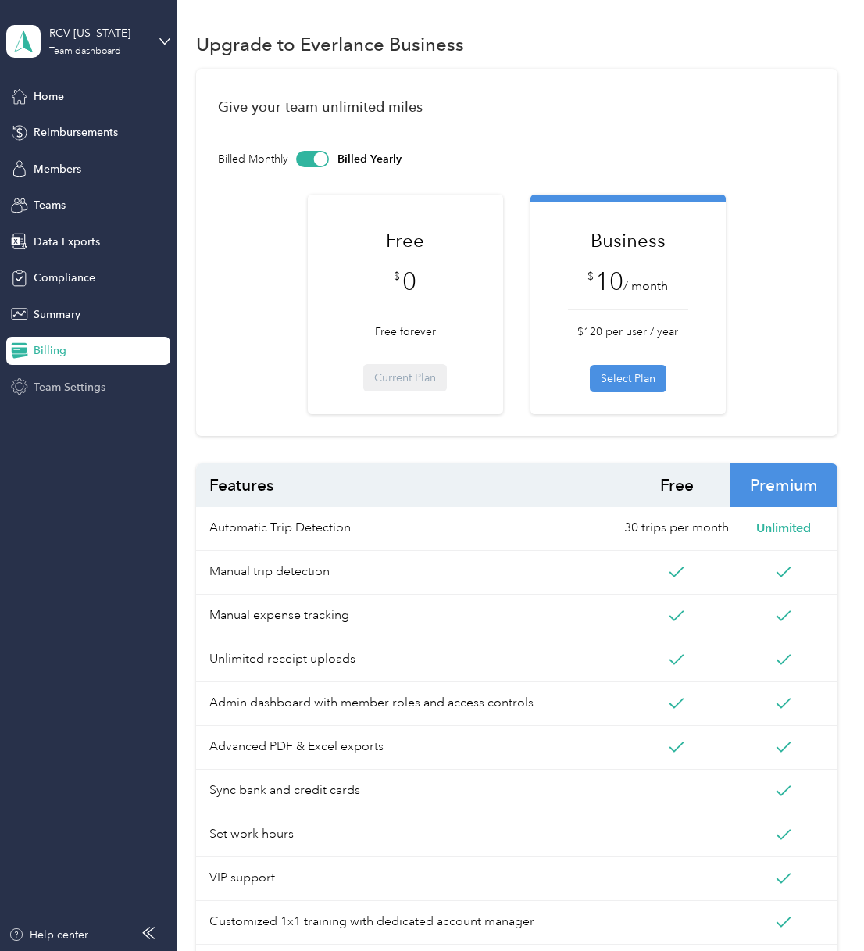
click at [65, 387] on span "Team Settings" at bounding box center [70, 387] width 72 height 16
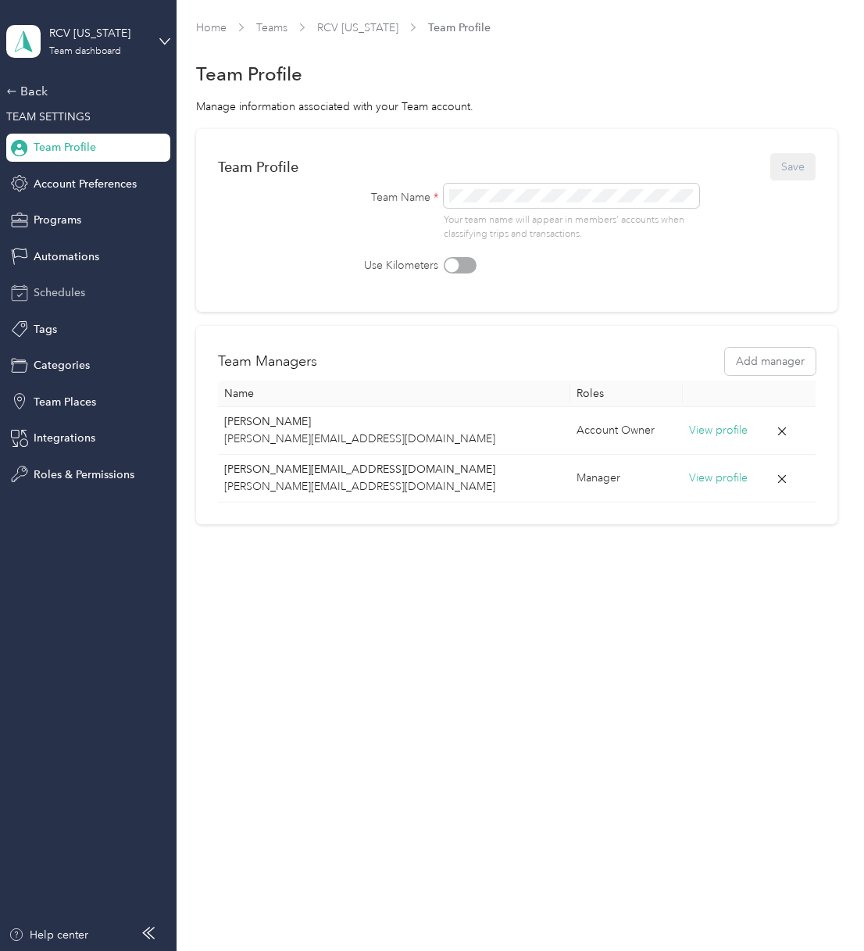
click at [52, 293] on span "Schedules" at bounding box center [60, 293] width 52 height 16
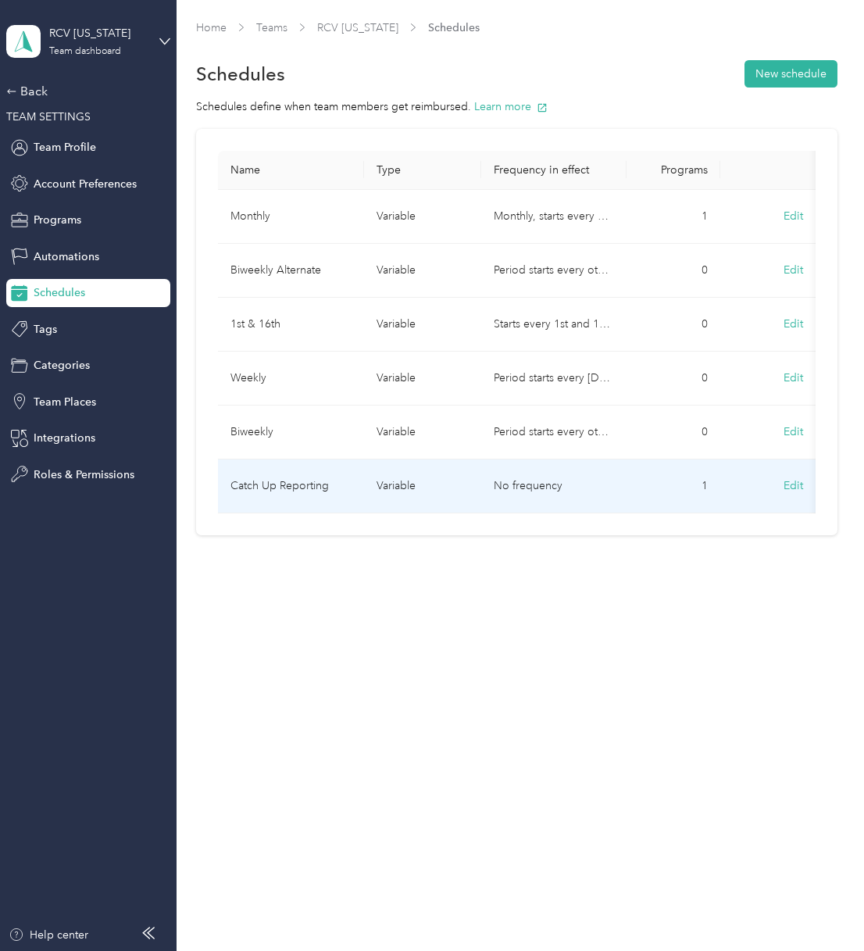
click at [799, 488] on button "Edit" at bounding box center [793, 486] width 41 height 28
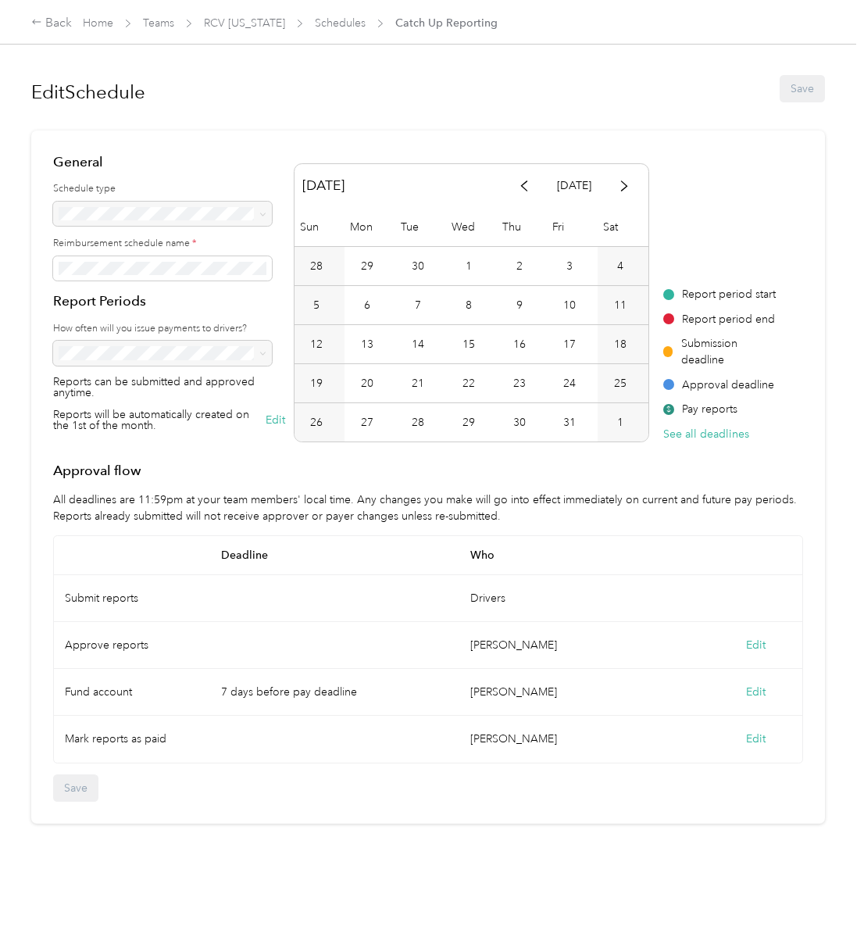
click at [235, 352] on div at bounding box center [169, 353] width 232 height 25
click at [260, 353] on div at bounding box center [169, 353] width 232 height 25
click at [278, 419] on button "Edit" at bounding box center [276, 421] width 20 height 22
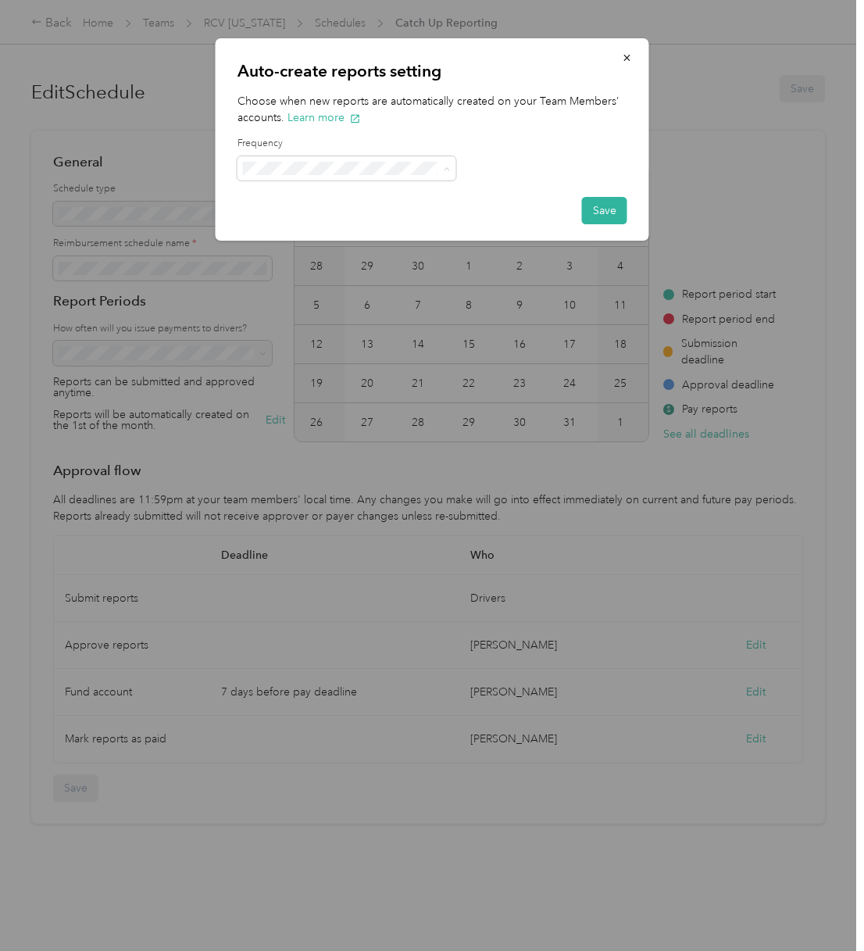
click at [338, 253] on p "Every Monday" at bounding box center [347, 261] width 197 height 16
click at [607, 214] on button "Save" at bounding box center [604, 210] width 45 height 27
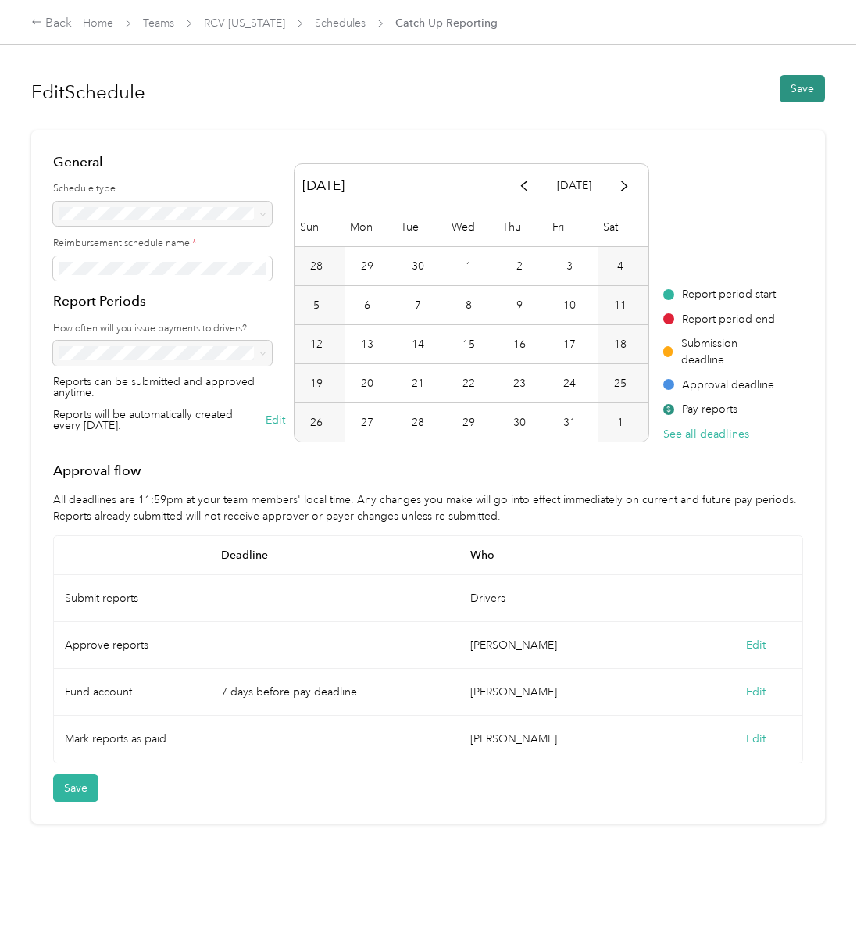
click at [788, 81] on div "Edit Schedule Save" at bounding box center [428, 88] width 794 height 45
click at [804, 84] on button "Save" at bounding box center [802, 88] width 45 height 27
click at [826, 31] on icon at bounding box center [830, 30] width 13 height 14
click at [233, 23] on link "RCV [US_STATE]" at bounding box center [244, 22] width 81 height 13
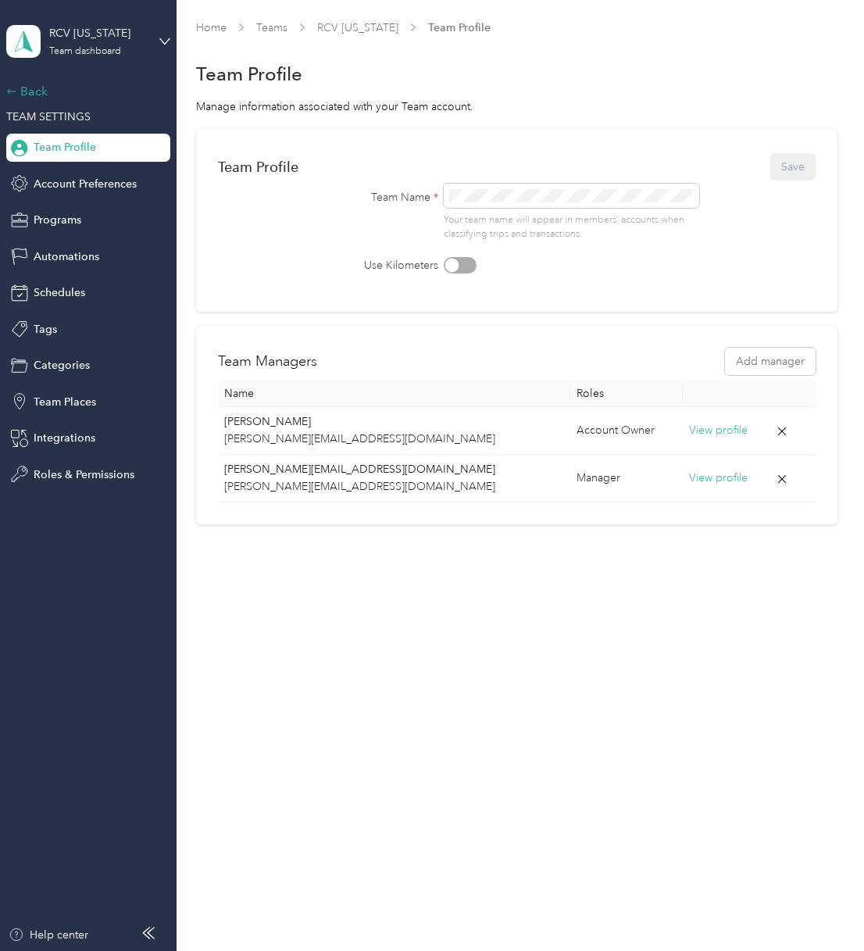
click at [30, 89] on div "Back" at bounding box center [84, 91] width 156 height 19
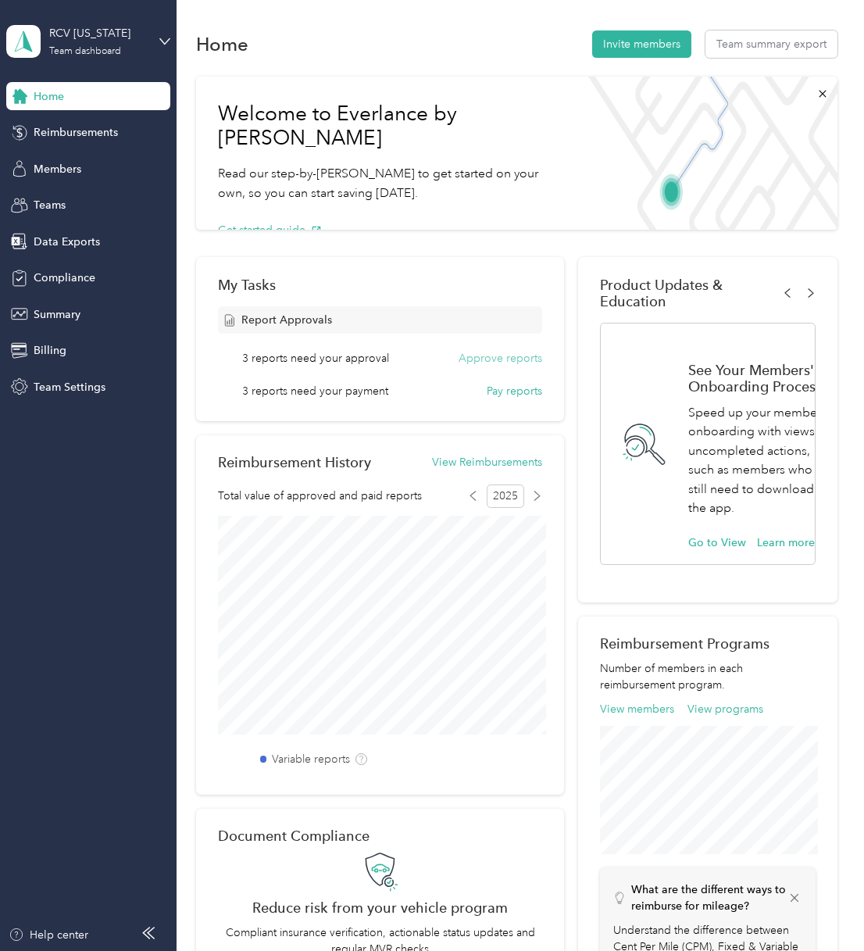
click at [474, 354] on button "Approve reports" at bounding box center [501, 358] width 84 height 16
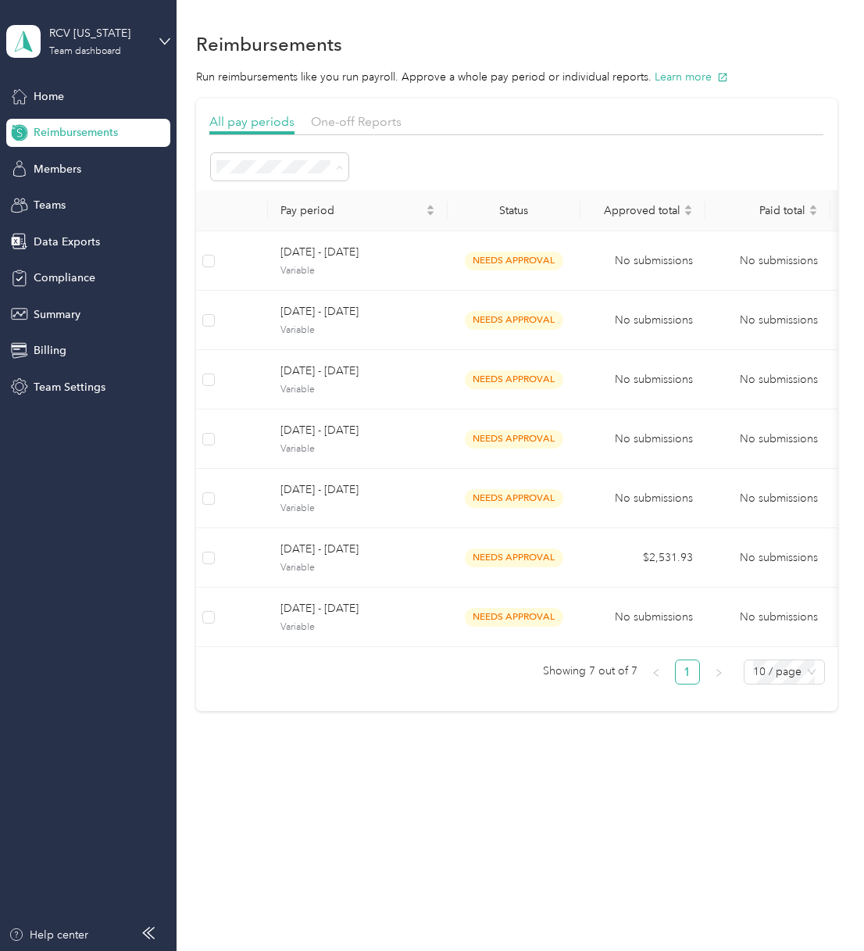
click at [283, 199] on li "All periods" at bounding box center [281, 195] width 138 height 27
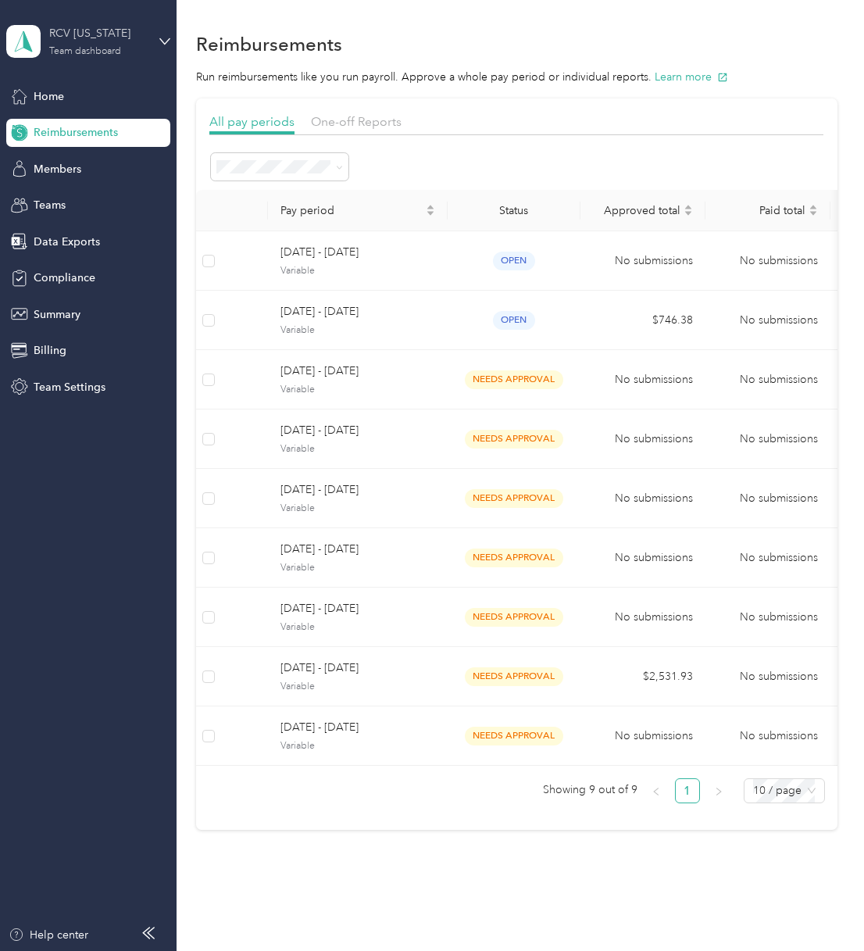
click at [102, 47] on div "Team dashboard" at bounding box center [85, 51] width 72 height 9
click at [78, 166] on div "Personal dashboard" at bounding box center [69, 164] width 98 height 16
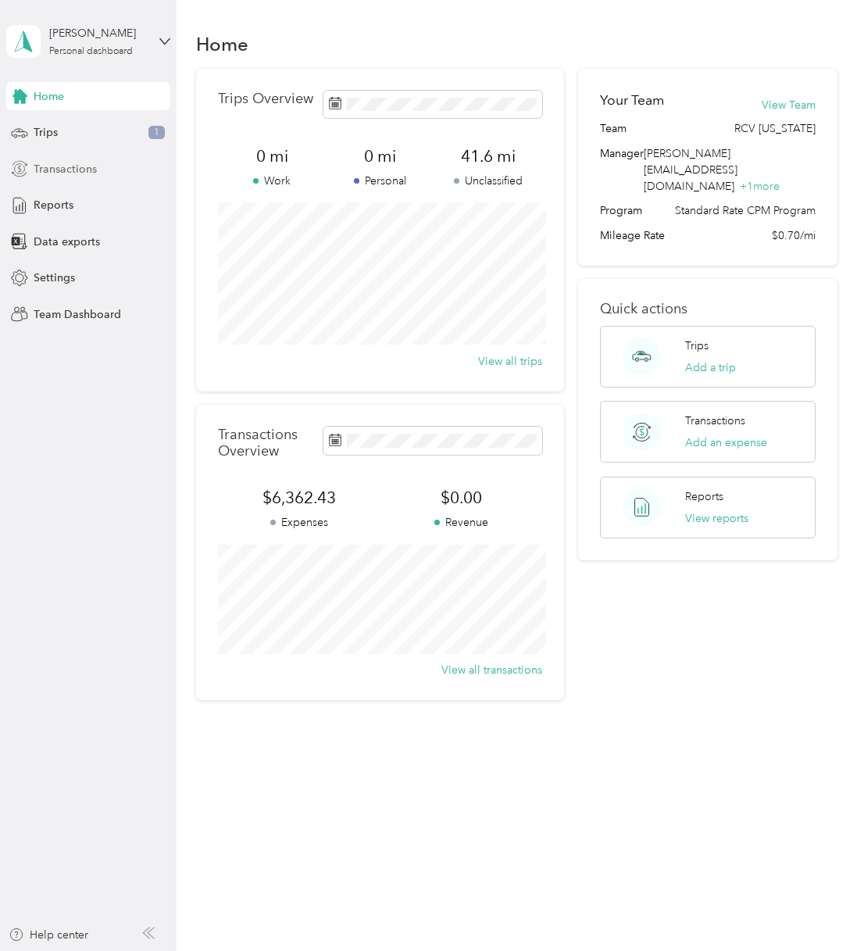
click at [66, 170] on span "Transactions" at bounding box center [65, 169] width 63 height 16
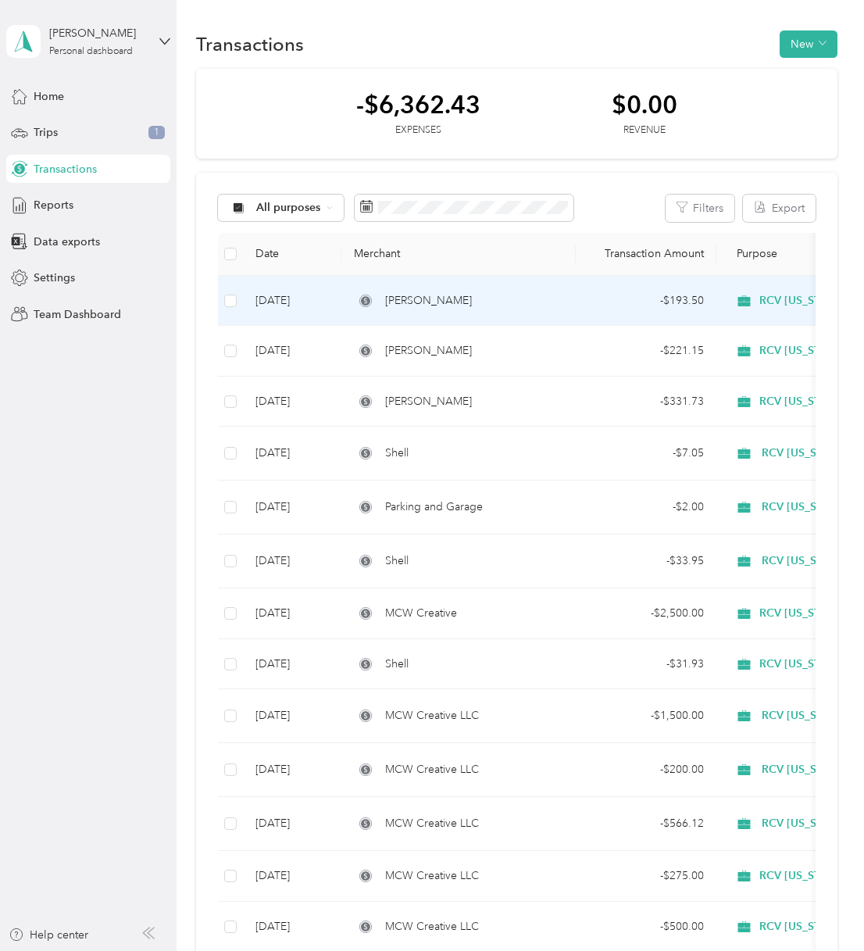
click at [458, 303] on span "[PERSON_NAME]" at bounding box center [428, 300] width 87 height 17
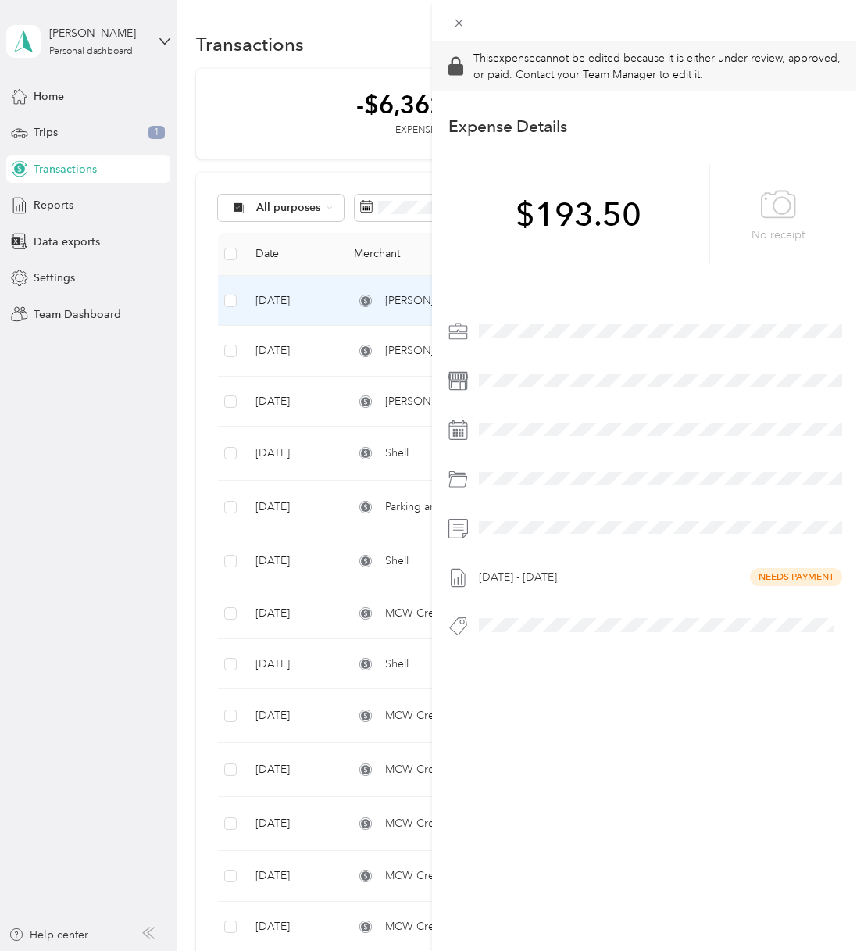
click at [231, 297] on div "This expense cannot be edited because it is either under review, approved, or p…" at bounding box center [432, 475] width 864 height 951
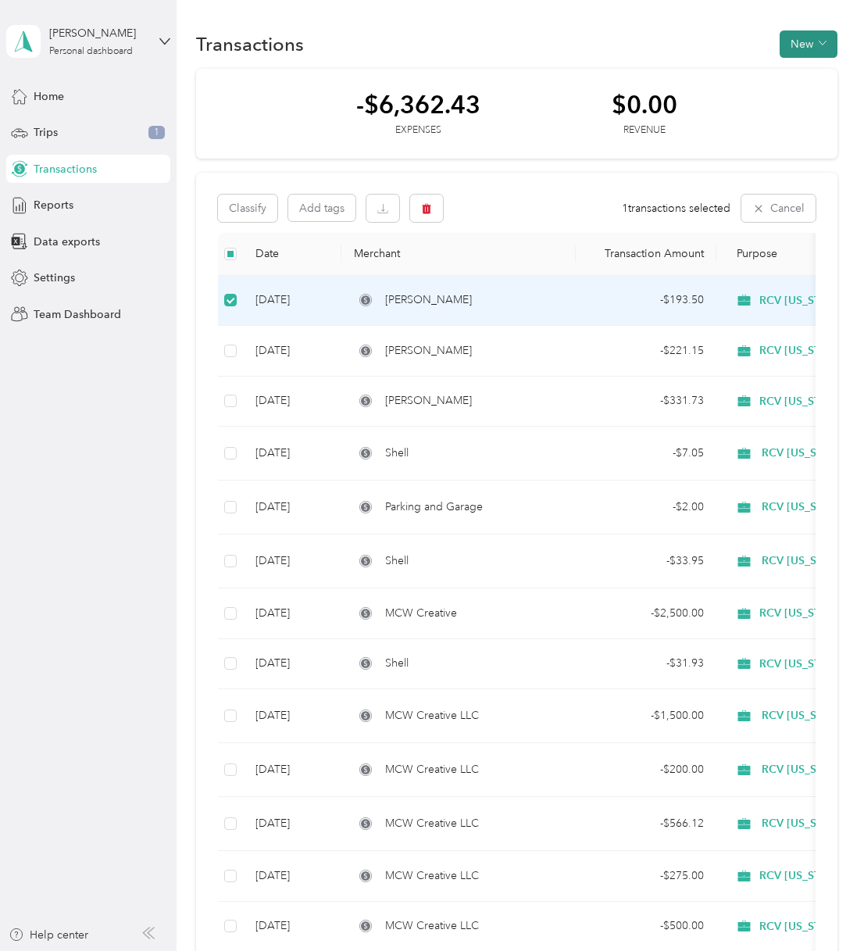
click at [809, 41] on button "New" at bounding box center [809, 43] width 58 height 27
drag, startPoint x: 649, startPoint y: 56, endPoint x: 630, endPoint y: 52, distance: 19.3
click at [644, 54] on div "Transactions New" at bounding box center [517, 43] width 642 height 33
click at [51, 205] on span "Reports" at bounding box center [54, 205] width 40 height 16
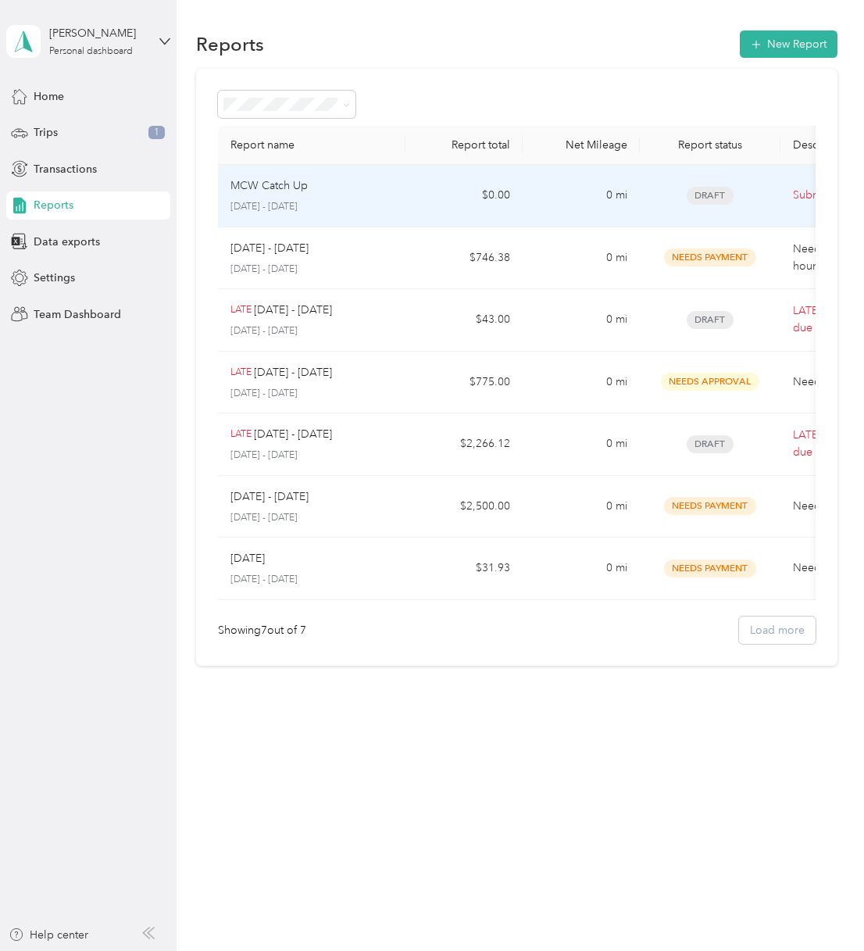
click at [640, 192] on td "Draft" at bounding box center [710, 196] width 141 height 63
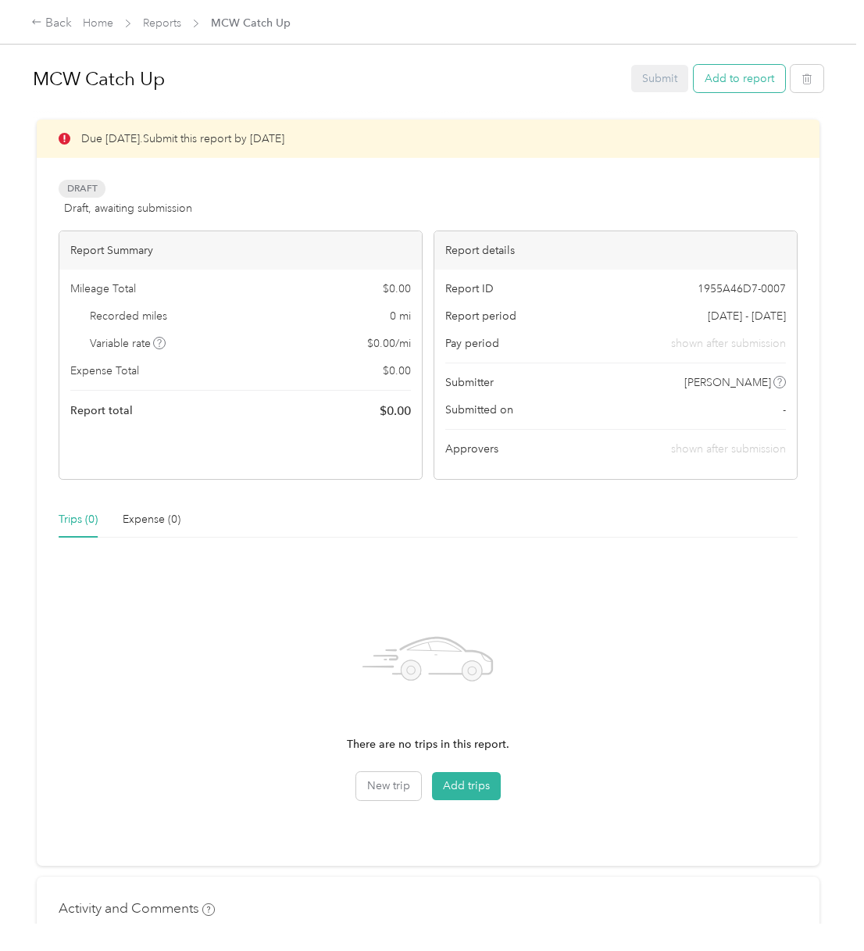
click at [751, 77] on button "Add to report" at bounding box center [739, 78] width 91 height 27
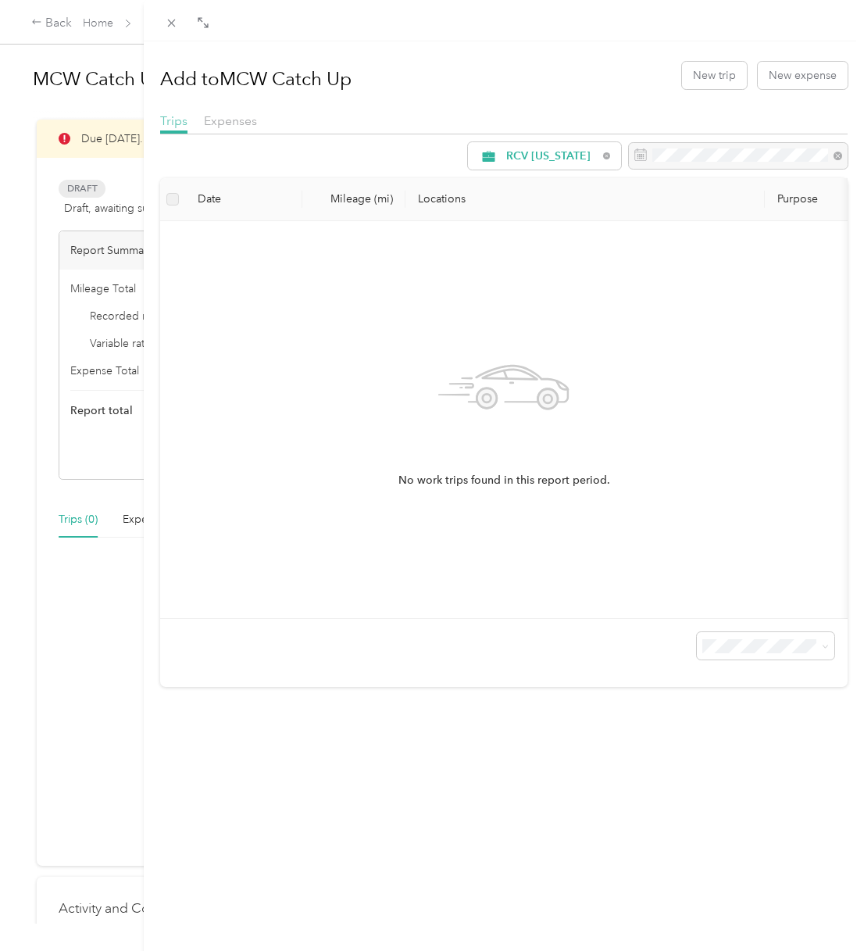
drag, startPoint x: 216, startPoint y: 118, endPoint x: 174, endPoint y: 120, distance: 41.5
click at [215, 118] on span "Expenses" at bounding box center [230, 120] width 53 height 15
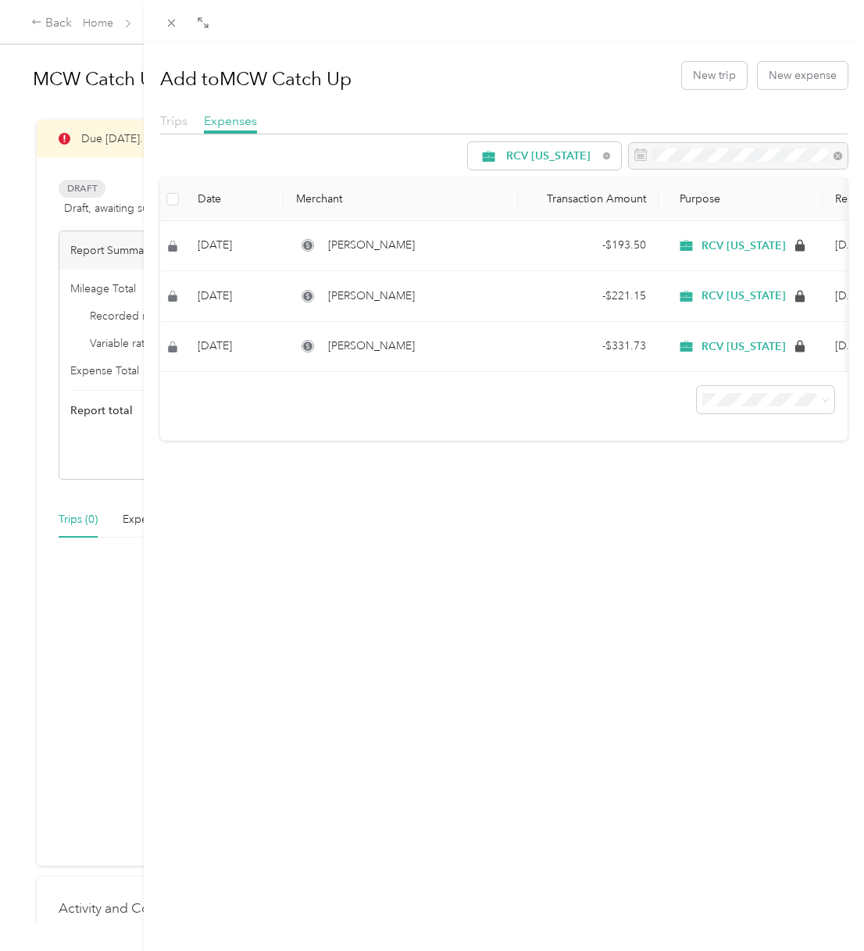
click at [176, 122] on span "Trips" at bounding box center [173, 120] width 27 height 15
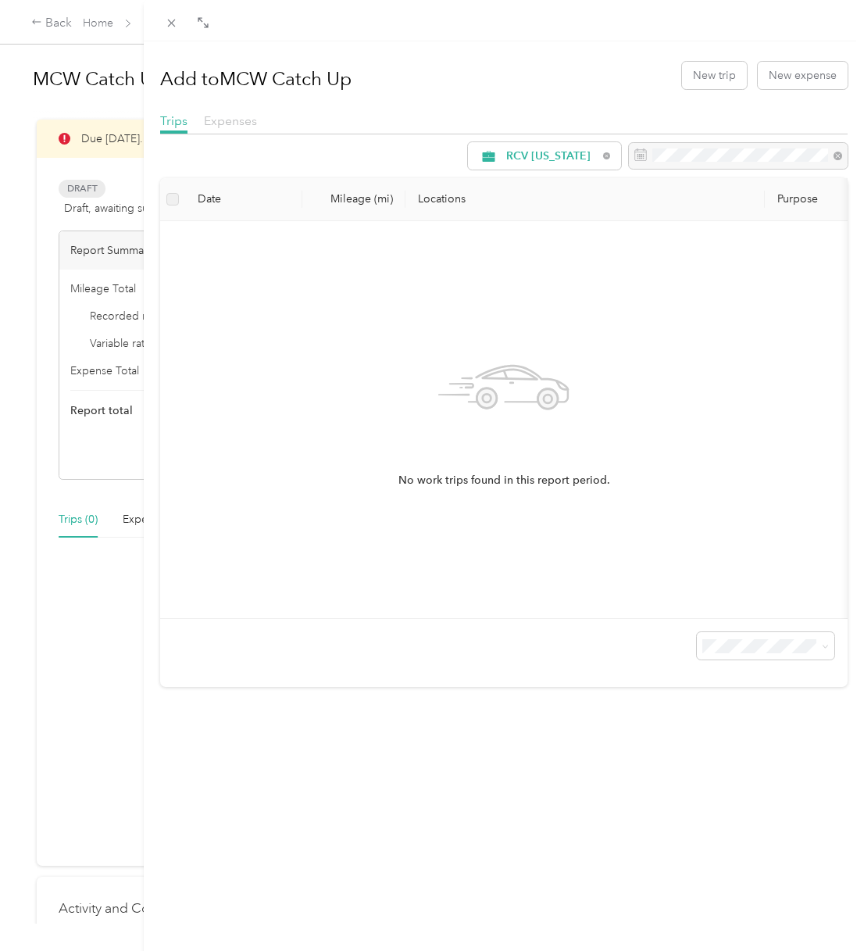
click at [213, 123] on span "Expenses" at bounding box center [230, 120] width 53 height 15
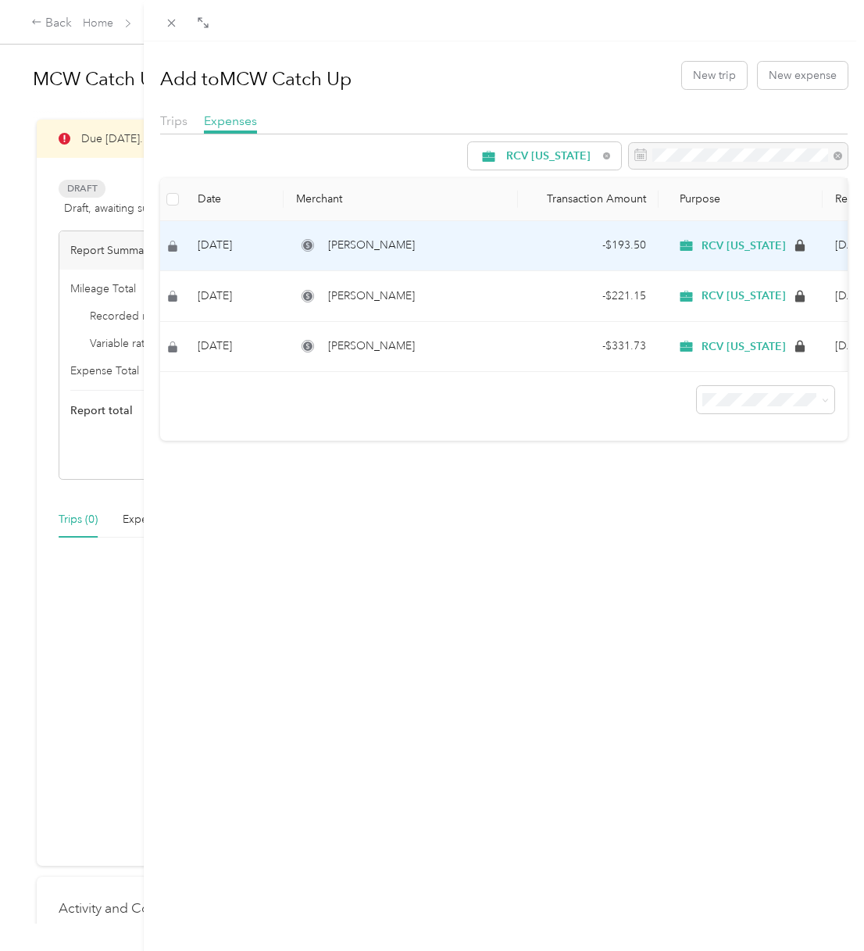
click at [387, 251] on span "[PERSON_NAME]" at bounding box center [371, 245] width 87 height 17
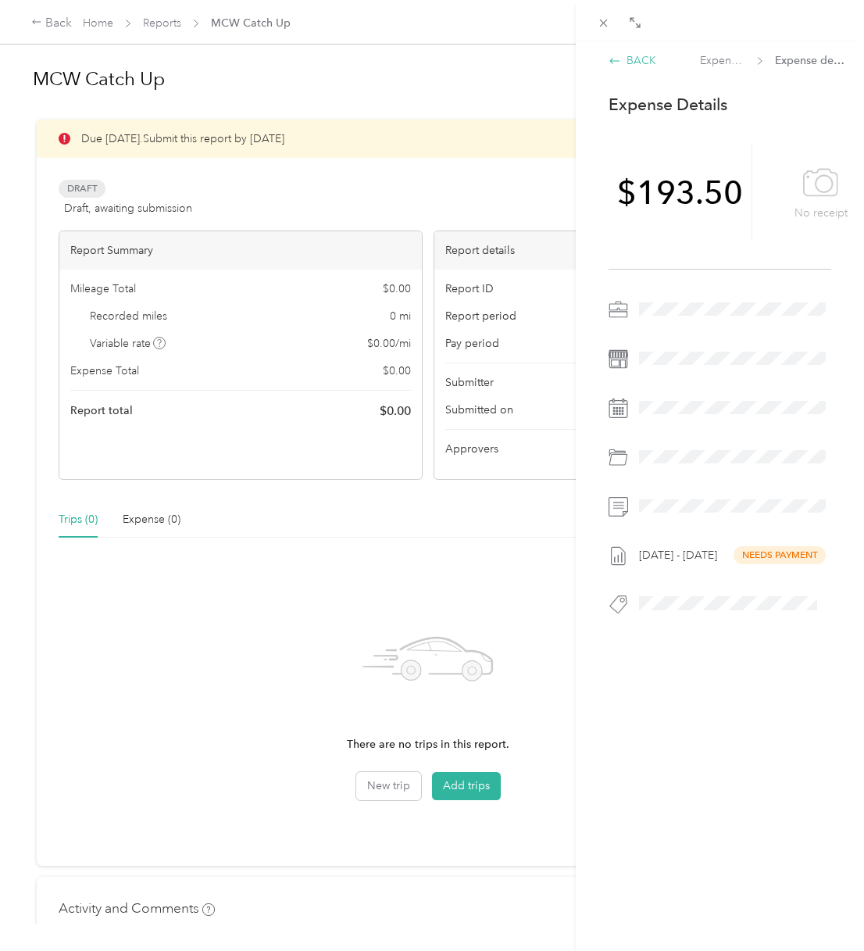
click at [639, 59] on div "BACK" at bounding box center [633, 60] width 48 height 16
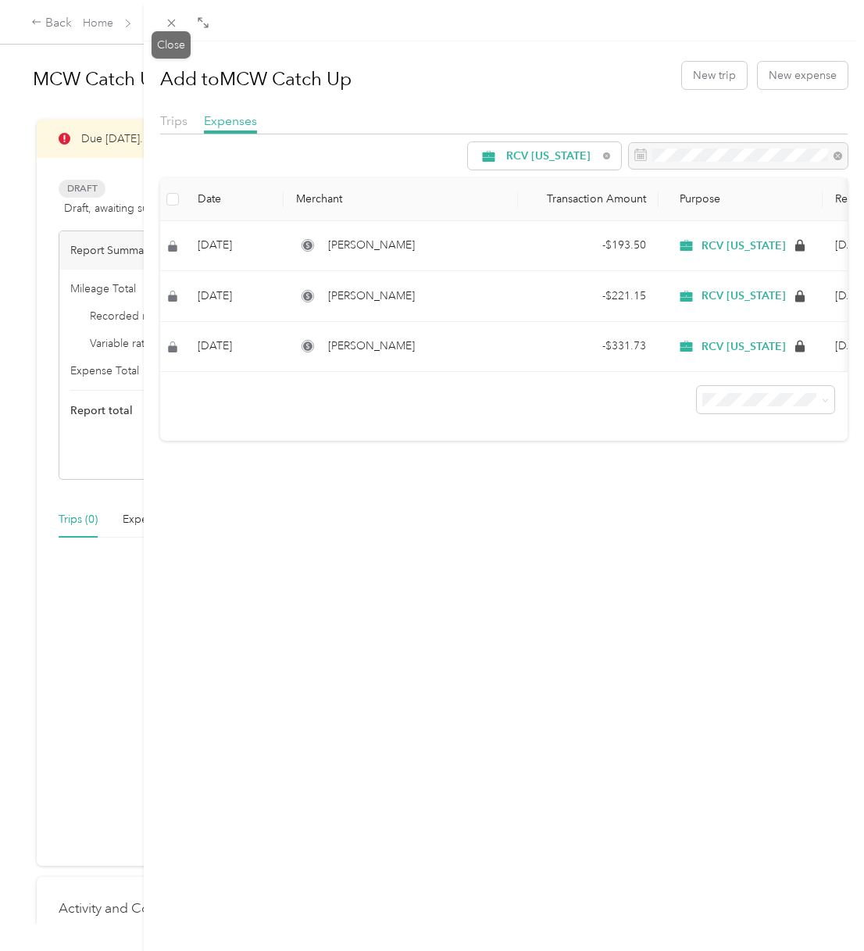
click at [173, 23] on icon at bounding box center [171, 22] width 13 height 13
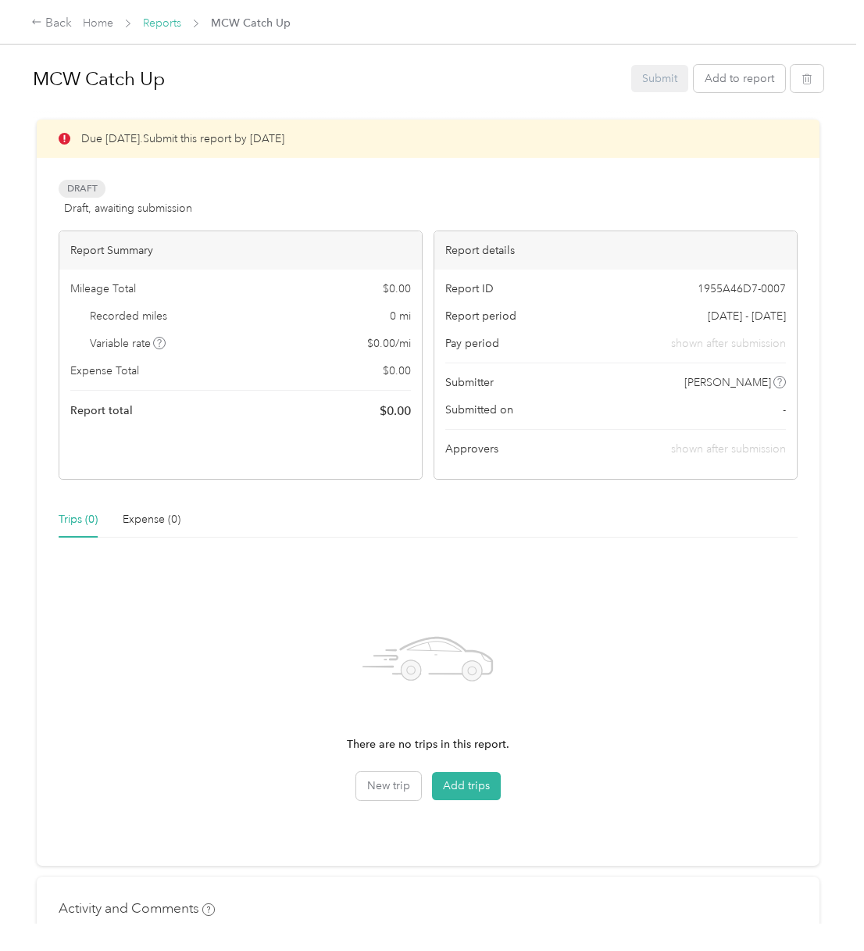
click at [156, 16] on link "Reports" at bounding box center [162, 22] width 38 height 13
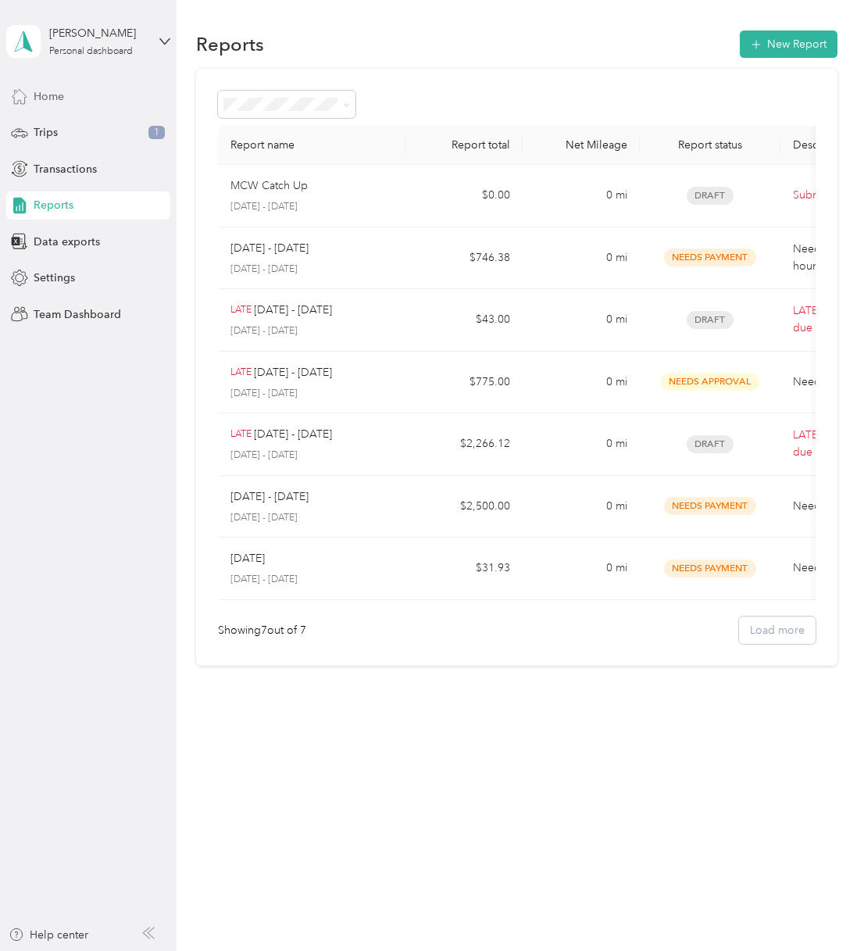
click at [75, 96] on div "Home" at bounding box center [88, 96] width 164 height 28
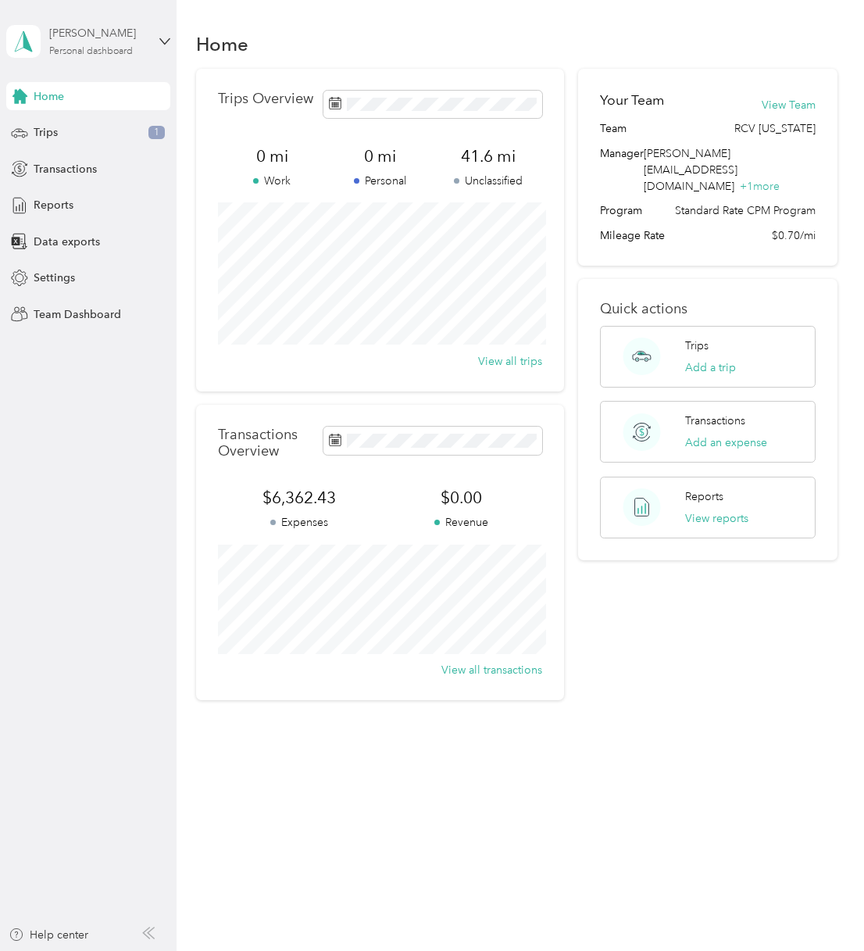
click at [91, 39] on div "[PERSON_NAME]" at bounding box center [98, 33] width 98 height 16
click at [87, 123] on div "Team dashboard" at bounding box center [62, 128] width 84 height 16
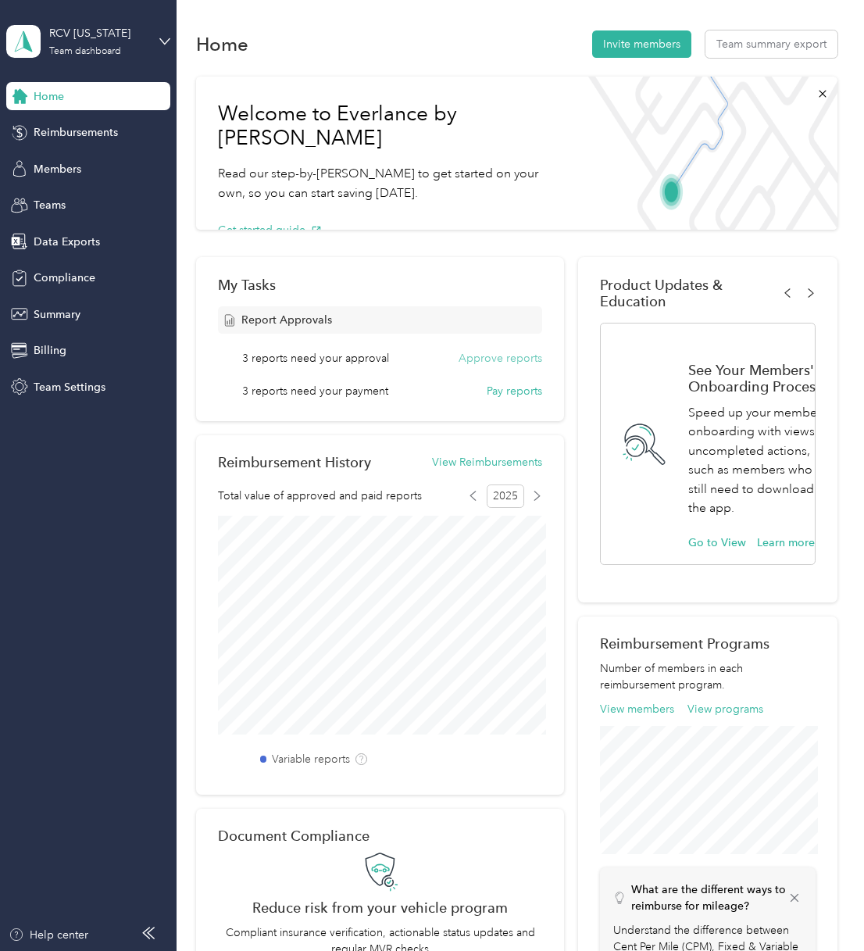
click at [492, 354] on button "Approve reports" at bounding box center [501, 358] width 84 height 16
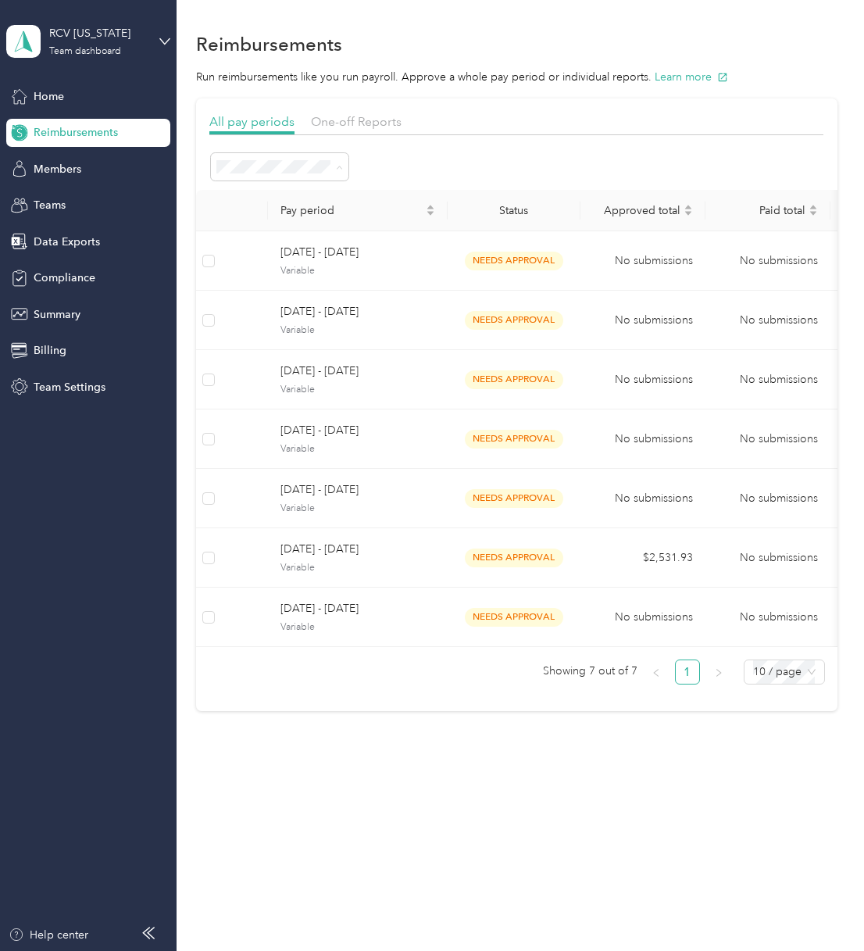
click at [298, 191] on div "All periods" at bounding box center [281, 196] width 116 height 16
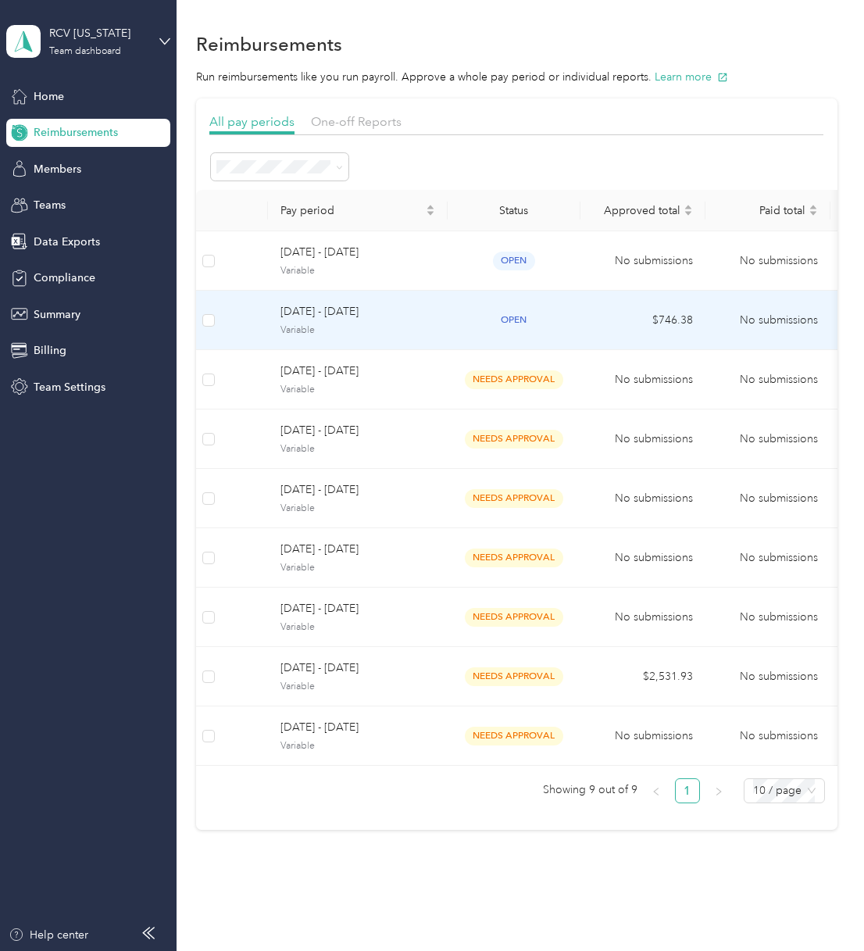
click at [417, 333] on span "Variable" at bounding box center [358, 331] width 155 height 14
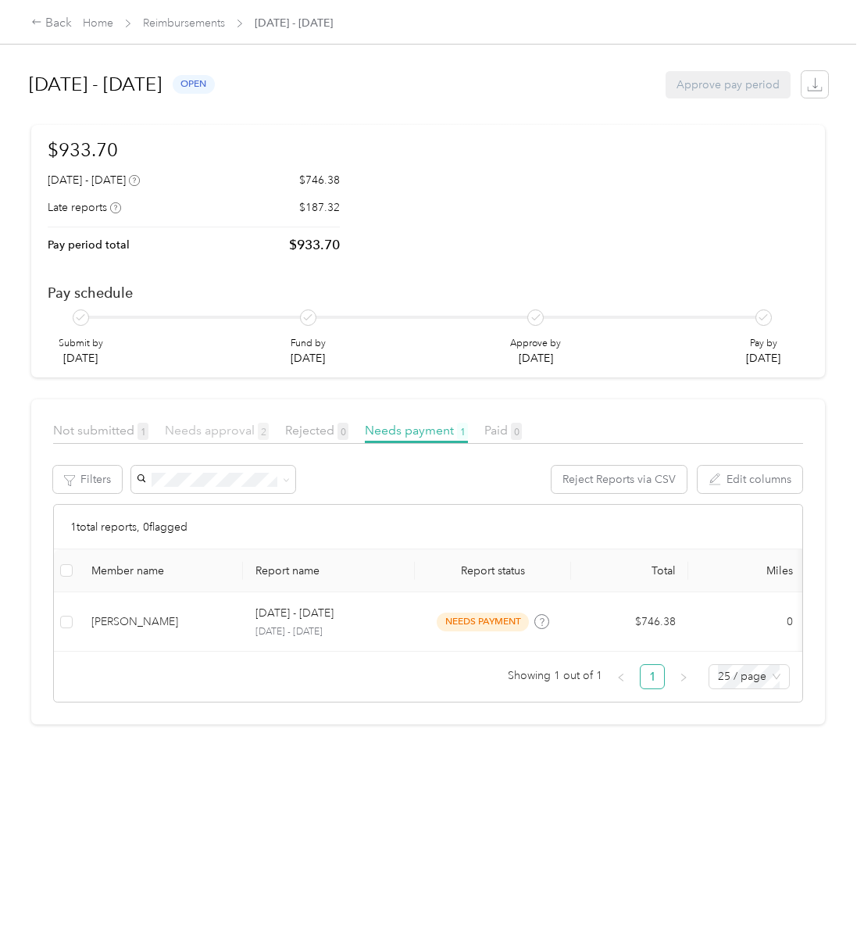
click at [238, 431] on span "Needs approval 2" at bounding box center [217, 430] width 104 height 15
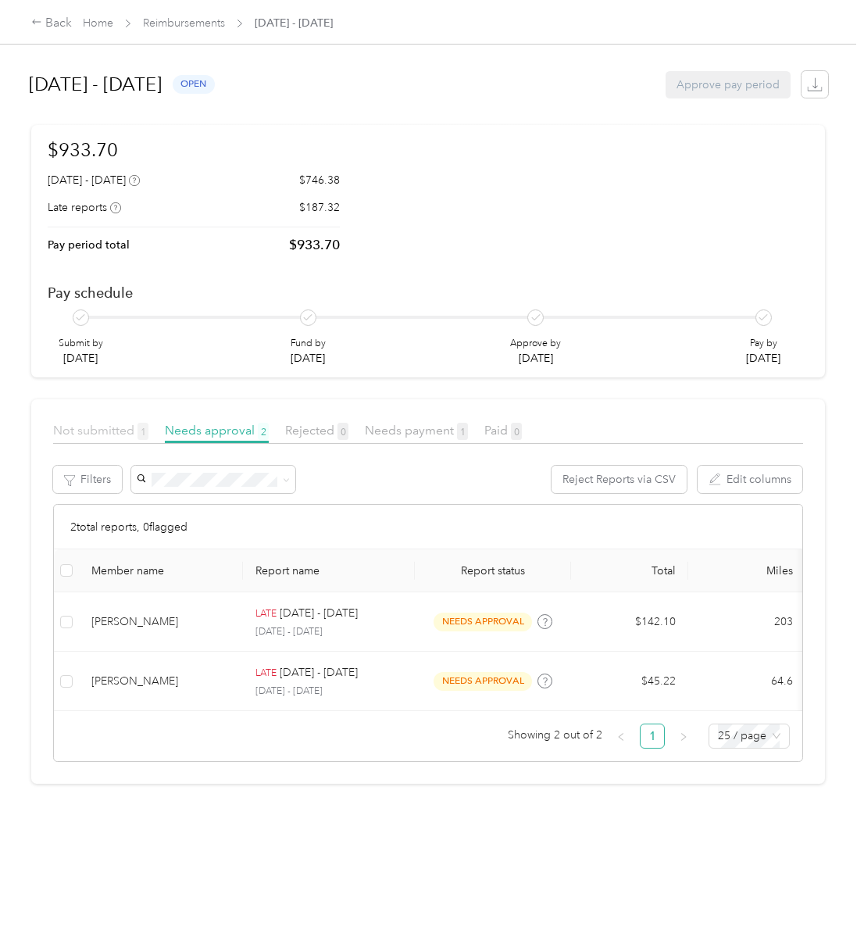
click at [119, 433] on span "Not submitted 1" at bounding box center [100, 430] width 95 height 15
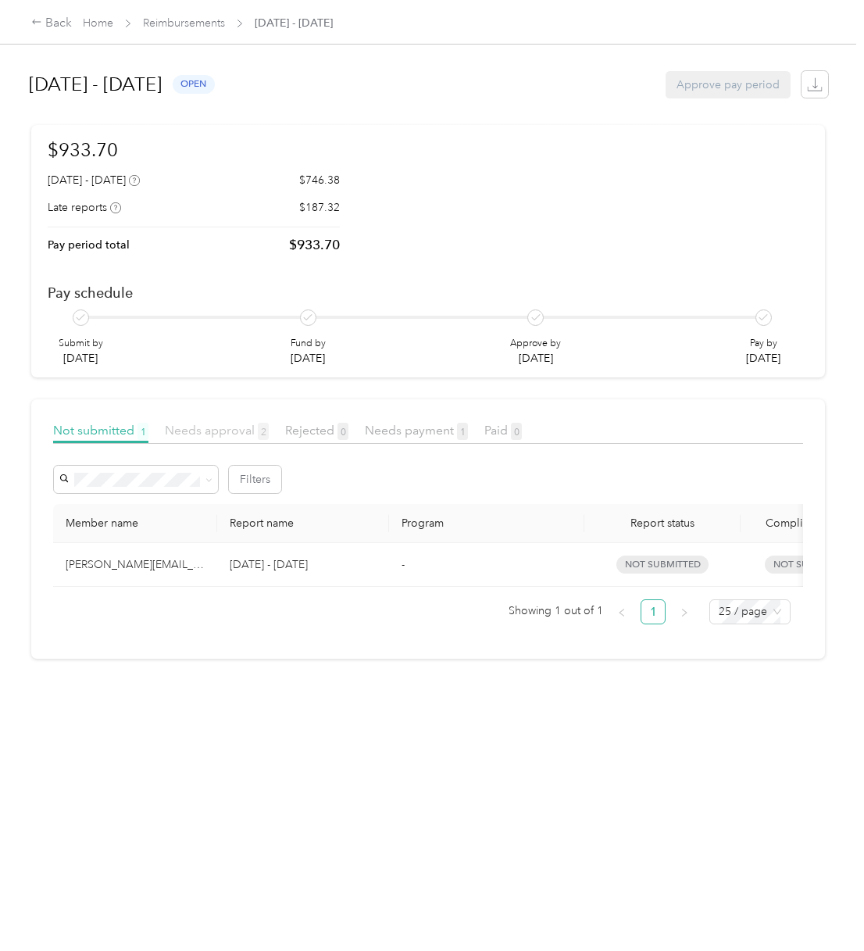
click at [207, 432] on span "Needs approval 2" at bounding box center [217, 430] width 104 height 15
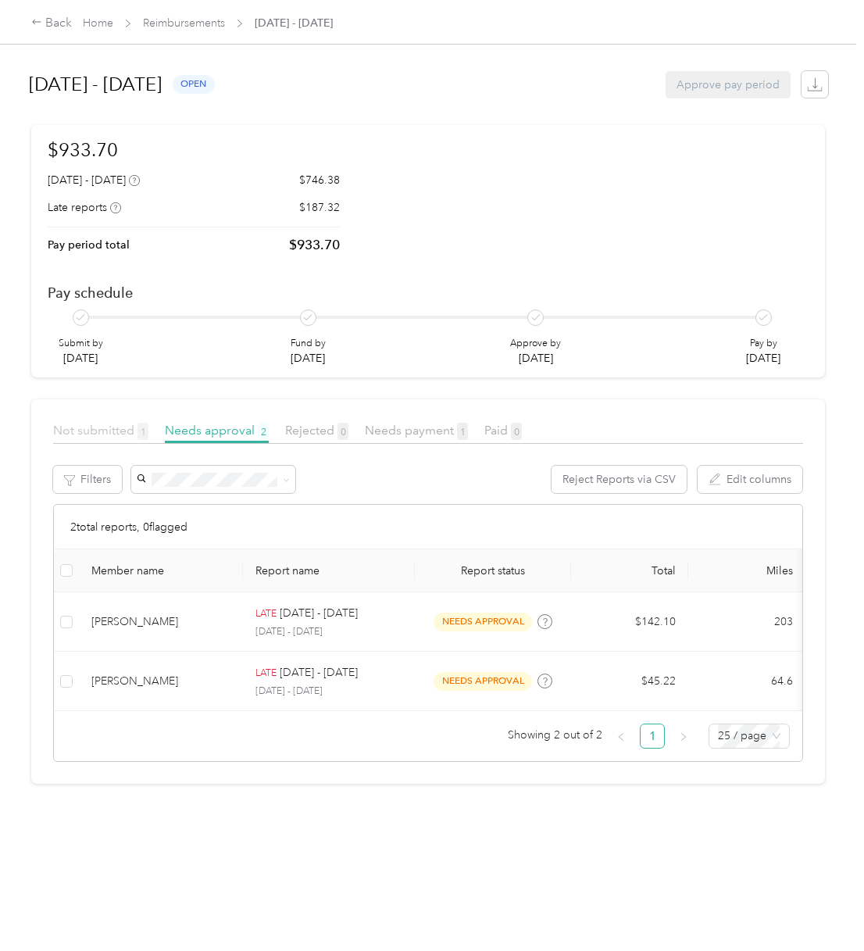
click at [120, 435] on span "Not submitted 1" at bounding box center [100, 430] width 95 height 15
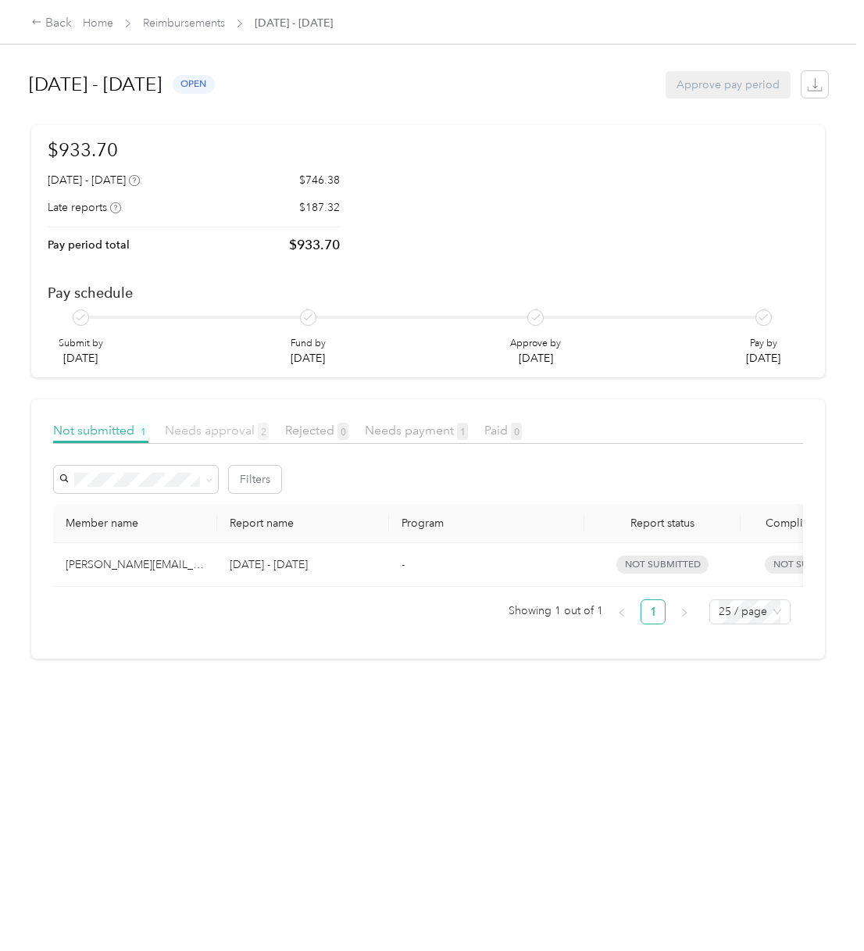
click at [202, 435] on span "Needs approval 2" at bounding box center [217, 430] width 104 height 15
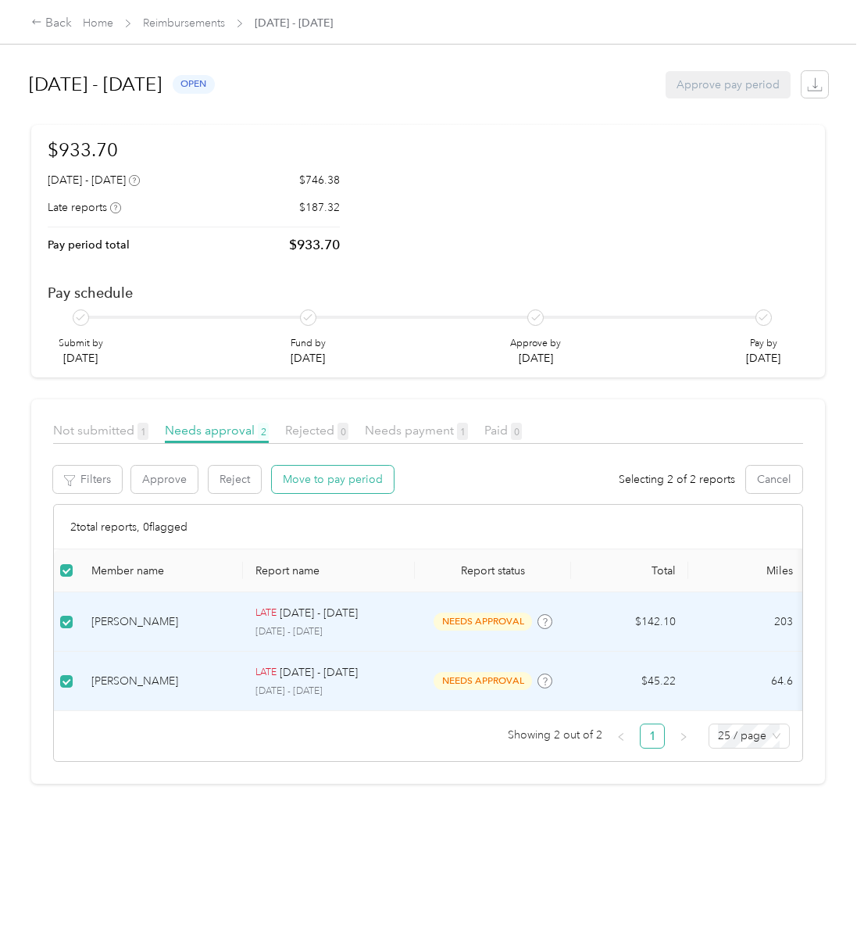
click at [311, 478] on button "Move to pay period" at bounding box center [333, 479] width 122 height 27
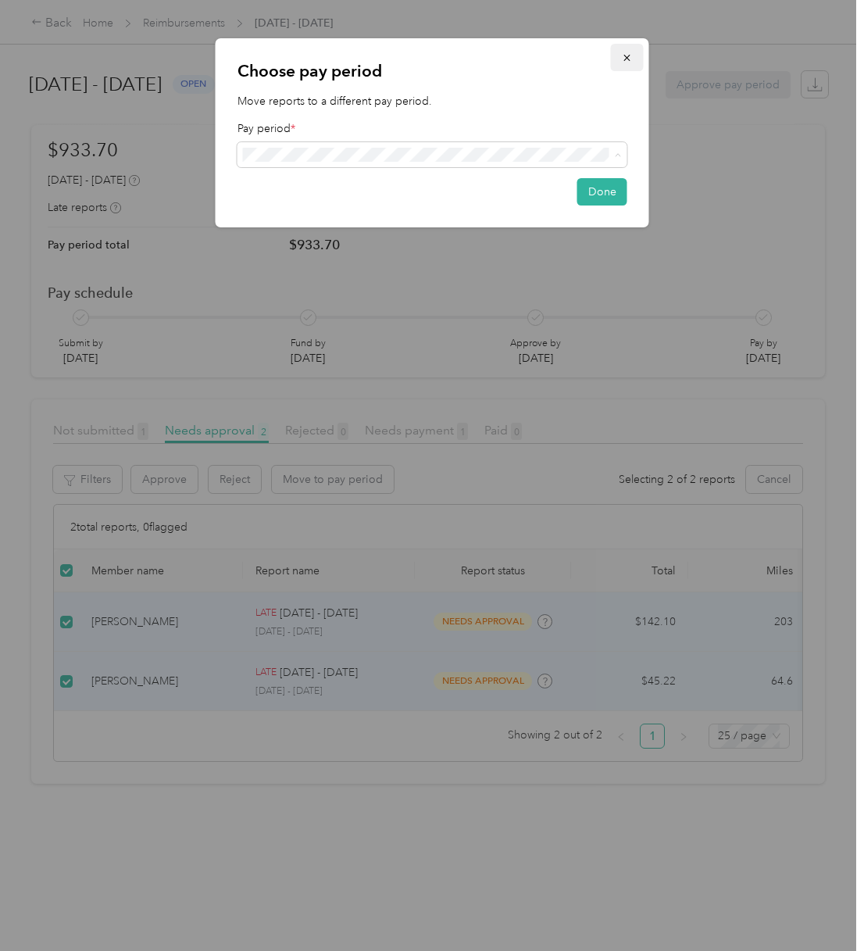
click at [628, 56] on icon "button" at bounding box center [627, 57] width 11 height 11
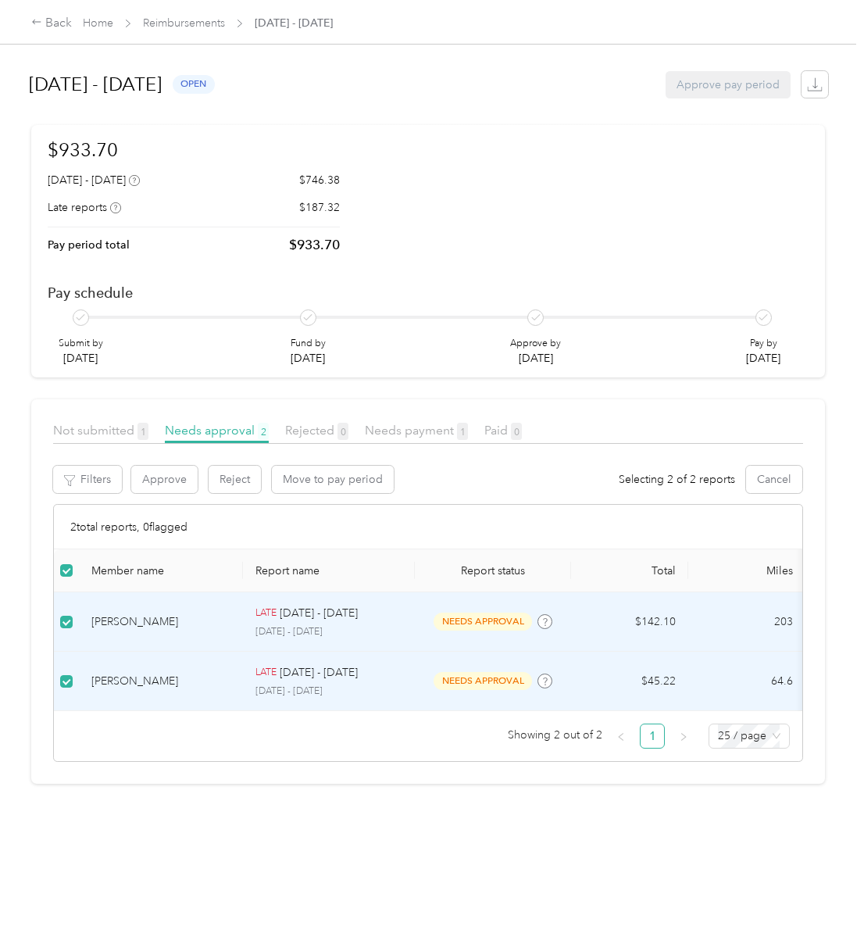
click at [408, 515] on div "2 total reports, 0 flagged" at bounding box center [428, 527] width 749 height 45
